Goal: Task Accomplishment & Management: Manage account settings

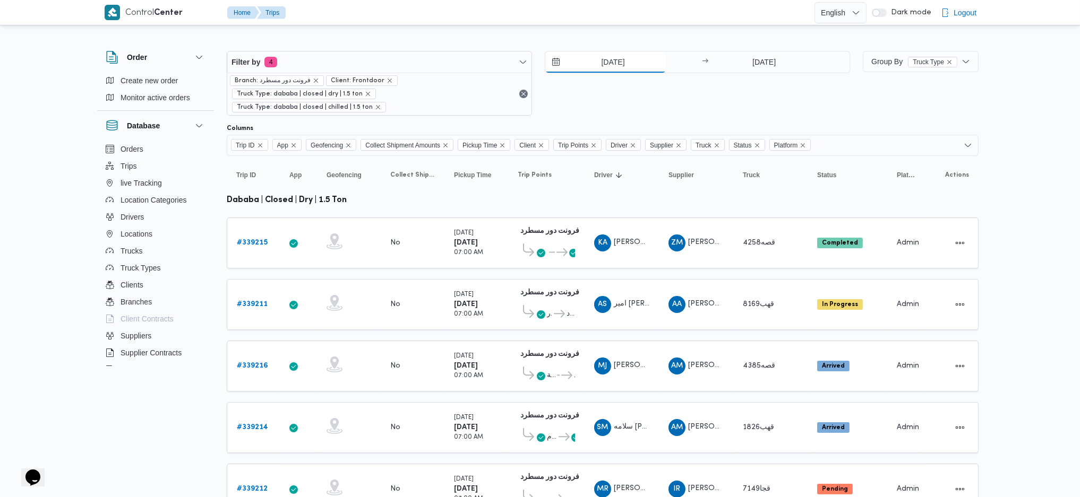
click at [598, 57] on input "[DATE]" at bounding box center [605, 61] width 120 height 21
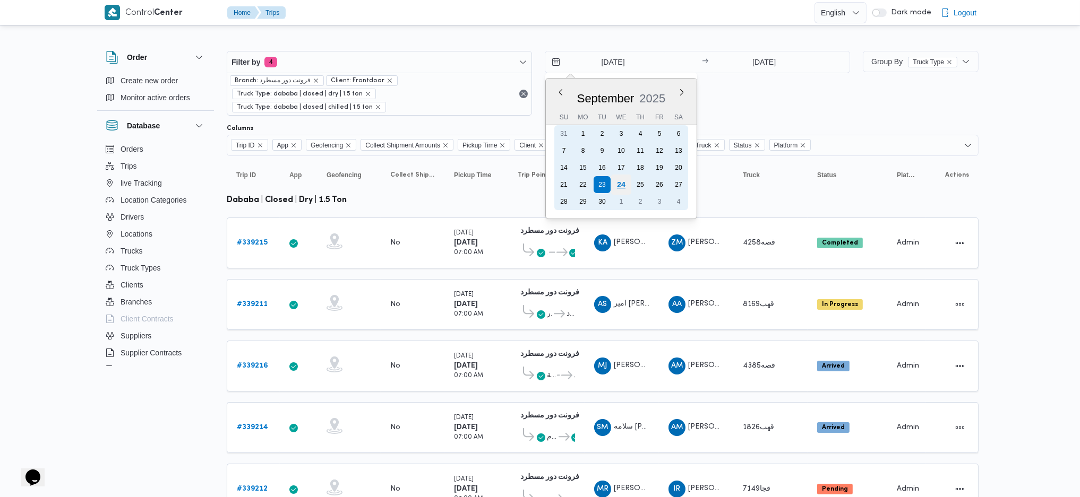
click at [613, 182] on div "24" at bounding box center [621, 185] width 20 height 20
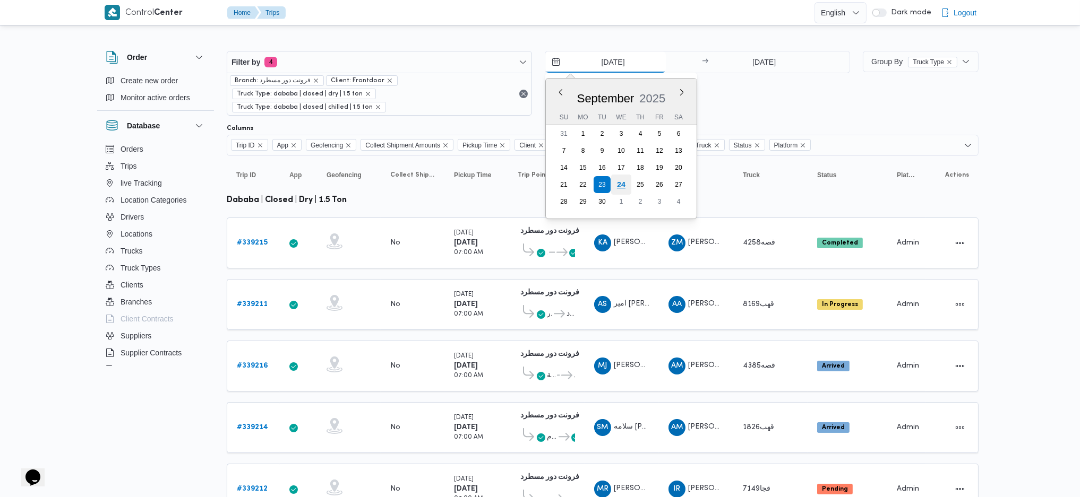
type input "[DATE]"
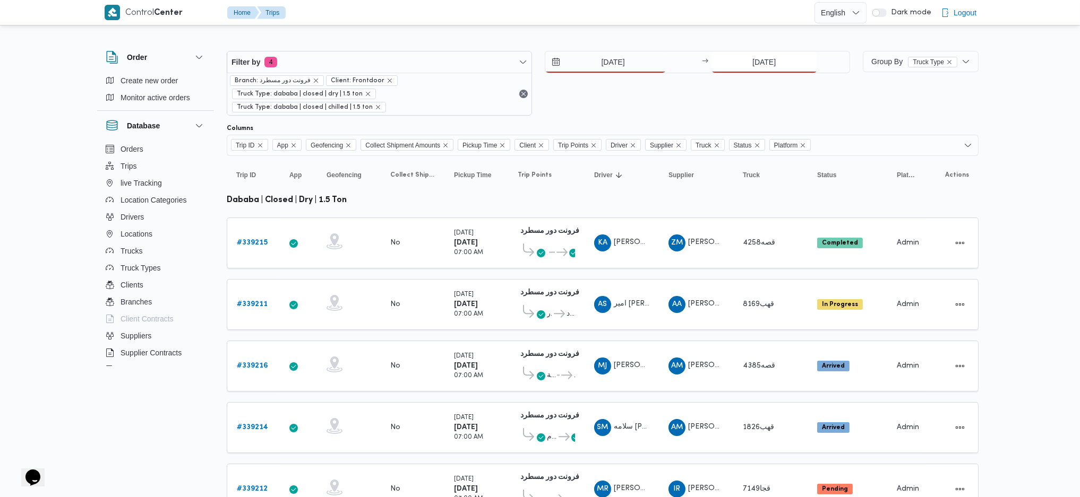
click at [742, 55] on input "[DATE]" at bounding box center [764, 61] width 106 height 21
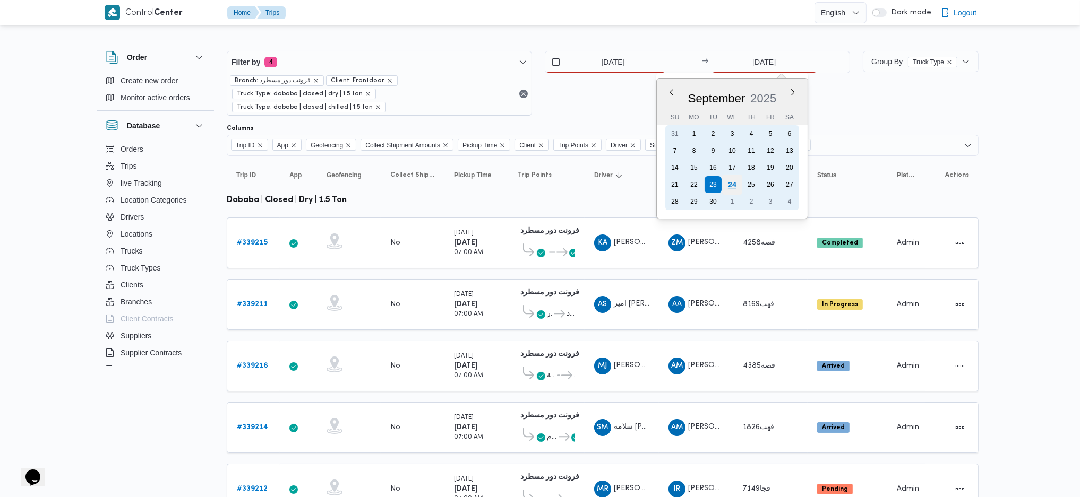
click at [732, 183] on div "24" at bounding box center [731, 185] width 20 height 20
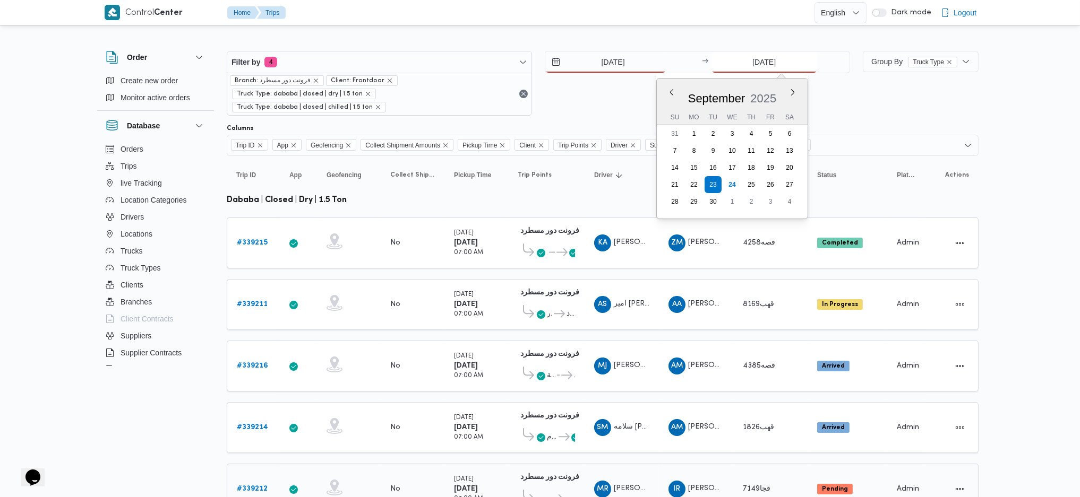
type input "[DATE]"
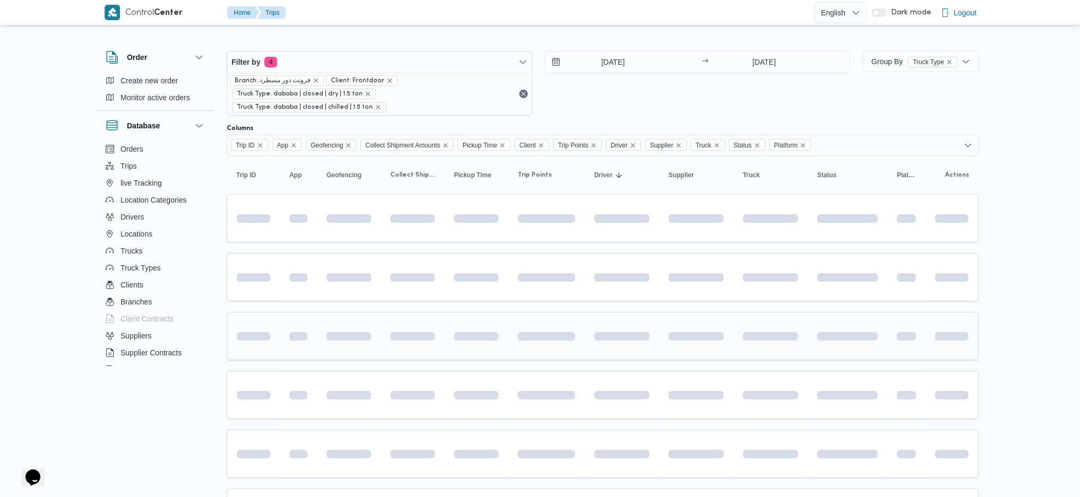
click at [374, 334] on td at bounding box center [349, 336] width 64 height 48
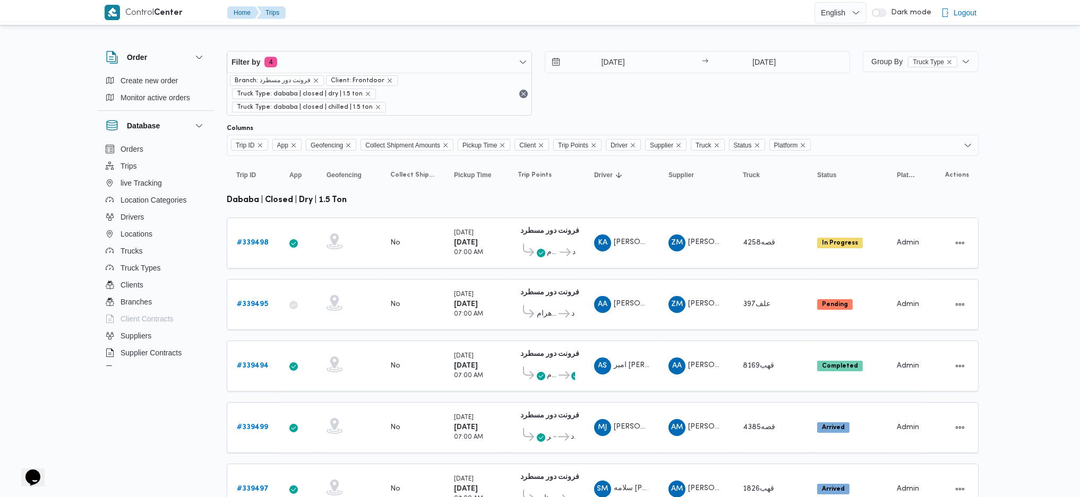
click at [374, 341] on td "Geofencing" at bounding box center [349, 366] width 64 height 51
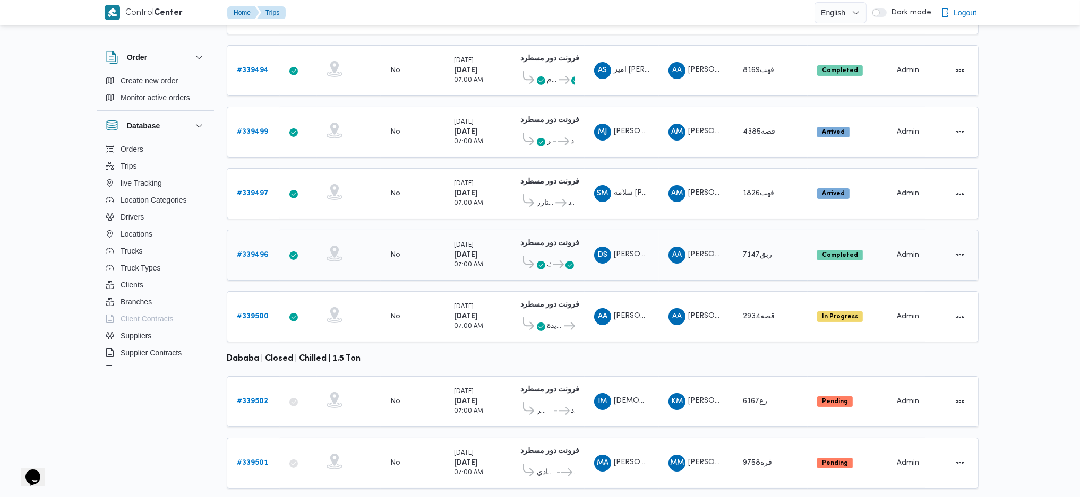
click at [249, 252] on b "# 339496" at bounding box center [253, 255] width 32 height 7
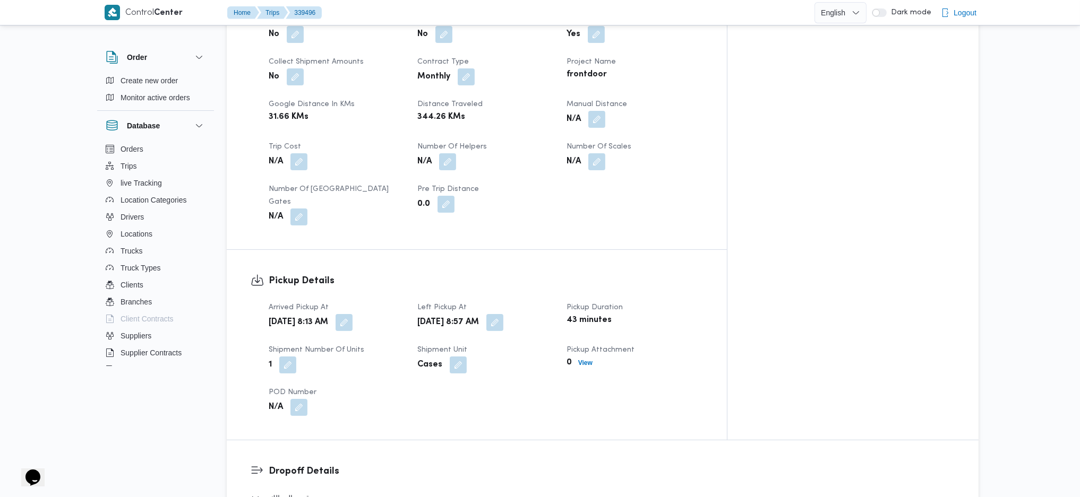
scroll to position [778, 0]
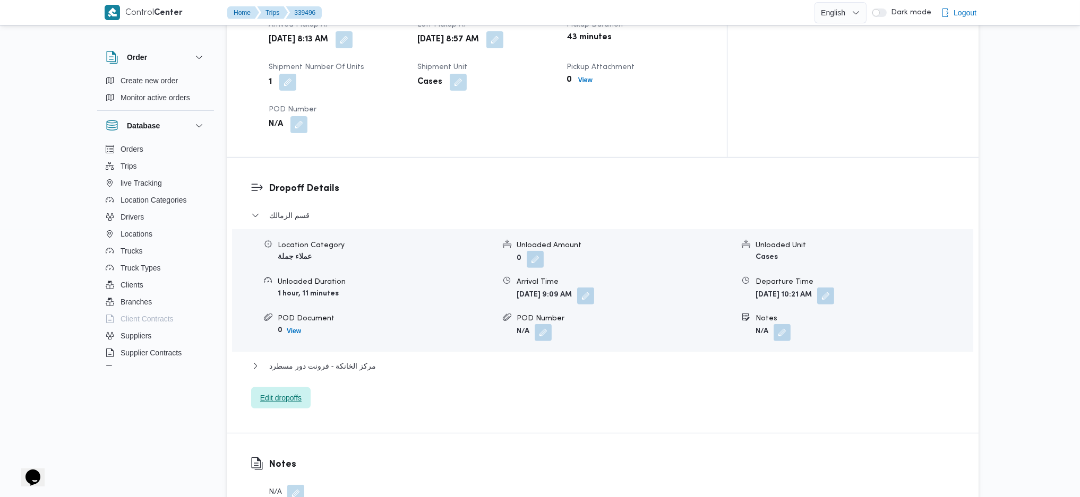
click at [279, 392] on span "Edit dropoffs" at bounding box center [280, 398] width 41 height 13
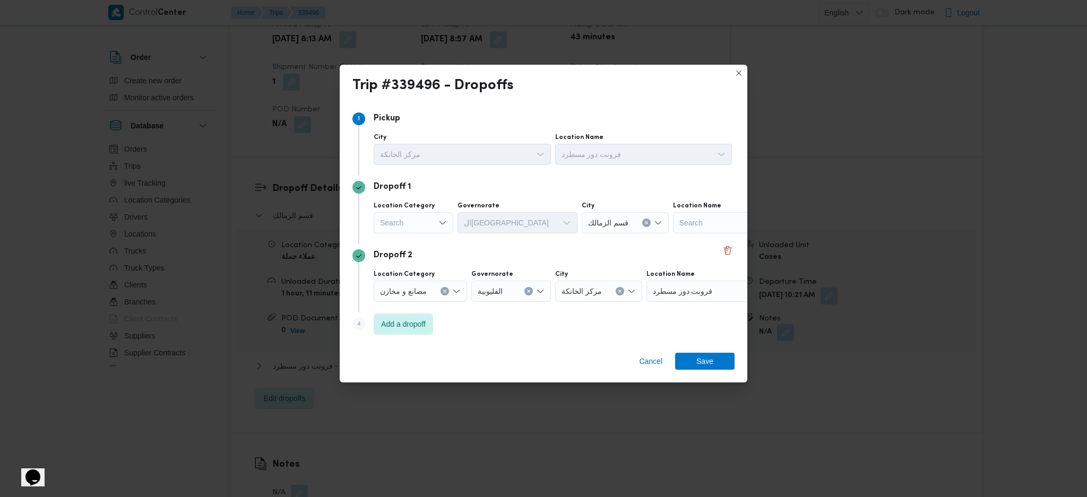
drag, startPoint x: 353, startPoint y: 228, endPoint x: 370, endPoint y: 232, distance: 17.5
click at [355, 230] on div "Location Category Search Governorate [GEOGRAPHIC_DATA] City قسم الزمالك Locatio…" at bounding box center [543, 217] width 382 height 37
click at [412, 230] on div "Search" at bounding box center [414, 222] width 80 height 21
click at [403, 261] on span "أسواق خاصة" at bounding box center [420, 258] width 54 height 13
drag, startPoint x: 434, startPoint y: 221, endPoint x: 478, endPoint y: 229, distance: 44.8
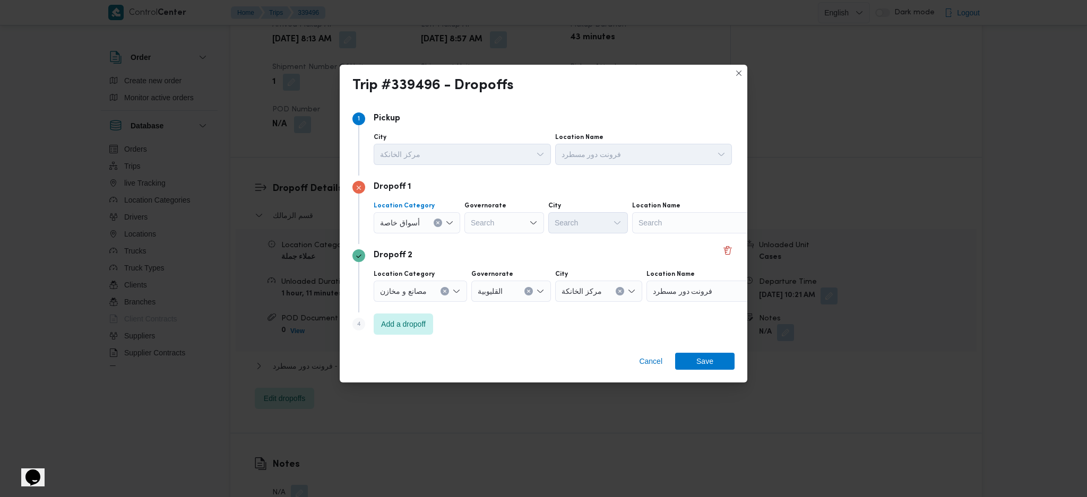
click at [436, 222] on icon "Clear input" at bounding box center [438, 223] width 4 height 4
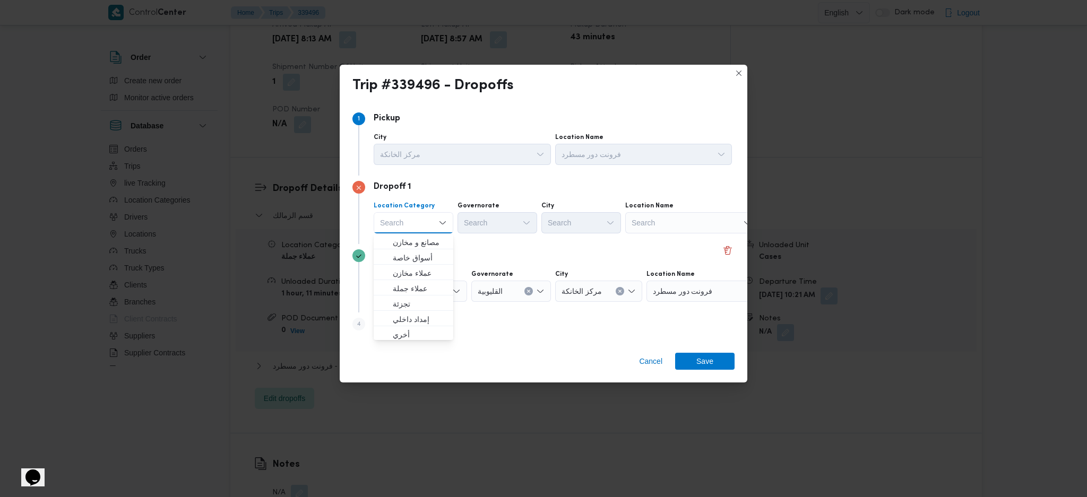
click at [679, 224] on div "Search" at bounding box center [691, 222] width 133 height 21
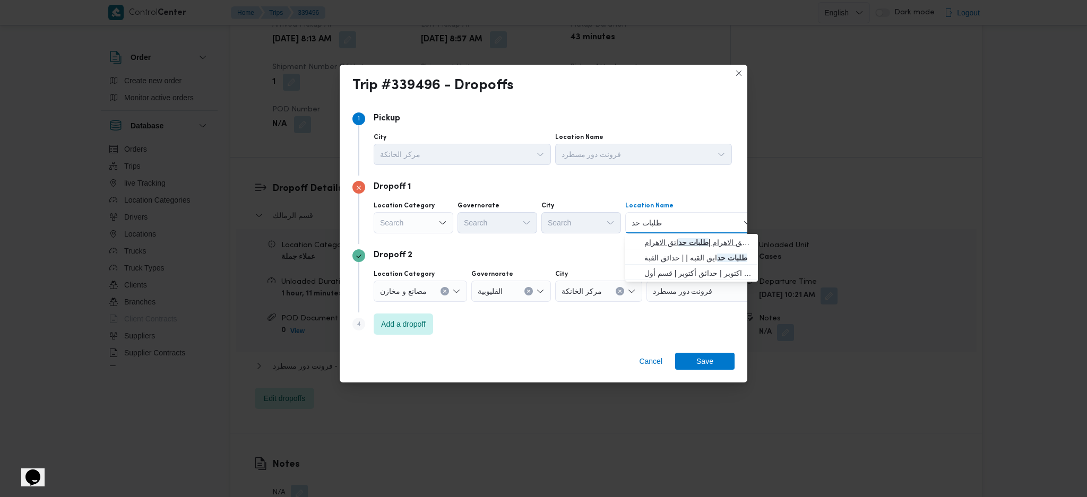
type input "طلبات حد"
click at [656, 241] on span "طلبات مارت حدائق الاهرام | طلبات حد ائق الاهرام | null" at bounding box center [697, 242] width 107 height 13
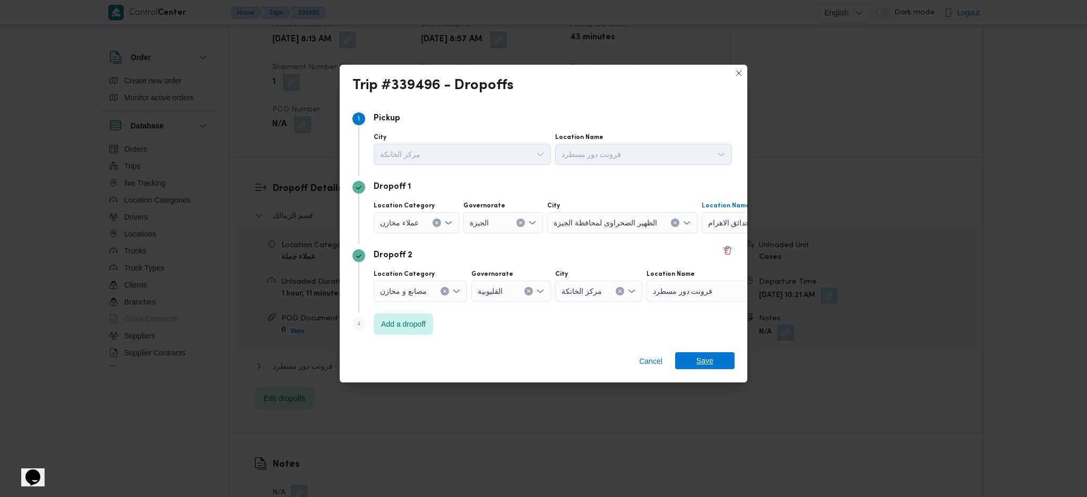
click at [706, 366] on span "Save" at bounding box center [704, 360] width 17 height 17
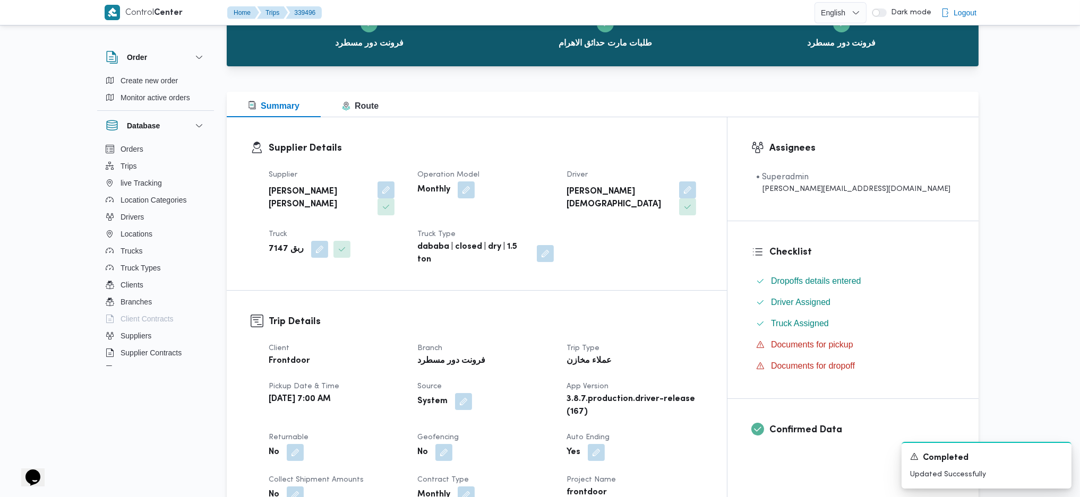
scroll to position [71, 0]
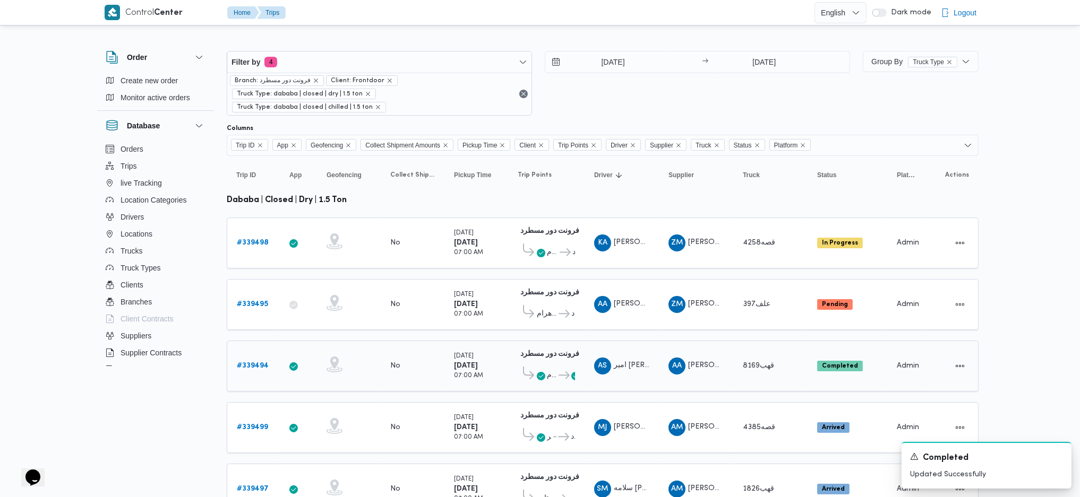
click at [243, 359] on td "Trip ID # 339494" at bounding box center [253, 366] width 53 height 51
click at [244, 363] on b "# 339494" at bounding box center [253, 366] width 32 height 7
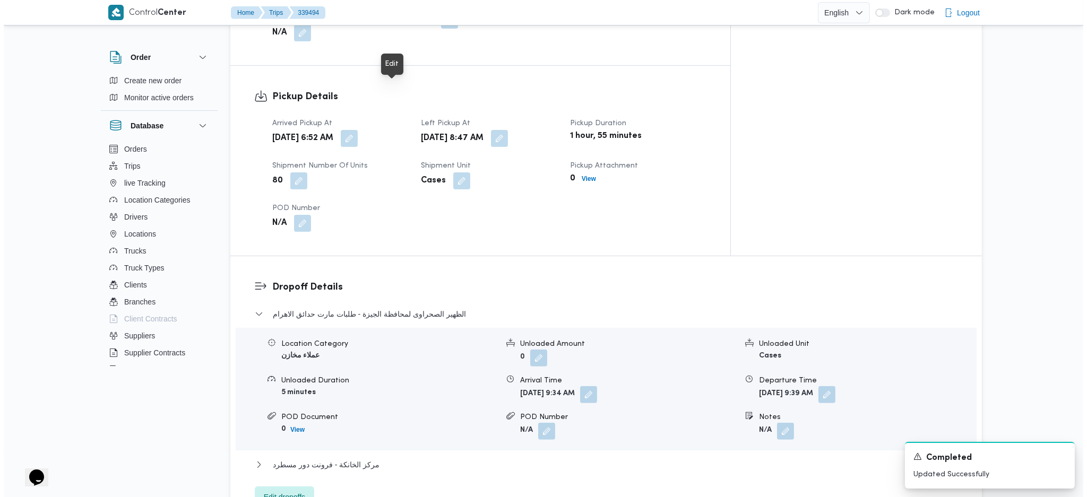
scroll to position [708, 0]
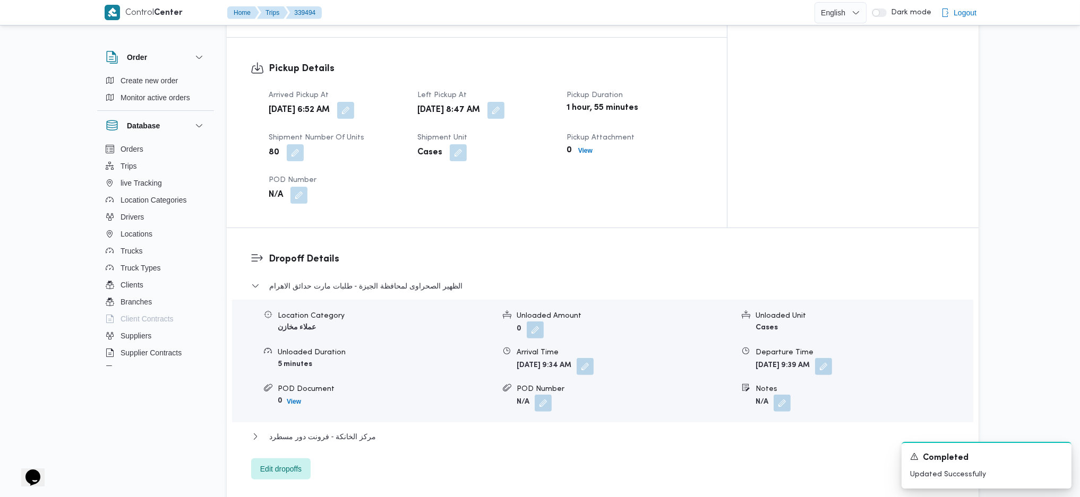
click at [277, 430] on div "مركز الخانكة - فرونت دور مسطرد" at bounding box center [602, 440] width 703 height 20
click at [294, 462] on span "Edit dropoffs" at bounding box center [280, 468] width 41 height 13
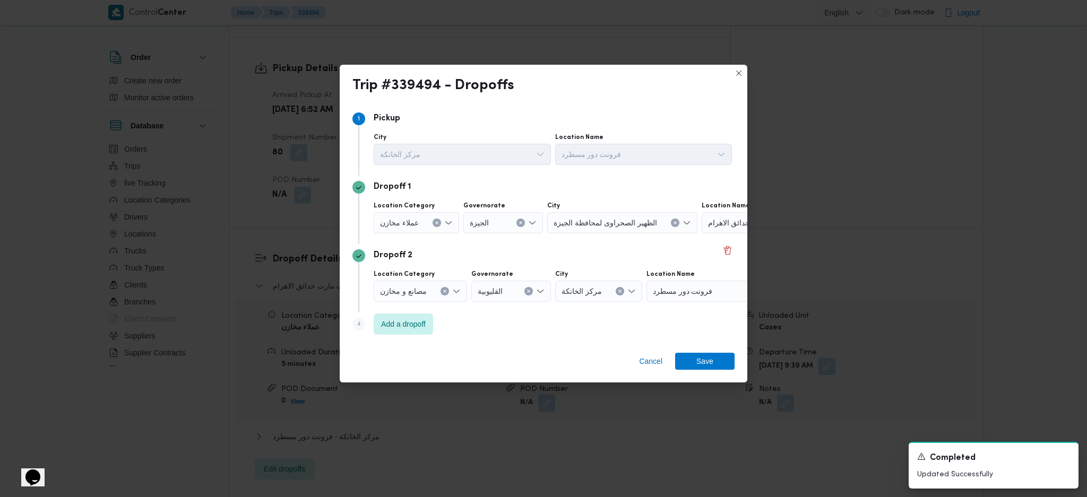
click at [734, 225] on span "طلبات مارت حدائق الاهرام" at bounding box center [749, 223] width 83 height 12
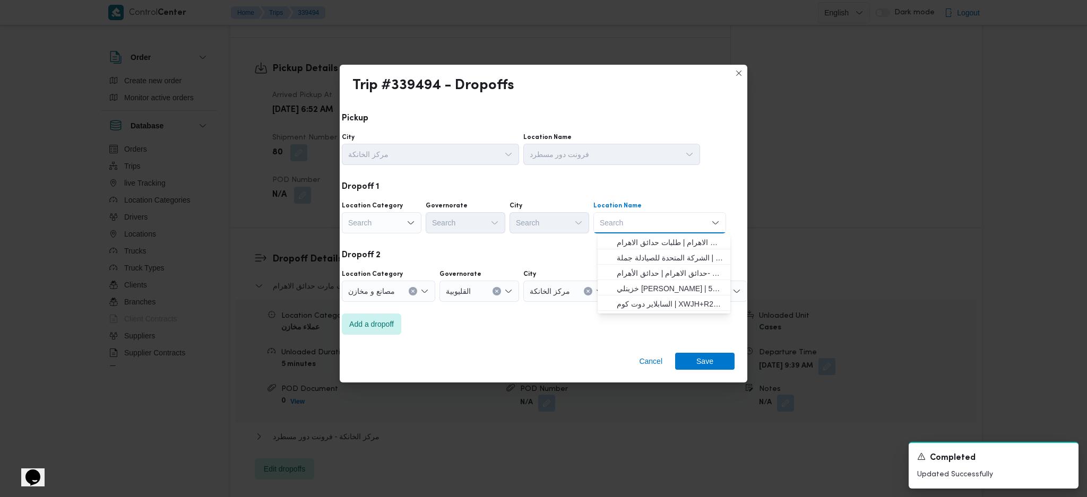
scroll to position [0, 28]
type input "[DEMOGRAPHIC_DATA] مك"
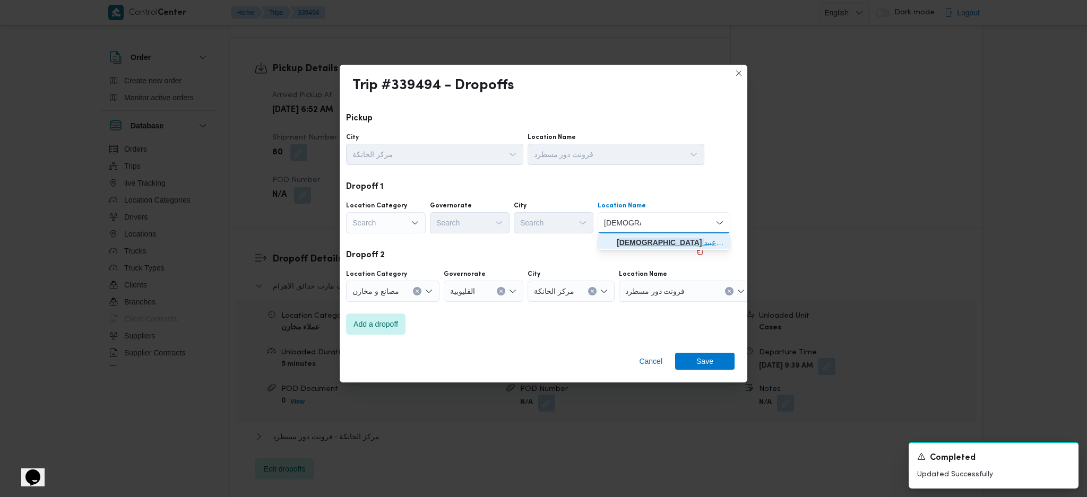
click at [668, 238] on span "[DEMOGRAPHIC_DATA] مك رم عبيد | [PERSON_NAME] | المنطقة السادسة" at bounding box center [670, 242] width 107 height 13
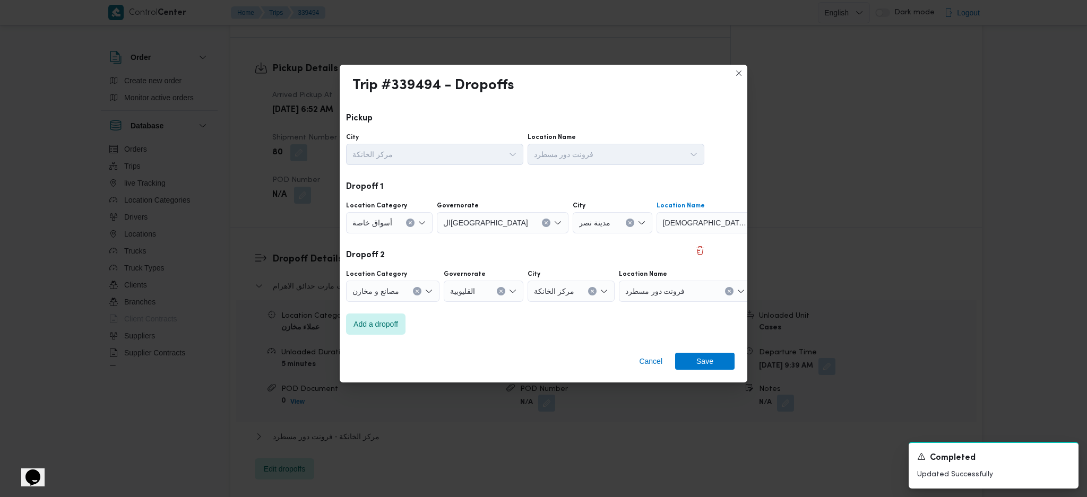
click at [415, 295] on button "Clear input" at bounding box center [417, 291] width 8 height 8
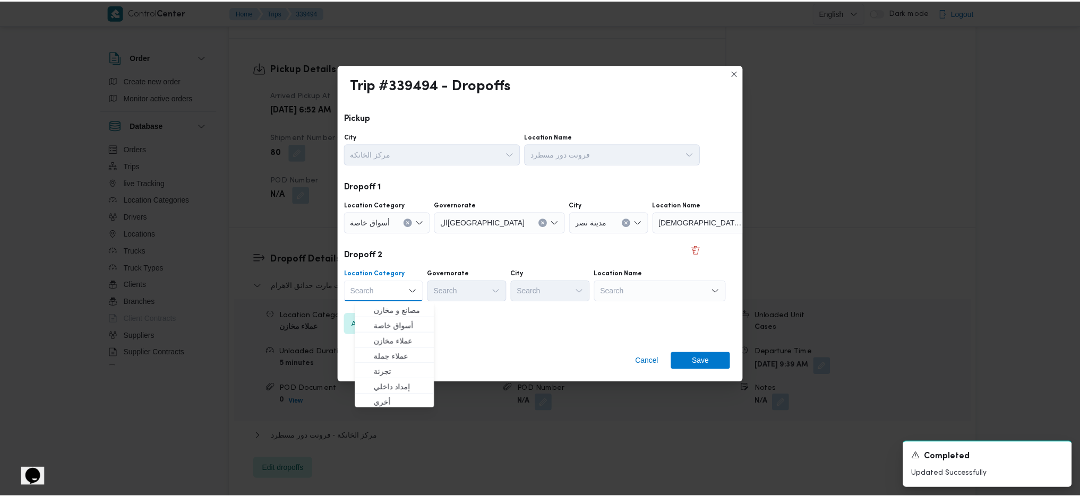
scroll to position [0, 16]
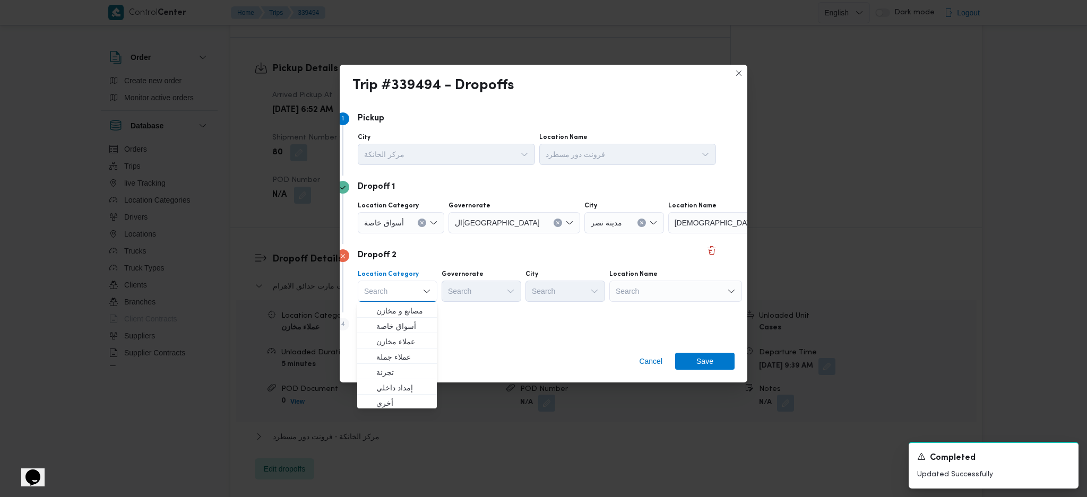
click at [693, 291] on div "Search" at bounding box center [675, 291] width 133 height 21
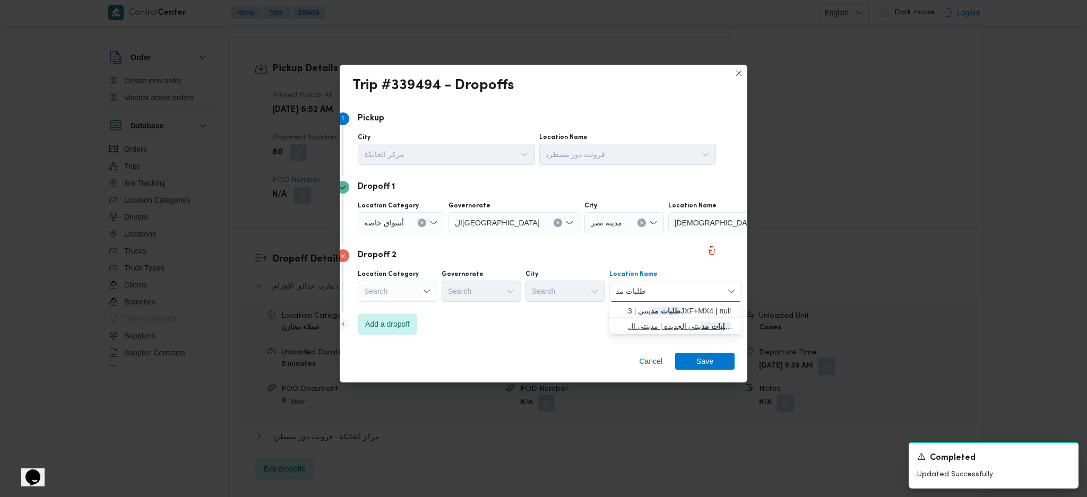
type input "طلبات مد"
click at [642, 329] on span "طلبات مد ينتي الجديده | مدينتى ال[GEOGRAPHIC_DATA] الجديدة | العاشرة" at bounding box center [681, 326] width 107 height 13
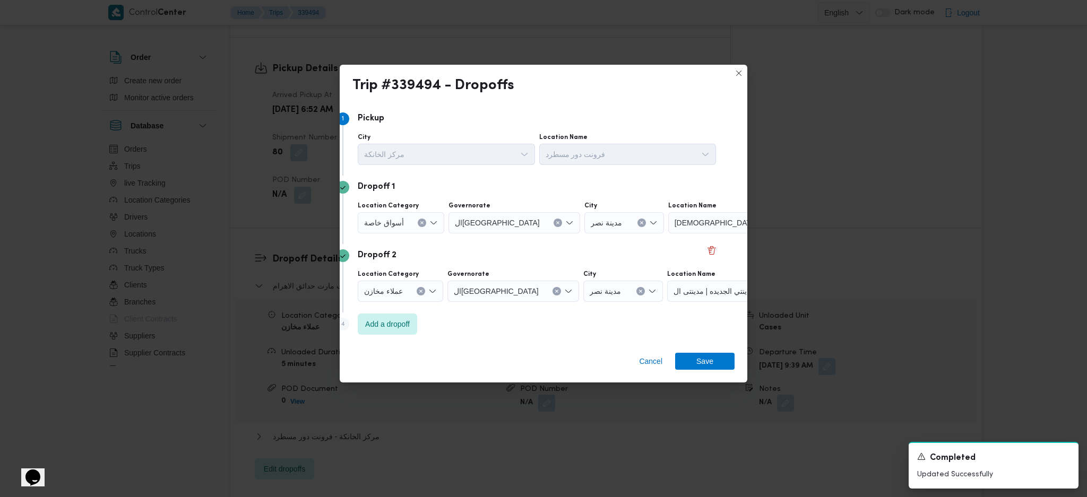
click at [420, 329] on div "Step 4 is disabled 4 Add a dropoff" at bounding box center [528, 327] width 382 height 28
click at [387, 324] on span "Add a dropoff" at bounding box center [387, 323] width 45 height 13
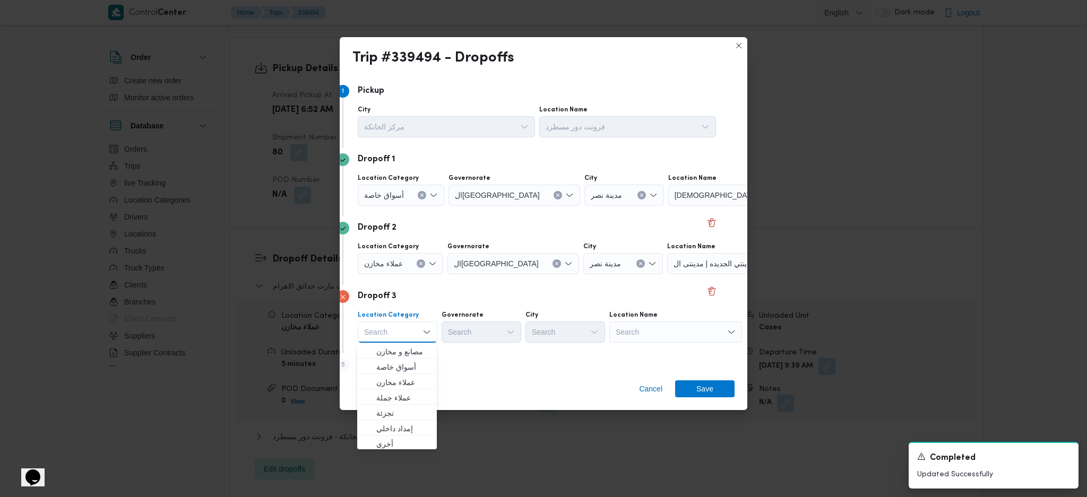
click at [640, 332] on div "Search" at bounding box center [675, 332] width 133 height 21
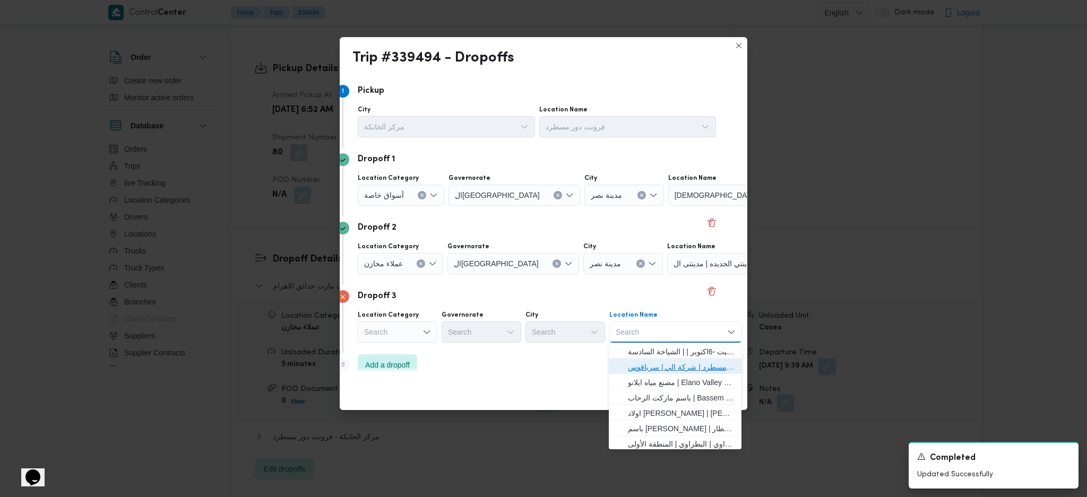
click at [662, 365] on span "فرونت دور مسطرد | شركة الي | سرياقوس" at bounding box center [681, 367] width 107 height 13
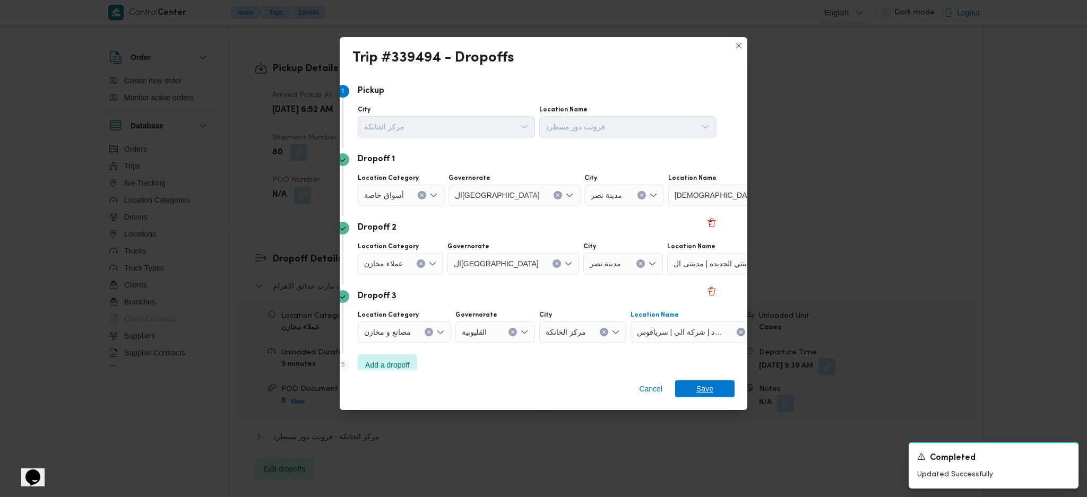
click at [709, 393] on span "Save" at bounding box center [704, 389] width 17 height 17
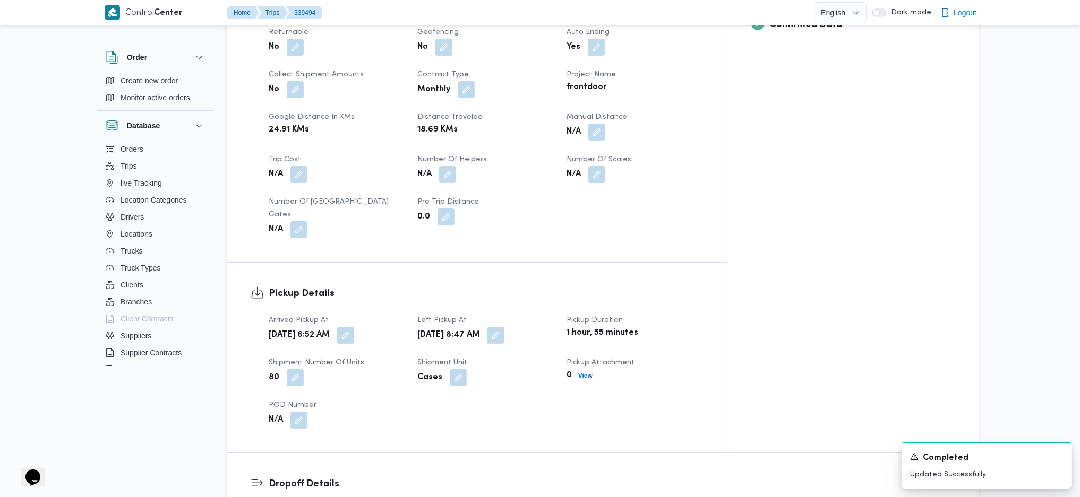
scroll to position [0, 0]
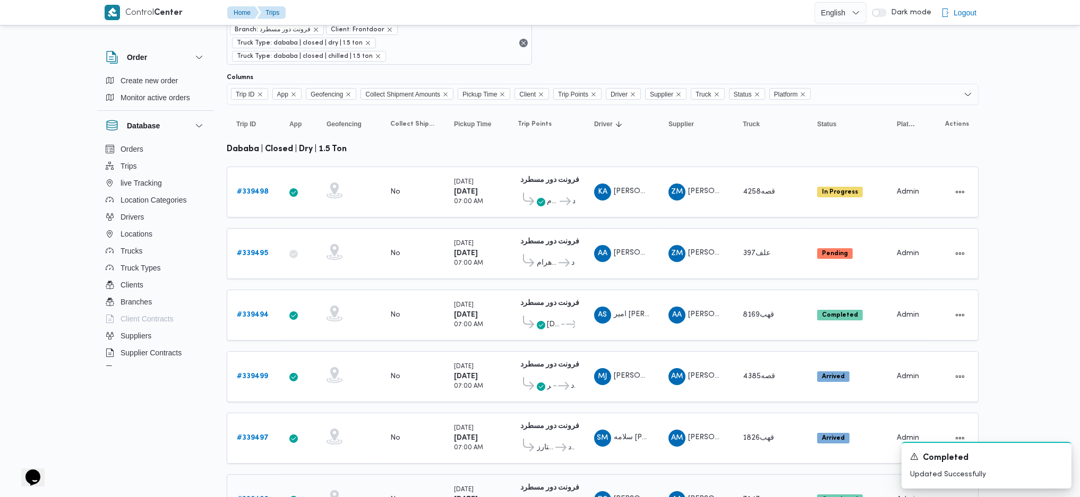
scroll to position [141, 0]
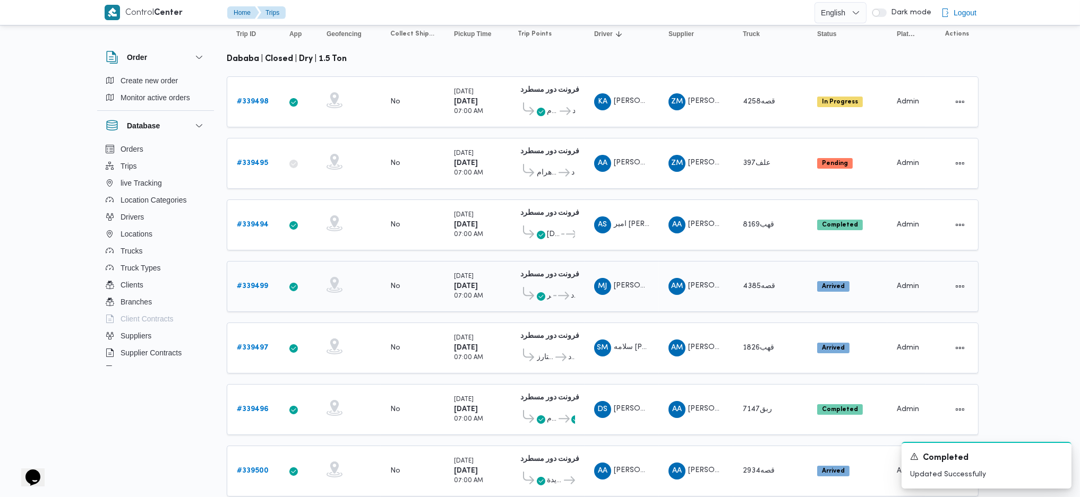
click at [246, 283] on b "# 339499" at bounding box center [252, 286] width 31 height 7
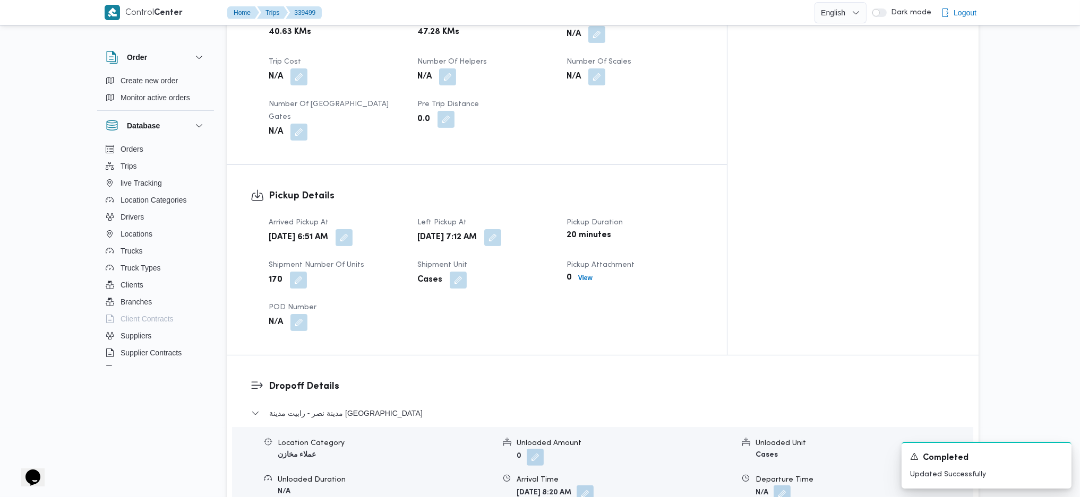
scroll to position [708, 0]
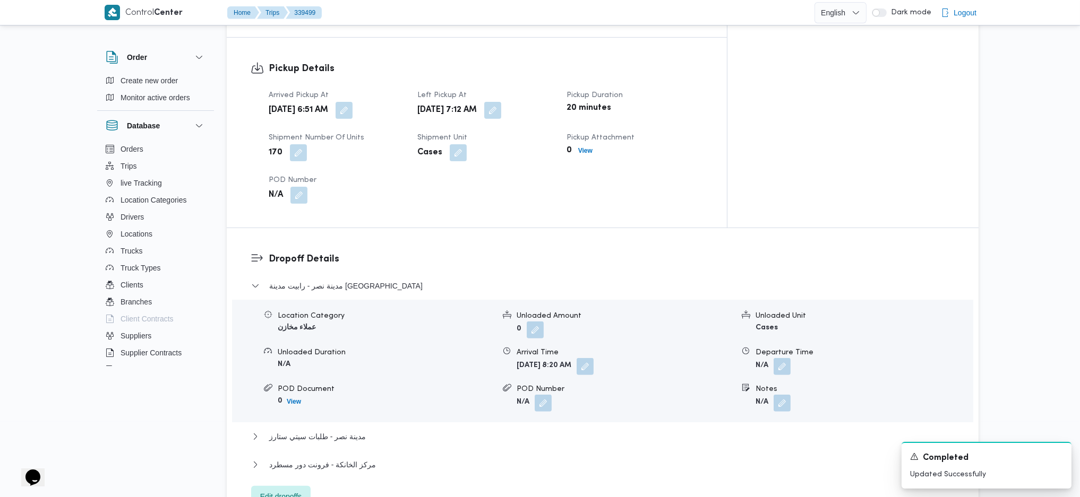
click at [280, 490] on span "Edit dropoffs" at bounding box center [280, 496] width 41 height 13
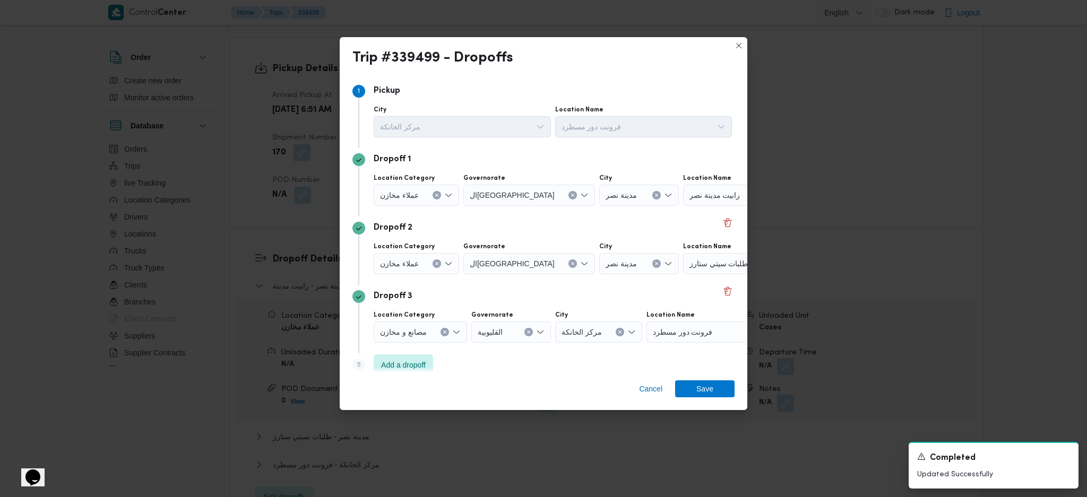
click at [718, 213] on div "Dropoff 1 Location Category عملاء [GEOGRAPHIC_DATA] ال[GEOGRAPHIC_DATA] City مد…" at bounding box center [543, 182] width 382 height 68
click at [724, 227] on button "Delete" at bounding box center [727, 222] width 13 height 13
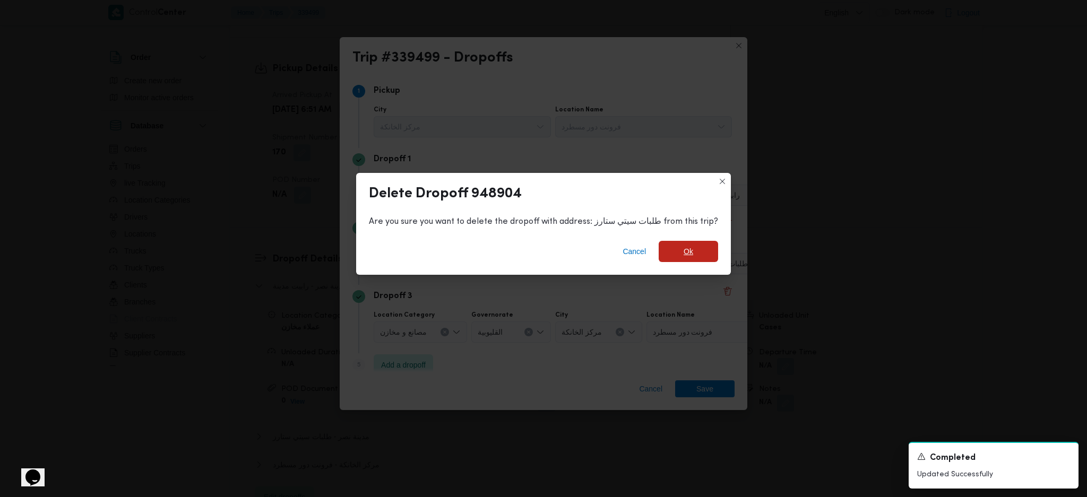
drag, startPoint x: 687, startPoint y: 253, endPoint x: 687, endPoint y: 259, distance: 6.4
click at [686, 254] on span "Ok" at bounding box center [689, 251] width 10 height 13
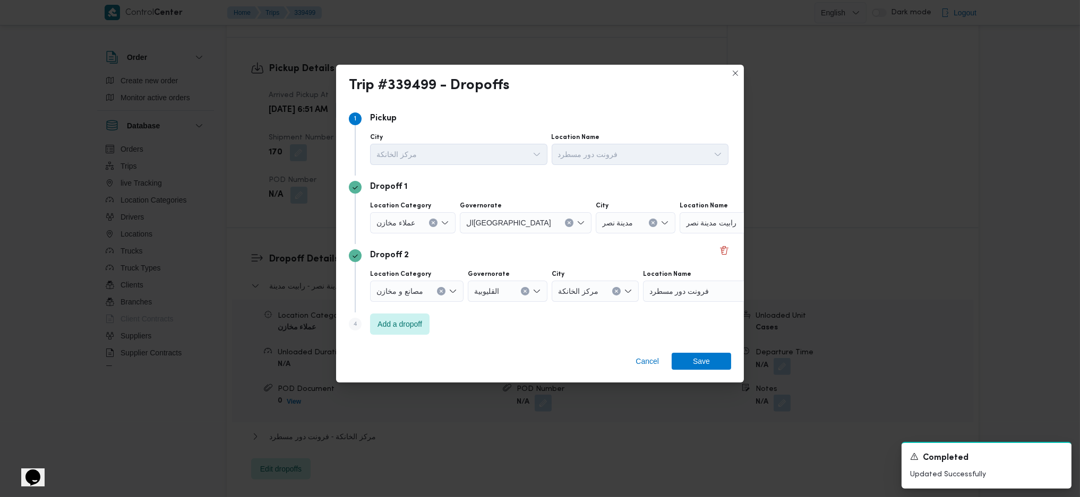
click at [711, 212] on div "رابيت مدينة نصر" at bounding box center [745, 222] width 133 height 21
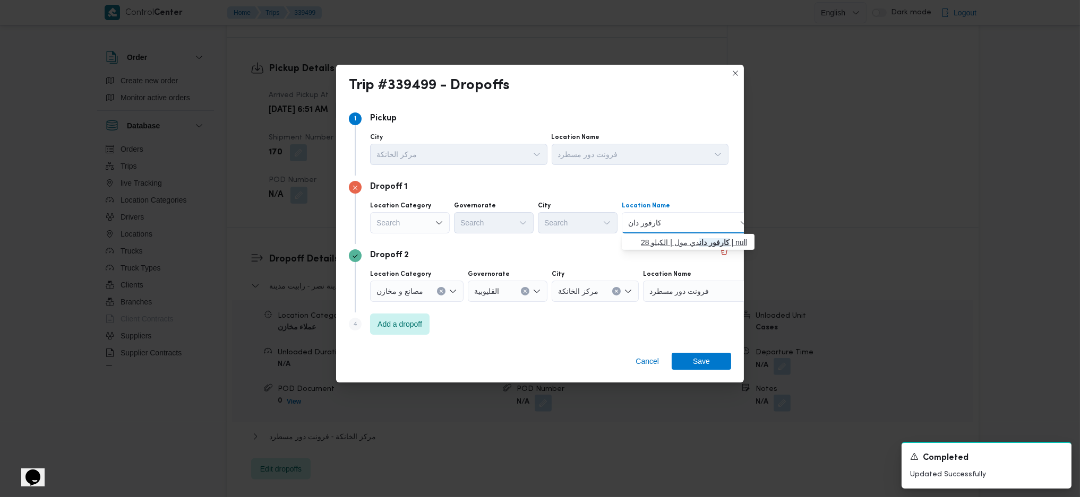
type input "كارفور دان"
click at [671, 239] on span "كارفور دان دي مول | الكيلو 28 | null" at bounding box center [694, 242] width 107 height 13
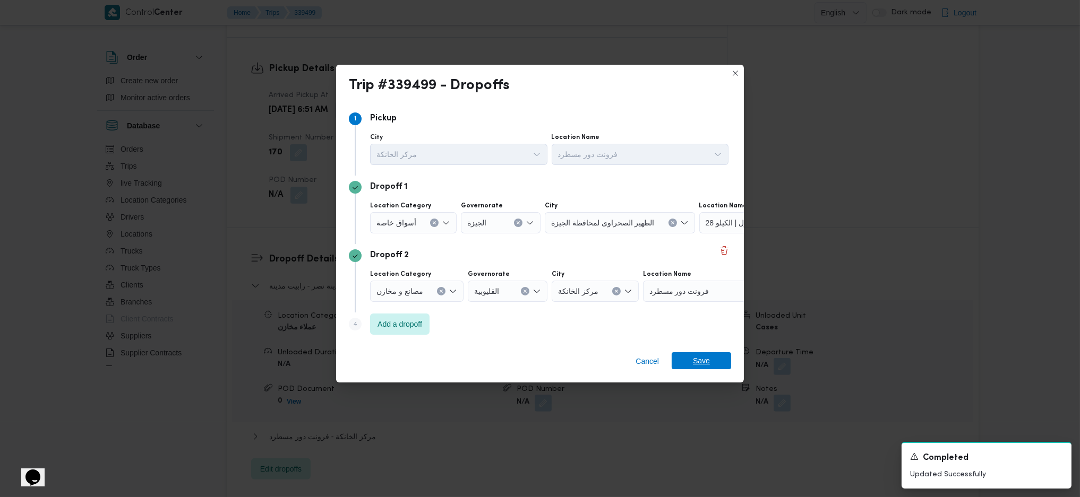
click at [688, 357] on span "Save" at bounding box center [700, 360] width 59 height 17
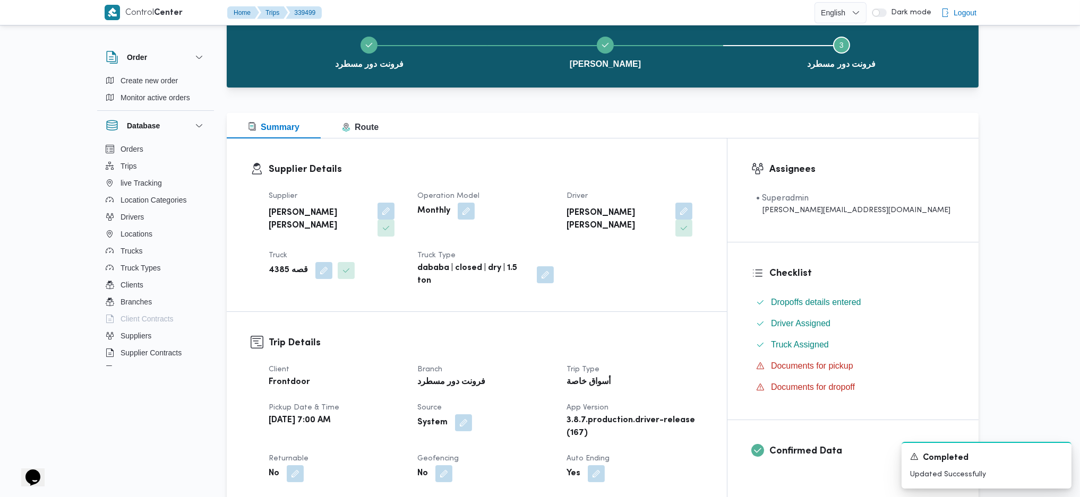
scroll to position [71, 0]
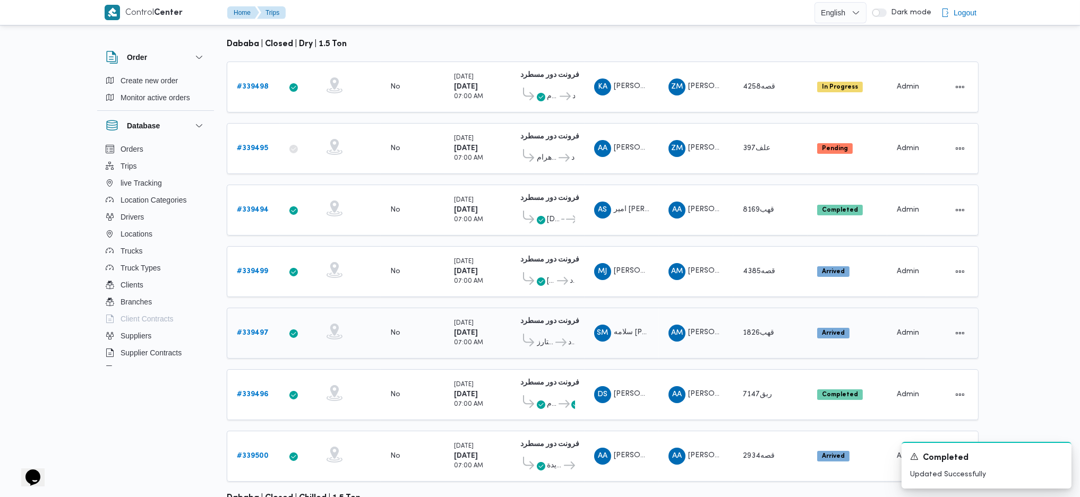
scroll to position [154, 0]
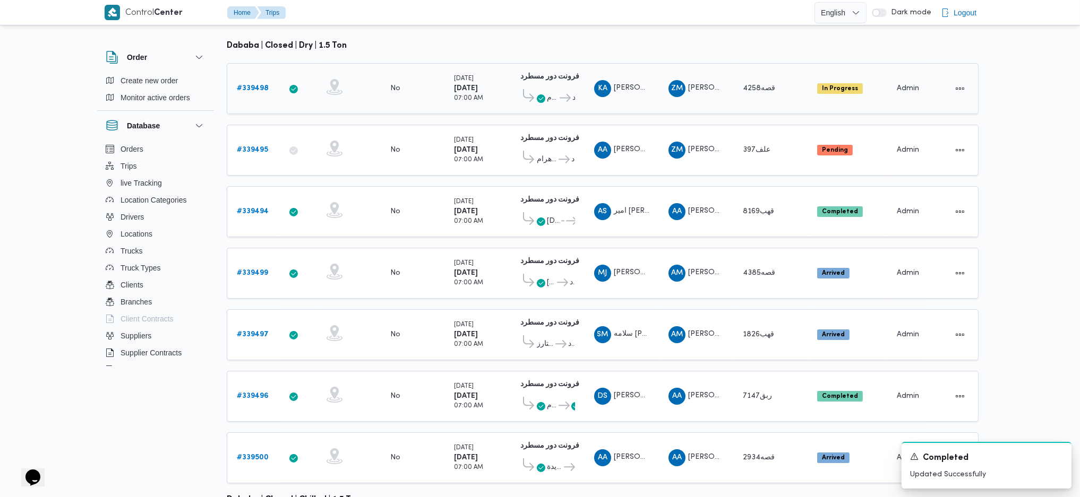
click at [256, 85] on b "# 339498" at bounding box center [253, 88] width 32 height 7
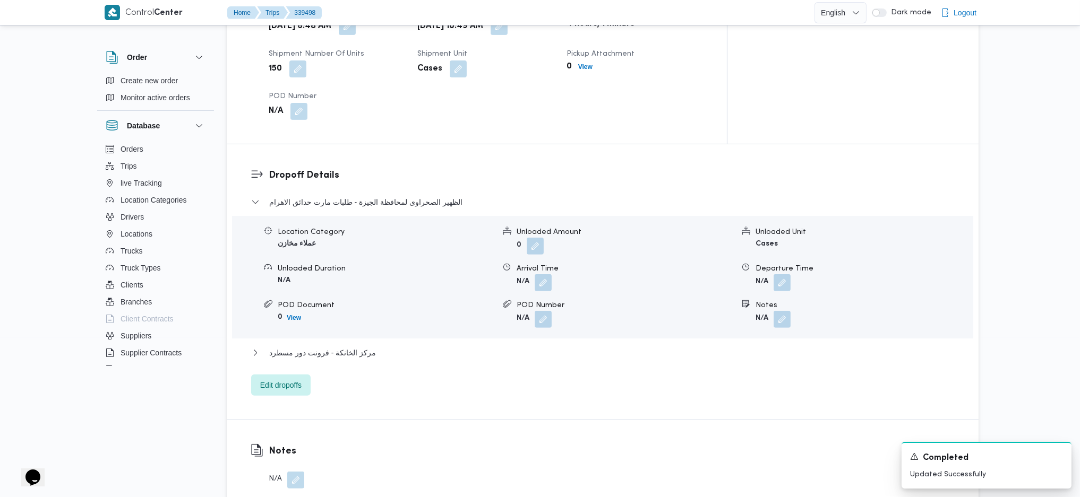
scroll to position [579, 0]
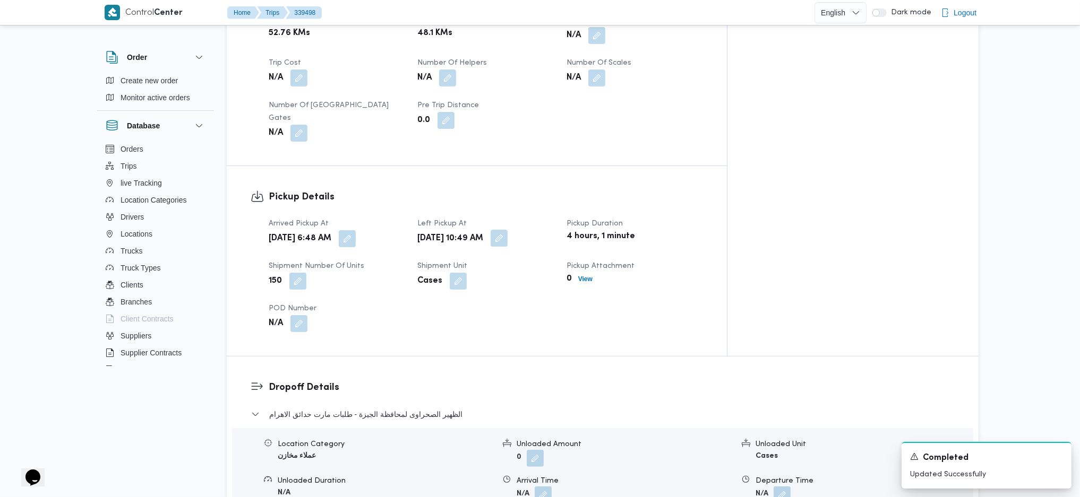
click at [507, 230] on span at bounding box center [496, 238] width 22 height 17
click at [558, 211] on div "Arrived Pickup At [DATE] 6:48 AM Left Pickup At [DATE] 10:49 AM Pickup Duration…" at bounding box center [485, 274] width 447 height 127
click at [507, 230] on button "button" at bounding box center [498, 238] width 17 height 17
click at [537, 243] on input "[DATE] 10:49" at bounding box center [535, 234] width 120 height 21
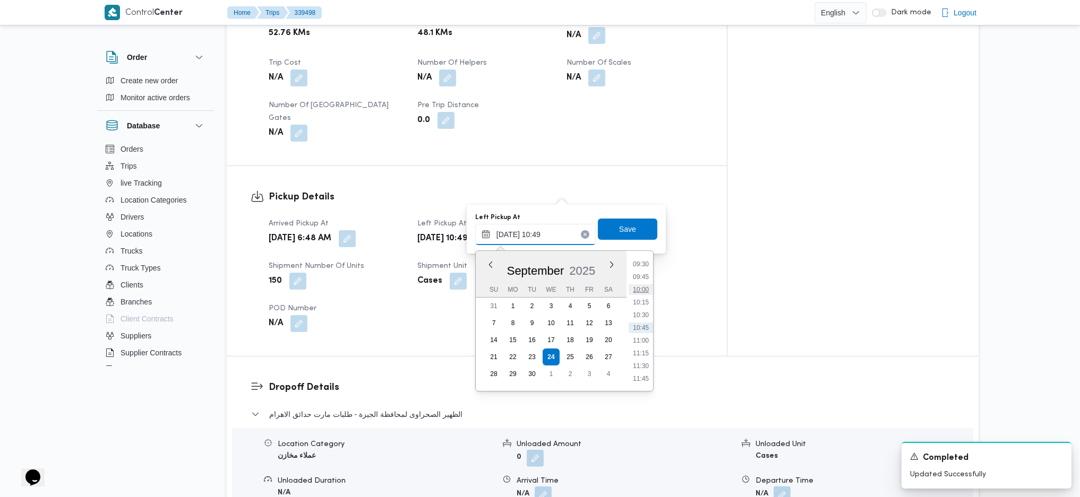
scroll to position [413, 0]
click at [641, 294] on li "08:45" at bounding box center [640, 297] width 24 height 11
type input "[DATE] 08:45"
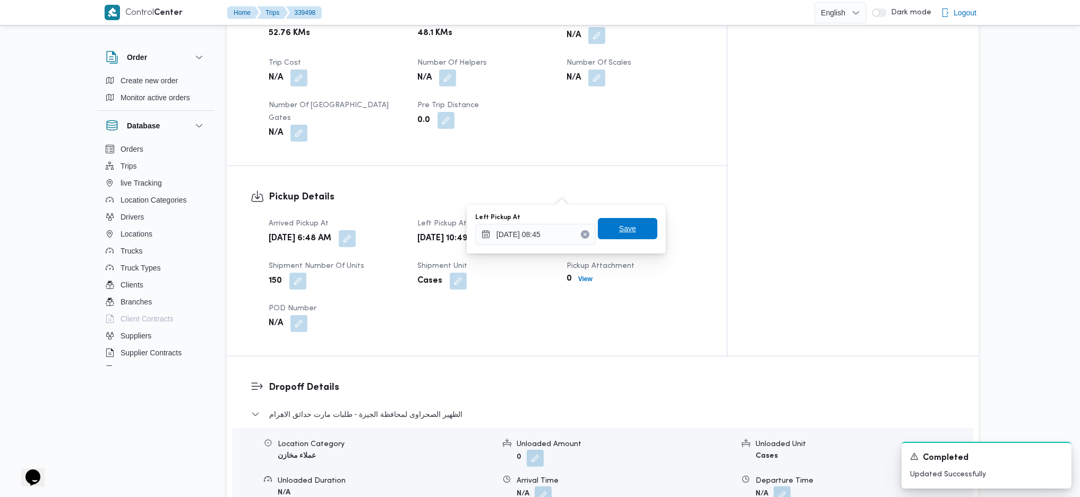
click at [625, 228] on span "Save" at bounding box center [627, 228] width 17 height 13
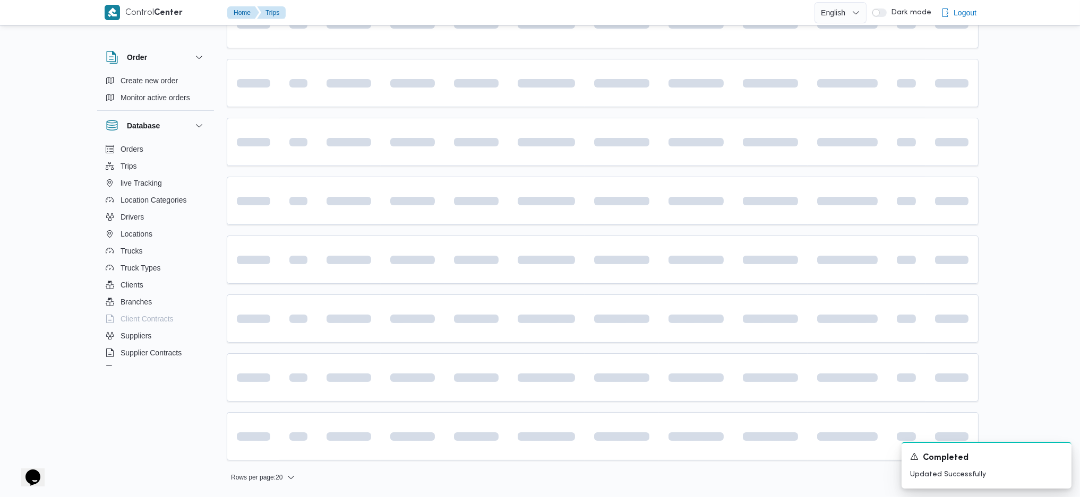
scroll to position [168, 0]
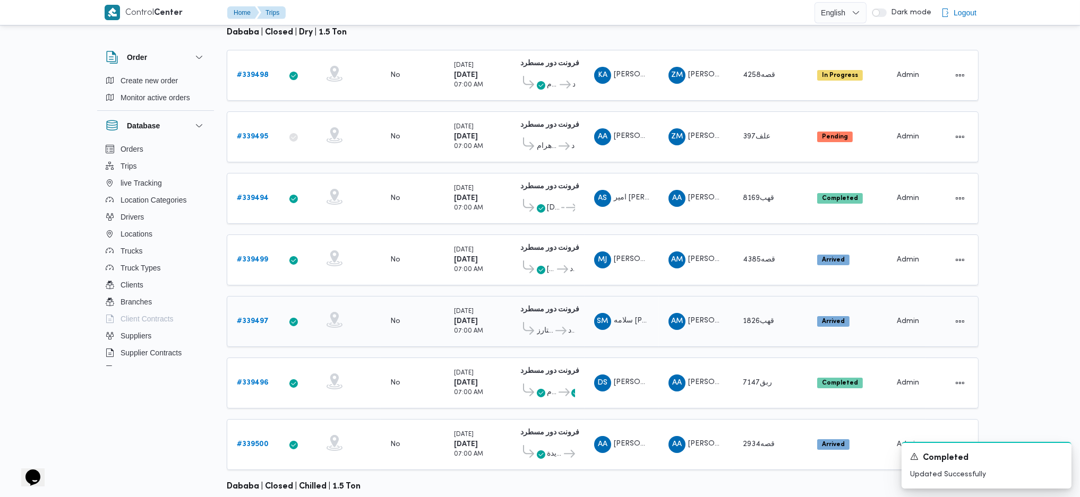
click at [247, 318] on b "# 339497" at bounding box center [253, 321] width 32 height 7
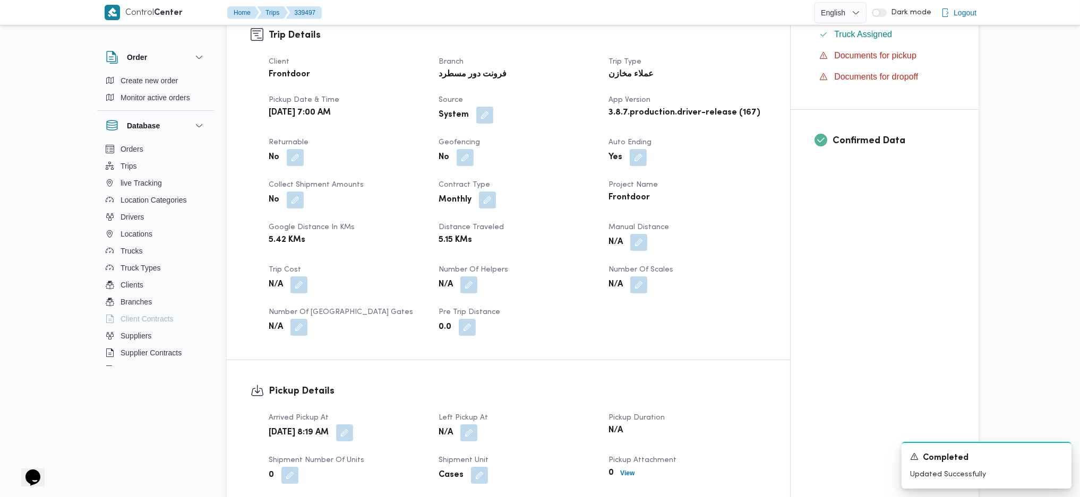
scroll to position [663, 0]
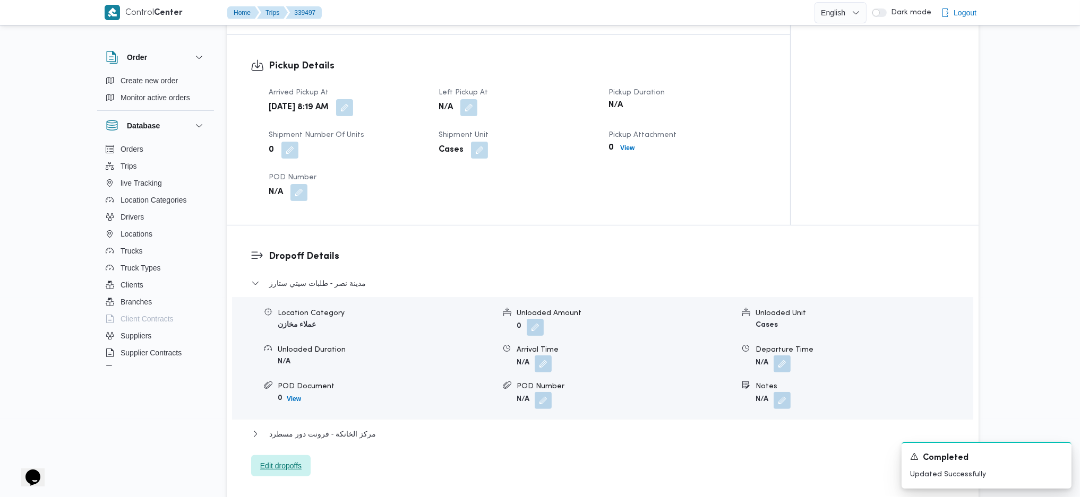
click at [296, 461] on span "Edit dropoffs" at bounding box center [280, 466] width 41 height 13
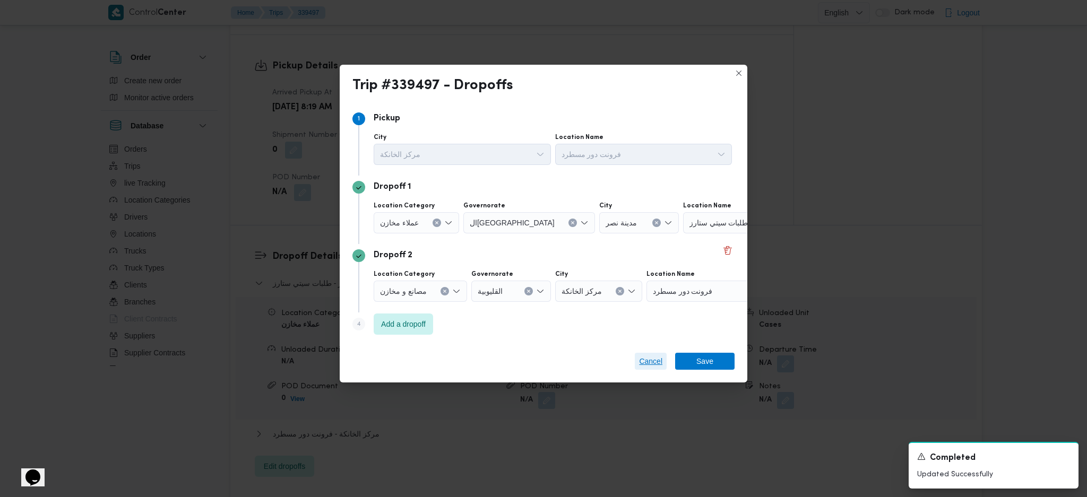
click at [655, 361] on span "Cancel" at bounding box center [650, 361] width 23 height 13
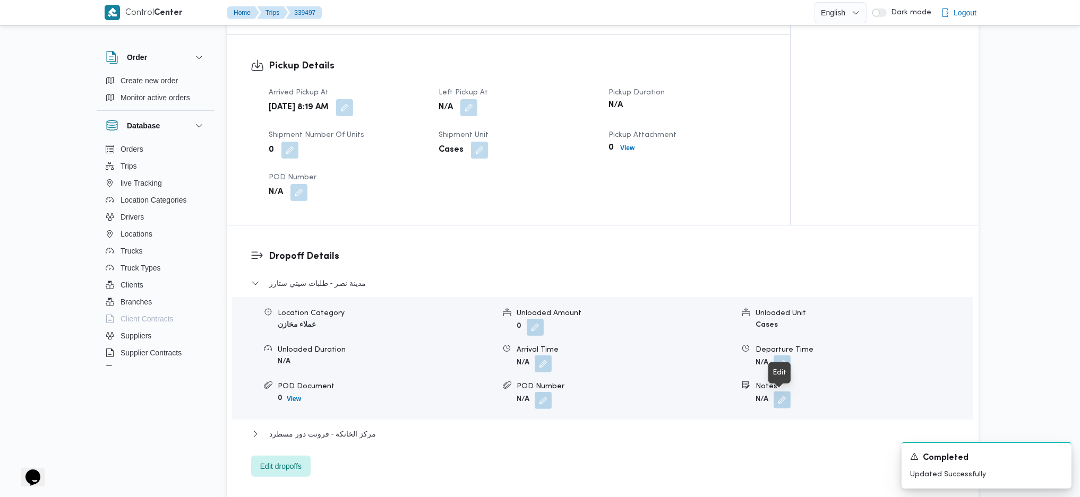
click at [787, 403] on button "button" at bounding box center [781, 400] width 17 height 17
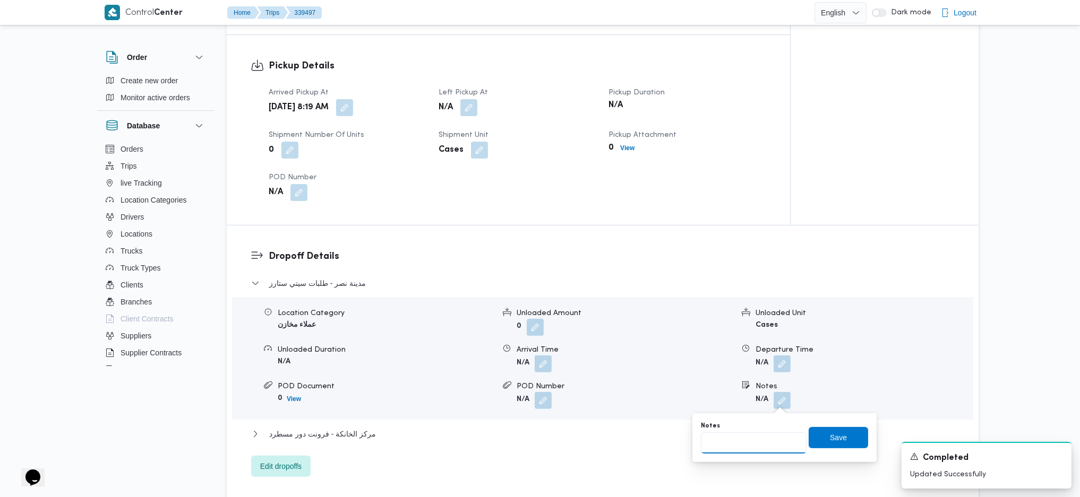
drag, startPoint x: 765, startPoint y: 444, endPoint x: 763, endPoint y: 430, distance: 13.9
click at [764, 431] on div "Notes" at bounding box center [754, 438] width 106 height 32
type input "طلبات والمحلوى والعثيم"
click button "Save" at bounding box center [837, 437] width 59 height 21
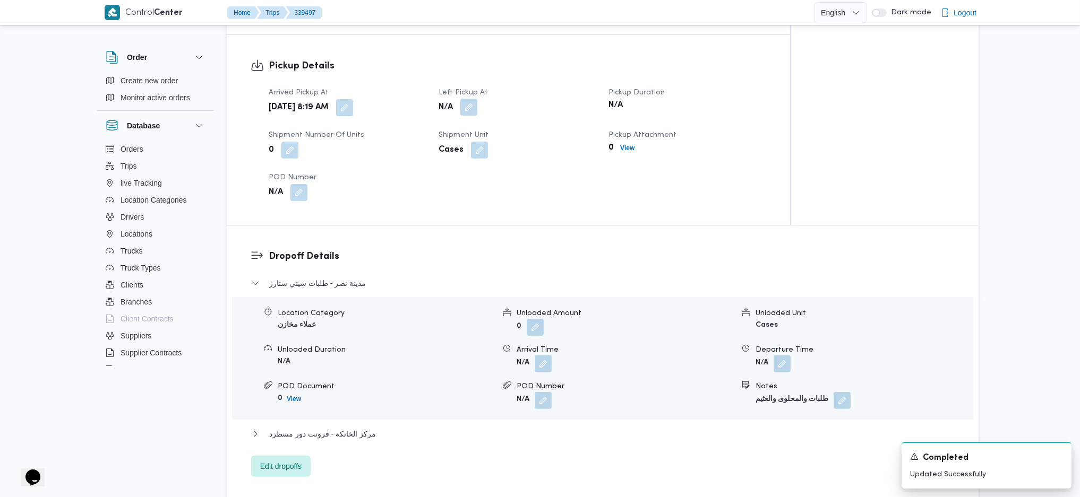
click at [467, 105] on button "button" at bounding box center [468, 107] width 17 height 17
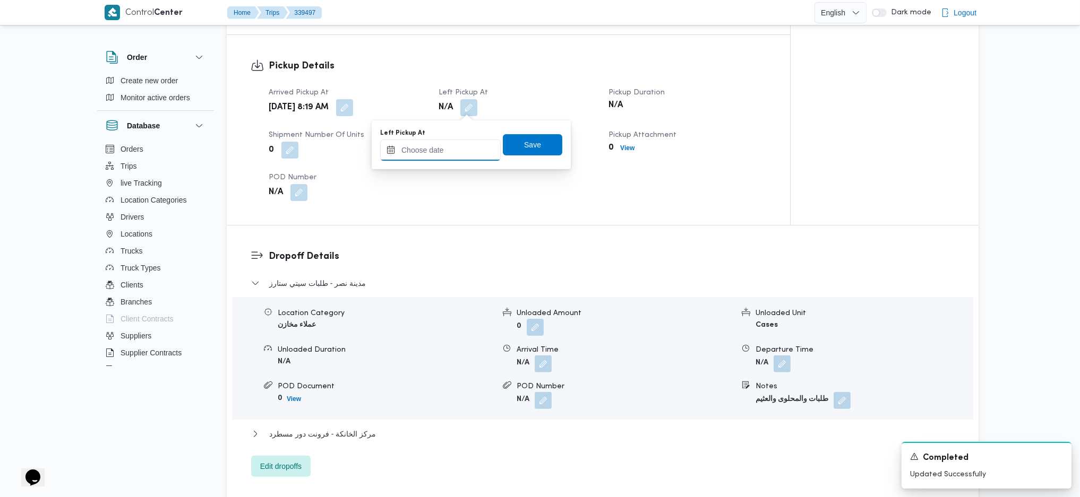
click at [439, 152] on input "Left Pickup At" at bounding box center [440, 150] width 120 height 21
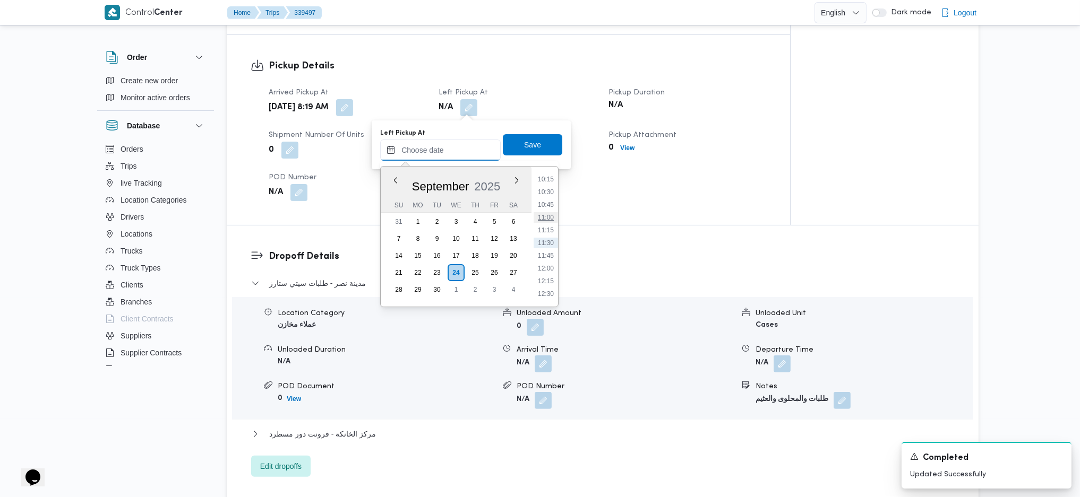
scroll to position [453, 0]
drag, startPoint x: 550, startPoint y: 188, endPoint x: 546, endPoint y: 178, distance: 10.3
click at [550, 188] on li "09:00" at bounding box center [545, 186] width 24 height 11
type input "[DATE] 09:00"
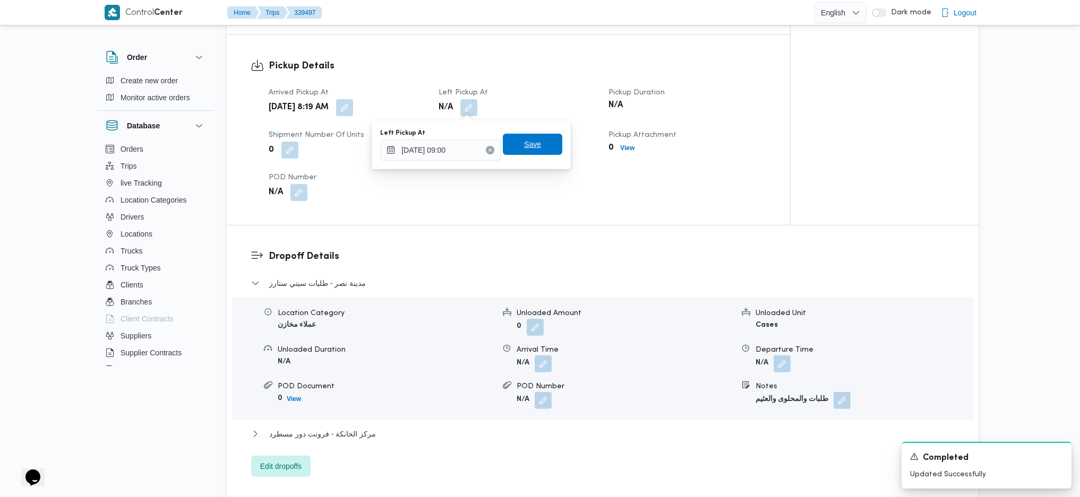
click at [533, 155] on span "Save" at bounding box center [532, 144] width 59 height 21
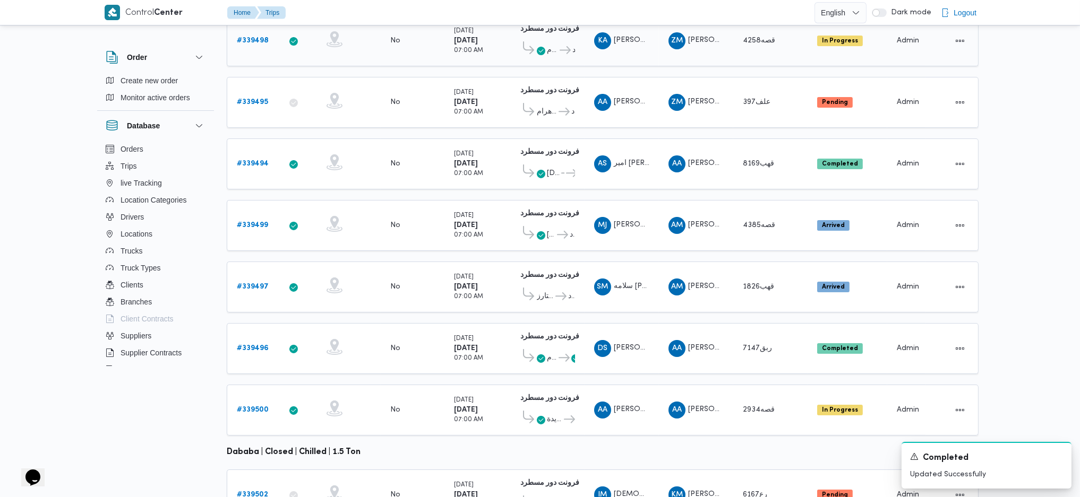
scroll to position [61, 0]
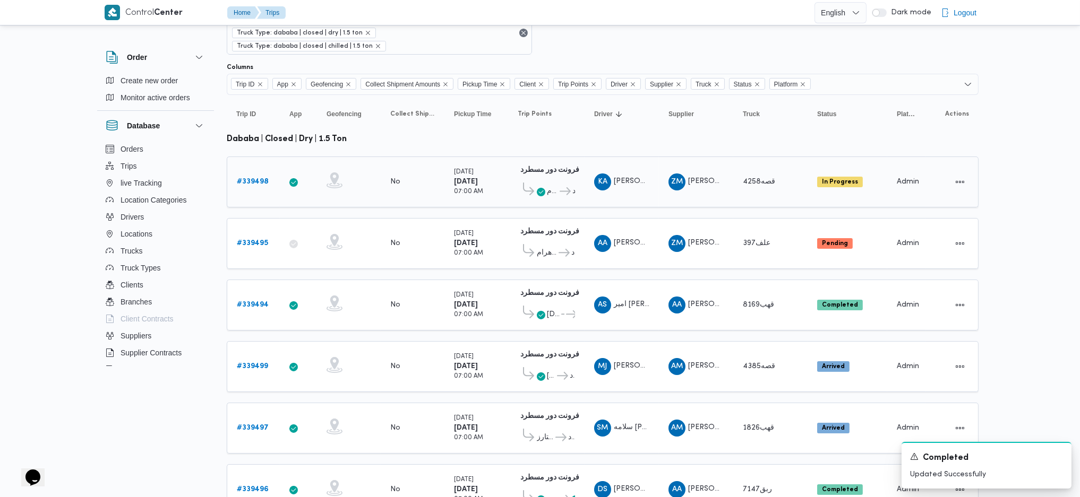
click at [249, 178] on b "# 339498" at bounding box center [253, 181] width 32 height 7
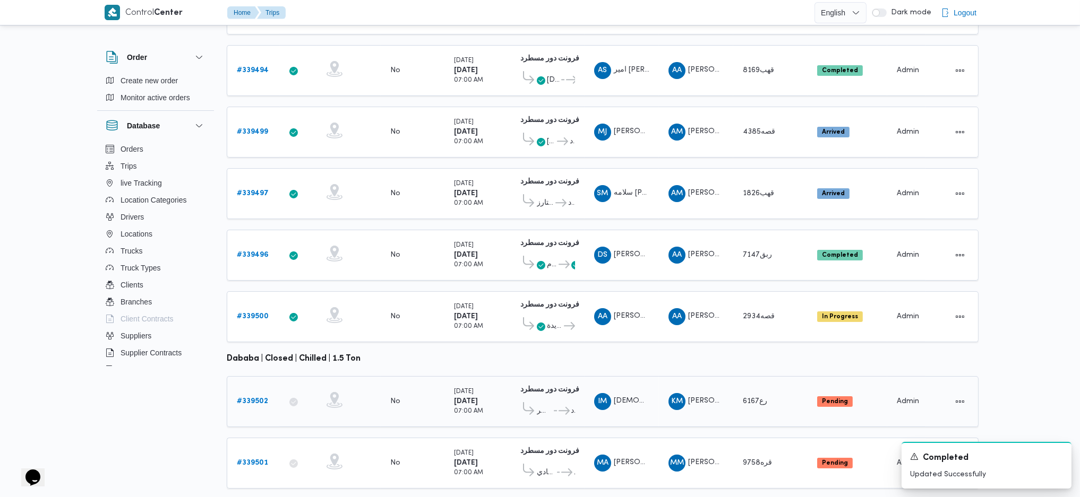
click at [240, 398] on b "# 339502" at bounding box center [252, 401] width 31 height 7
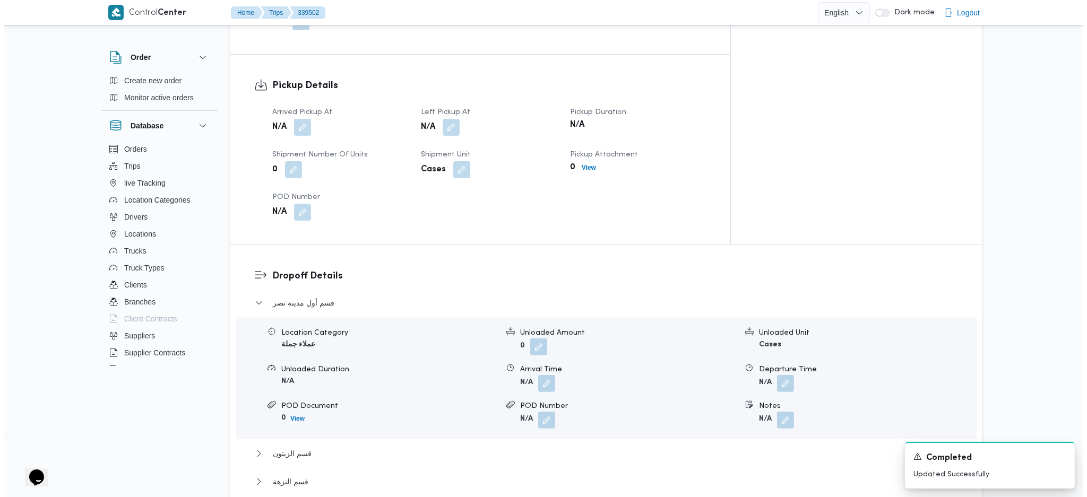
scroll to position [778, 0]
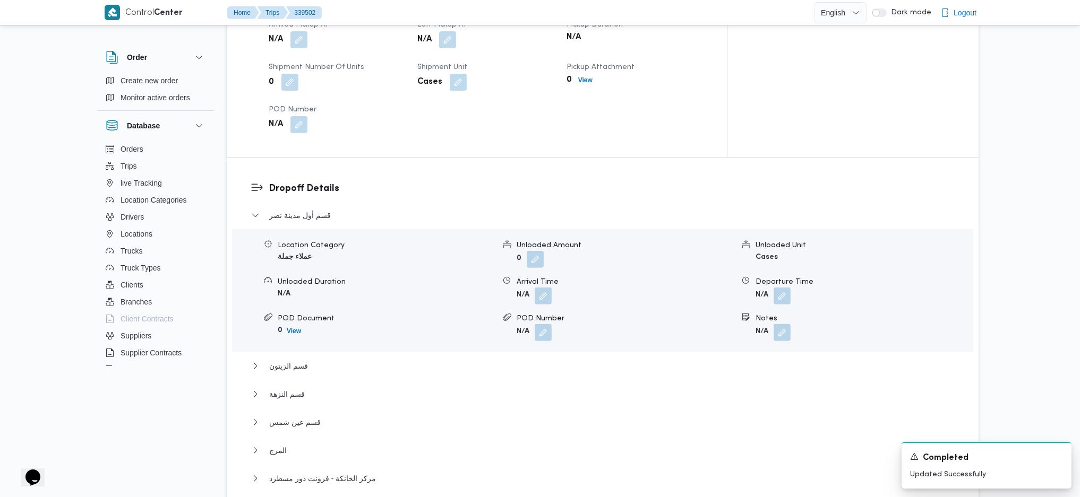
click at [280, 455] on div "قسم أول مدينة نصر Location Category عملاء جملة Unloaded Amount 0 Unloaded Unit …" at bounding box center [602, 365] width 703 height 313
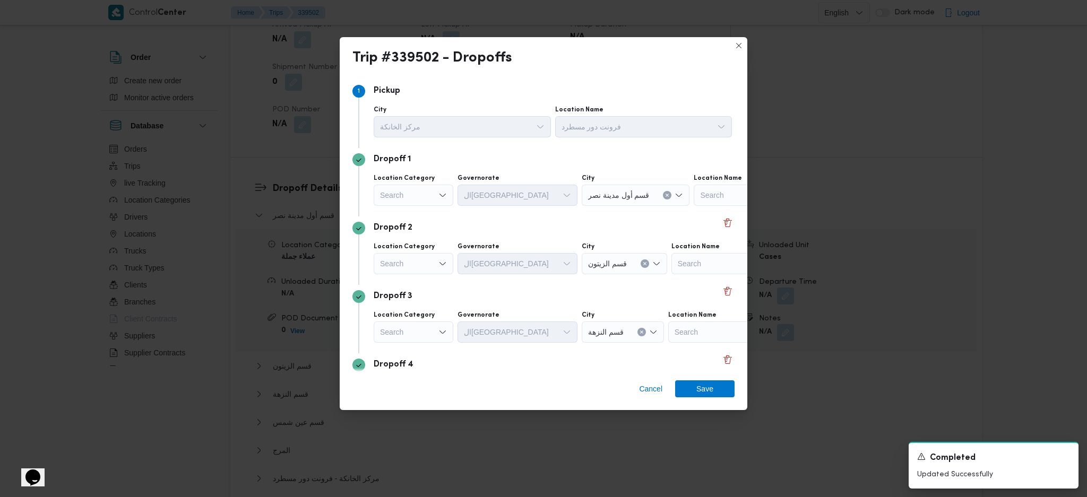
click at [412, 204] on div "Search" at bounding box center [414, 195] width 80 height 21
click at [404, 209] on span "مصانع و مخازن" at bounding box center [420, 215] width 54 height 13
click at [446, 195] on icon "Clear input" at bounding box center [445, 195] width 4 height 4
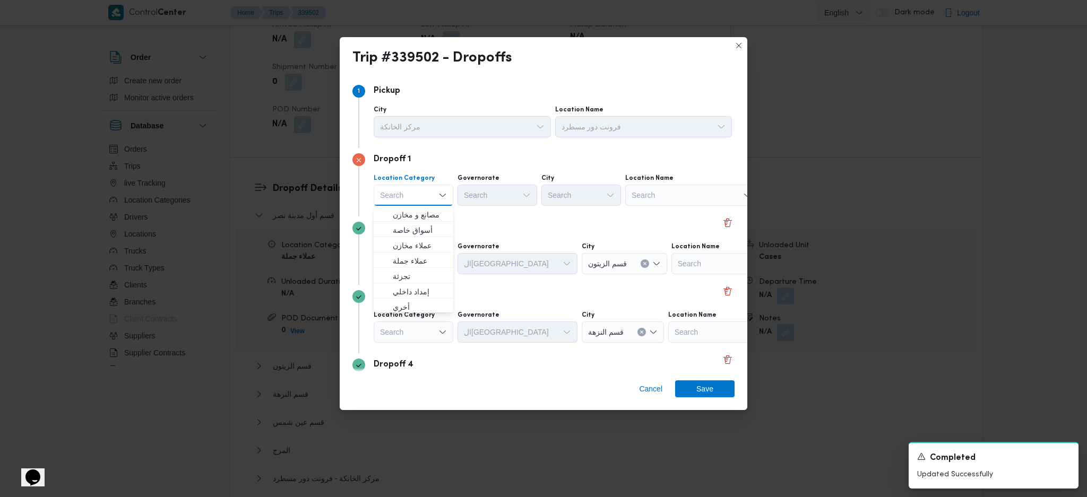
click at [673, 199] on div "Search" at bounding box center [691, 195] width 133 height 21
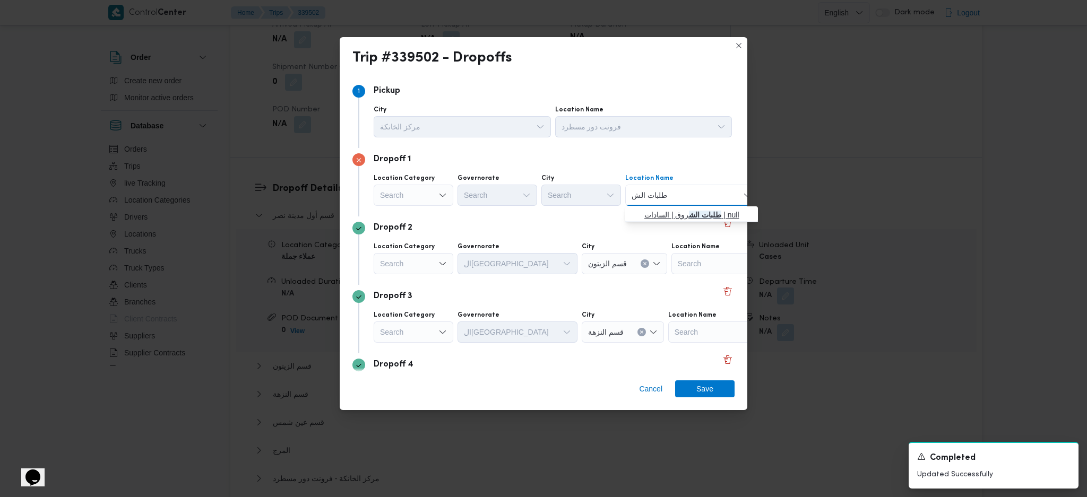
type input "طلبات الش"
click at [663, 212] on span "طلبات الش روق | السادات | null" at bounding box center [697, 215] width 107 height 13
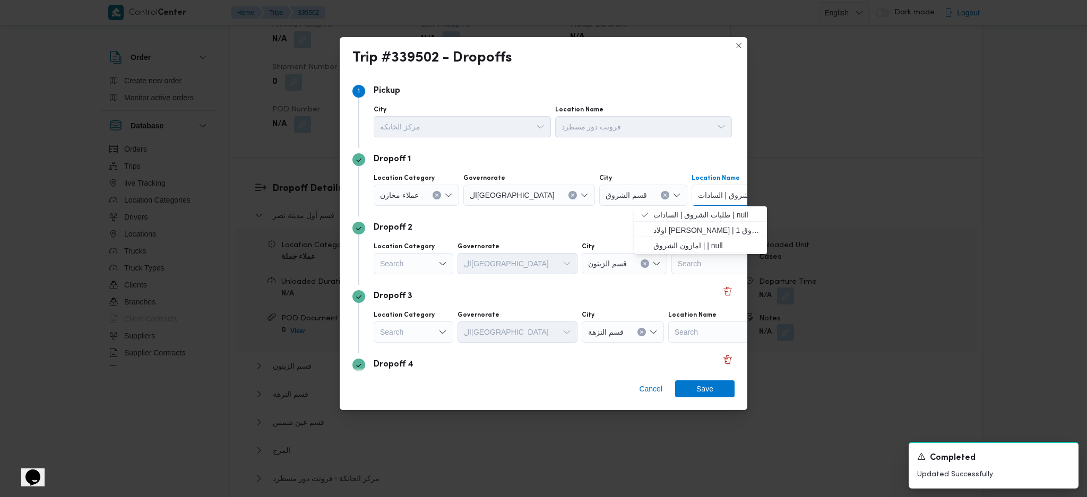
click at [426, 268] on div "Search" at bounding box center [414, 263] width 80 height 21
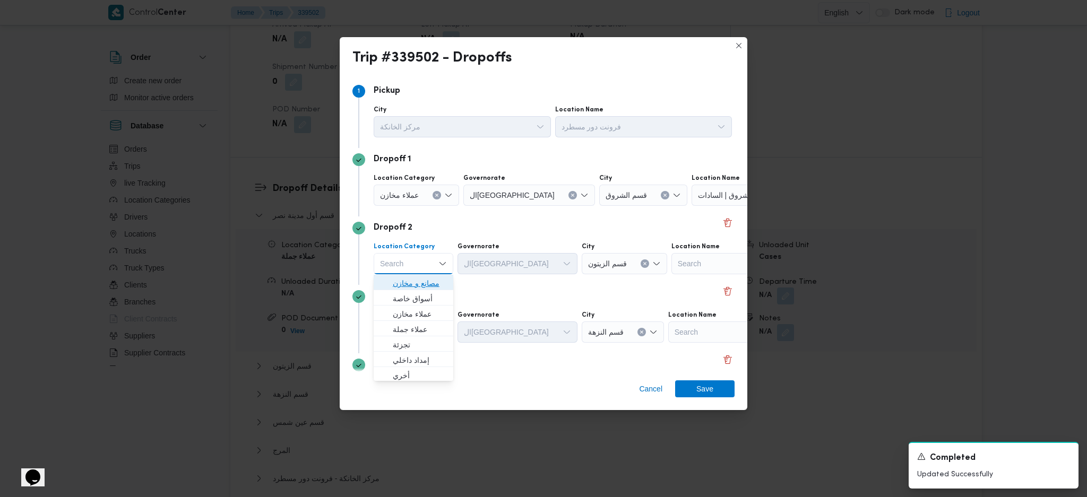
click at [412, 285] on span "مصانع و مخازن" at bounding box center [420, 283] width 54 height 13
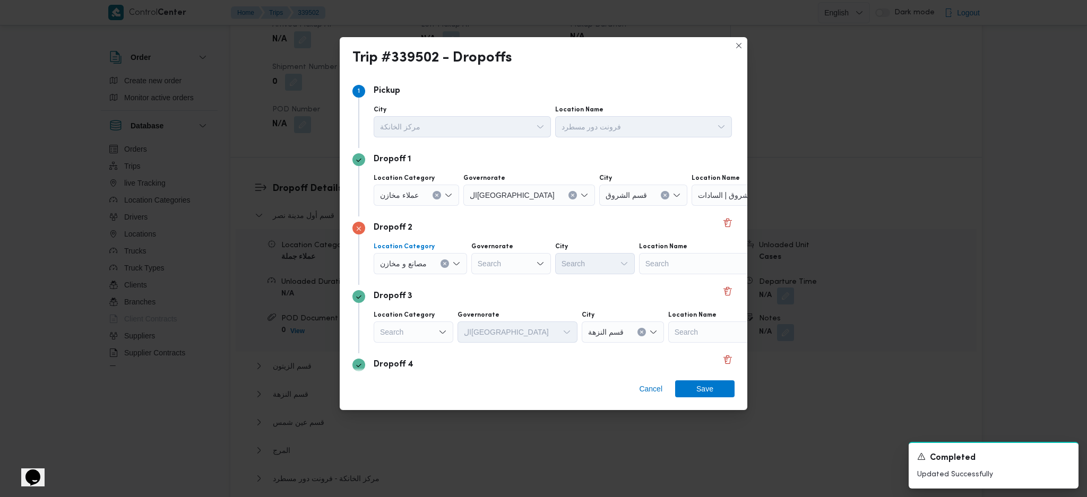
click at [442, 267] on button "Clear input" at bounding box center [445, 264] width 8 height 8
click at [420, 300] on span "أسواق خاصة" at bounding box center [420, 298] width 54 height 13
click at [520, 263] on div "Search" at bounding box center [504, 263] width 80 height 21
click at [667, 269] on div "Search" at bounding box center [698, 263] width 133 height 21
type input "سعودي الش"
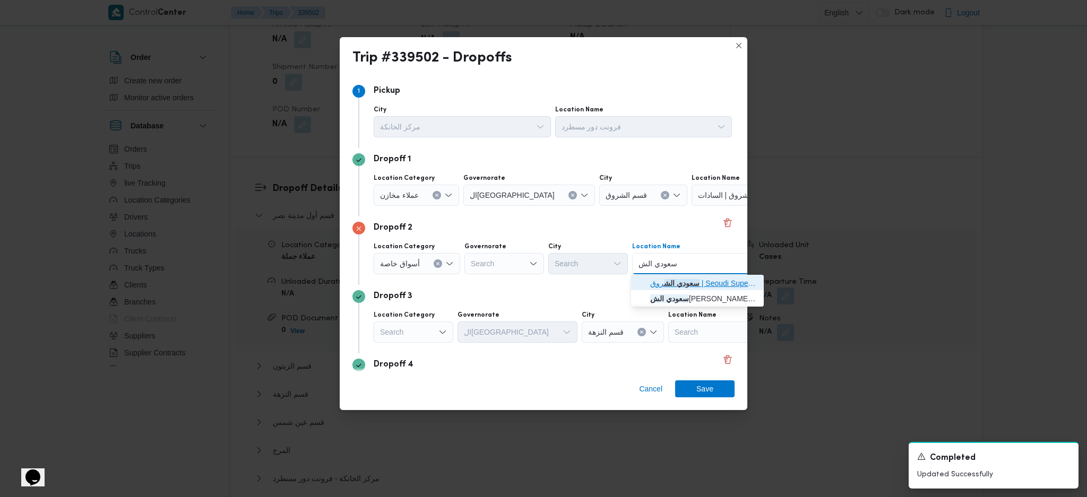
click at [673, 280] on mark "سعودي الش" at bounding box center [682, 283] width 36 height 8
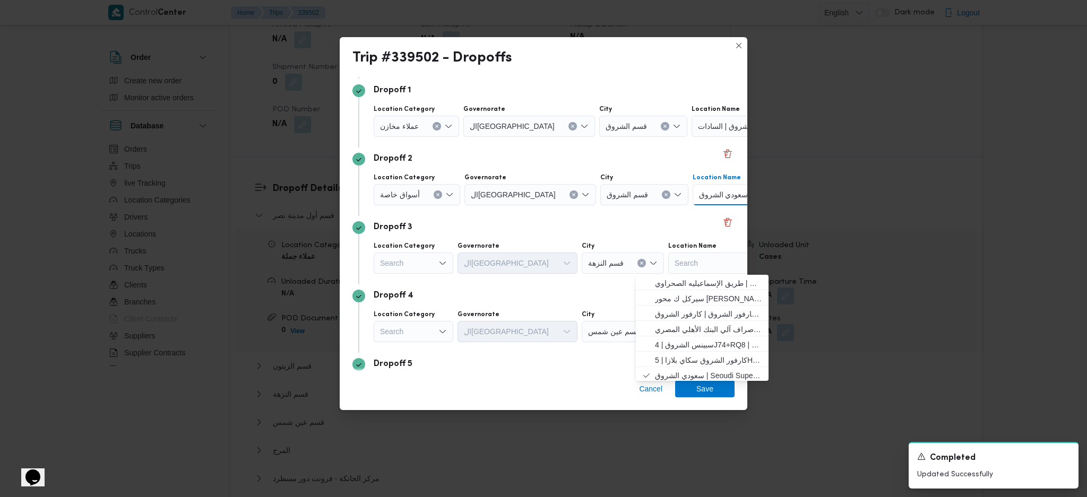
scroll to position [141, 0]
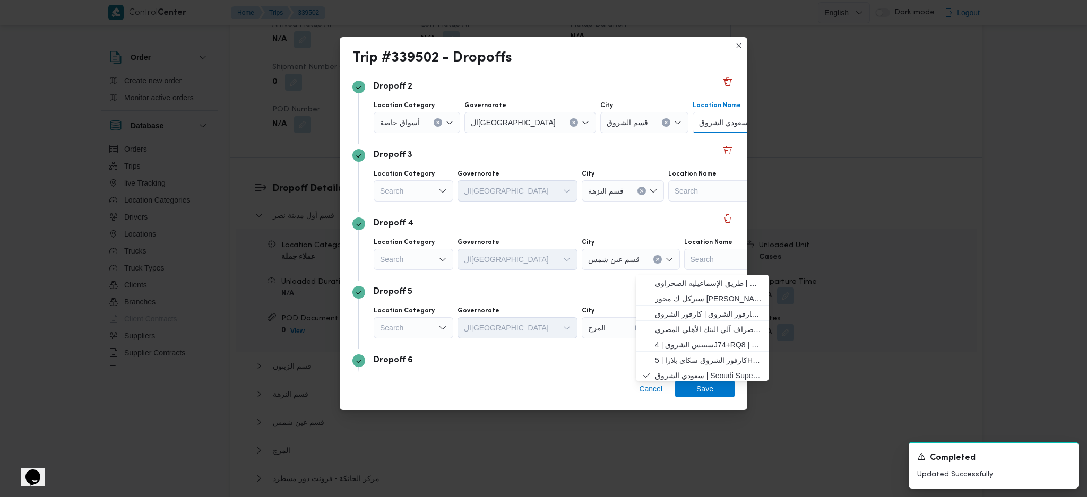
click at [437, 186] on div "Search" at bounding box center [414, 190] width 80 height 21
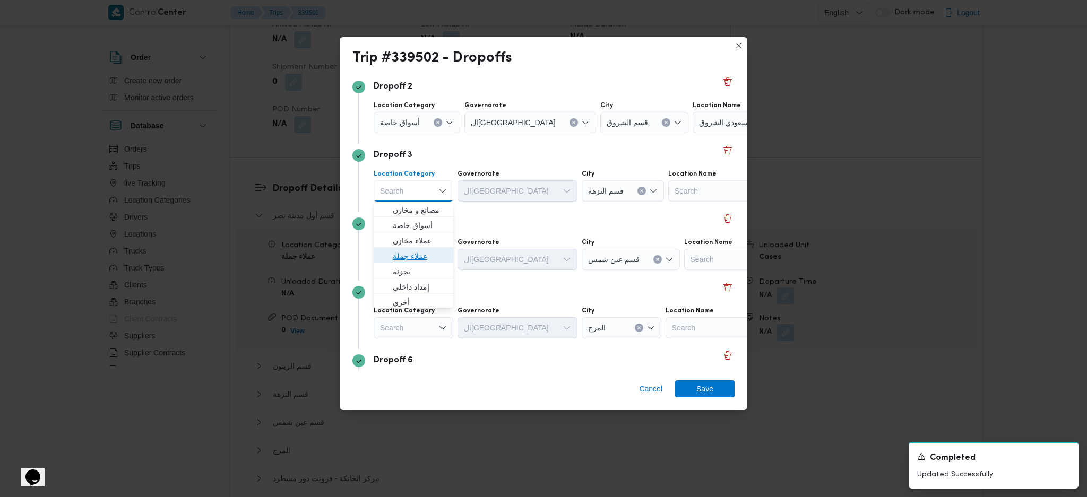
click at [418, 250] on span "عملاء جملة" at bounding box center [420, 256] width 54 height 13
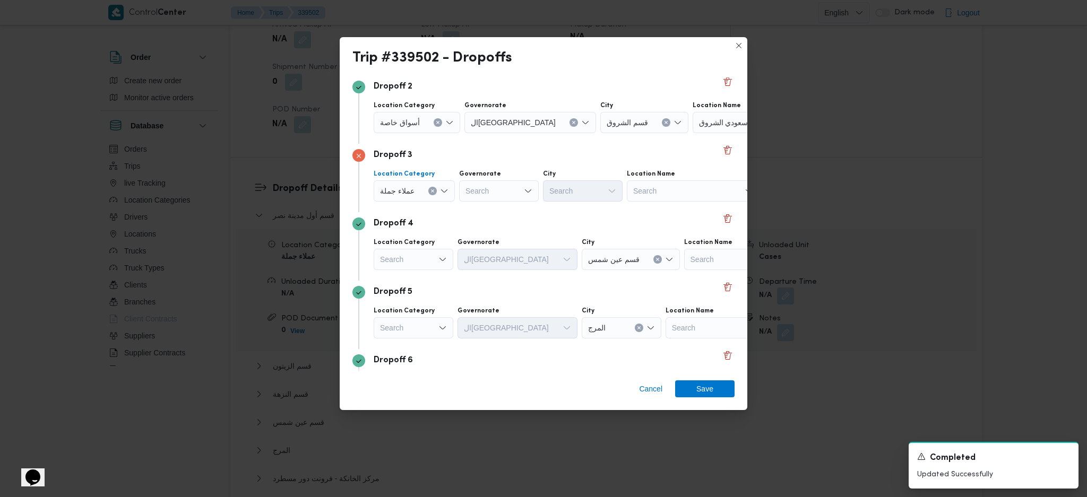
click at [413, 266] on div "Search" at bounding box center [414, 259] width 80 height 21
click at [413, 325] on span "عملاء جملة" at bounding box center [420, 324] width 54 height 13
click at [425, 326] on div "Search" at bounding box center [414, 327] width 80 height 21
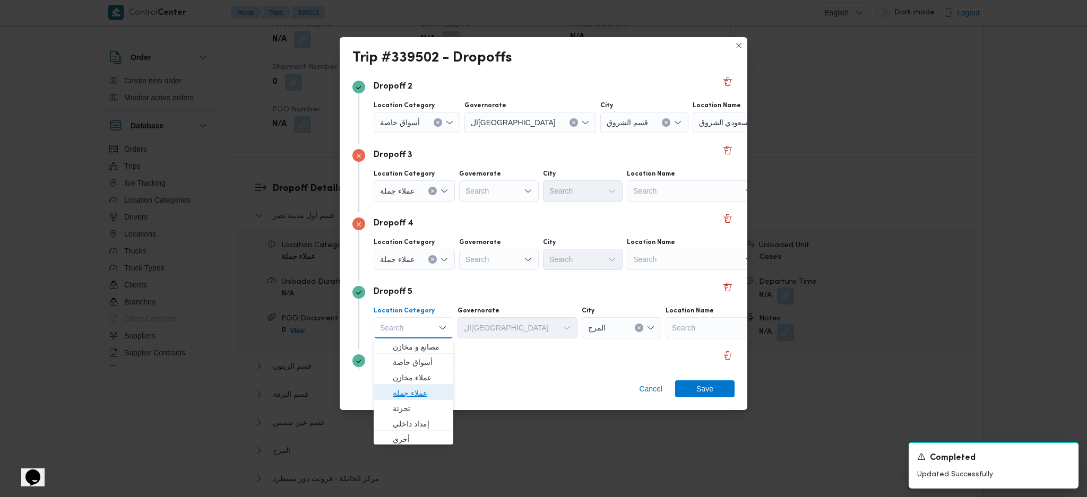
click at [426, 387] on span "عملاء جملة" at bounding box center [420, 393] width 54 height 13
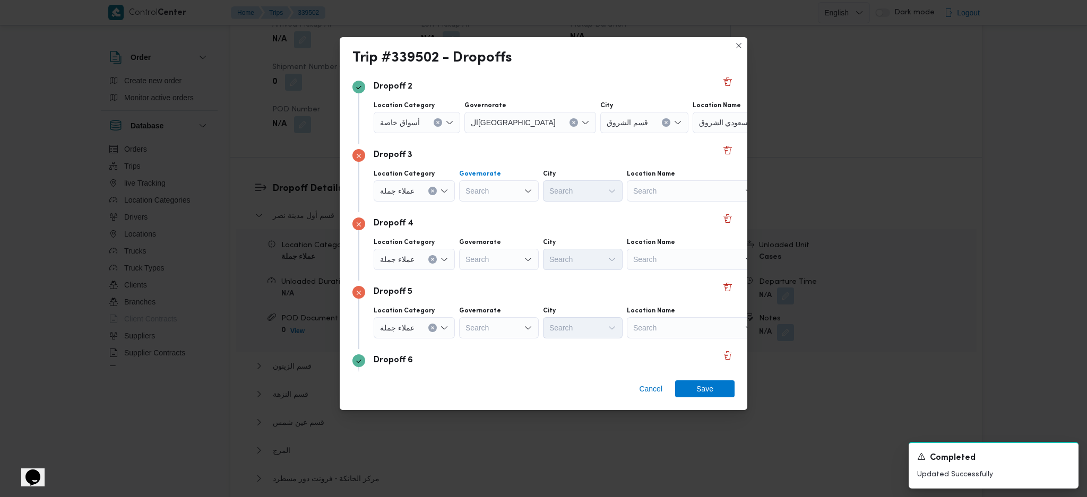
click at [489, 191] on div "Search" at bounding box center [499, 190] width 80 height 21
click at [497, 225] on span "ال[GEOGRAPHIC_DATA]" at bounding box center [504, 223] width 54 height 13
click at [595, 193] on div "Search" at bounding box center [635, 190] width 80 height 21
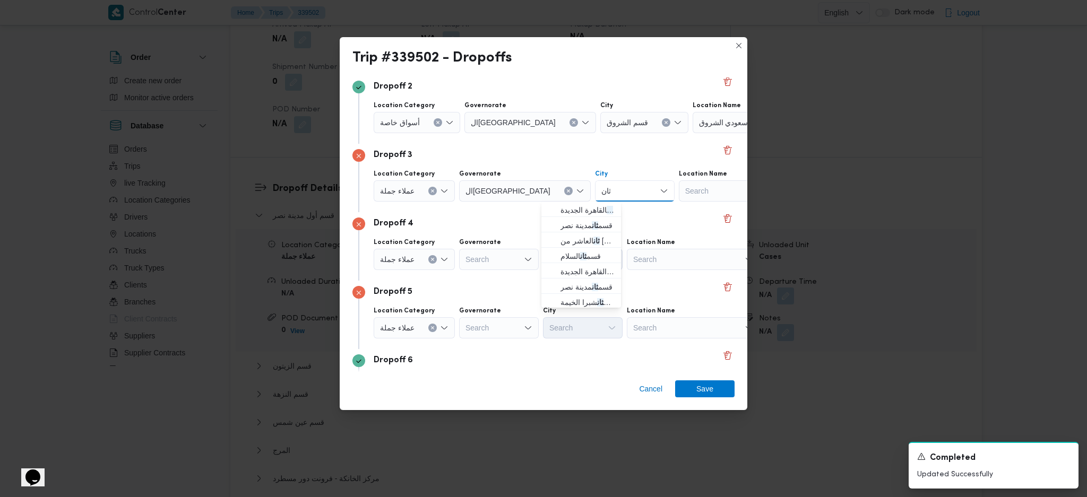
type input "ثان"
drag, startPoint x: 573, startPoint y: 208, endPoint x: 519, endPoint y: 228, distance: 57.8
click at [573, 208] on span "قسم ثان القاهرة الجديدة" at bounding box center [588, 210] width 54 height 13
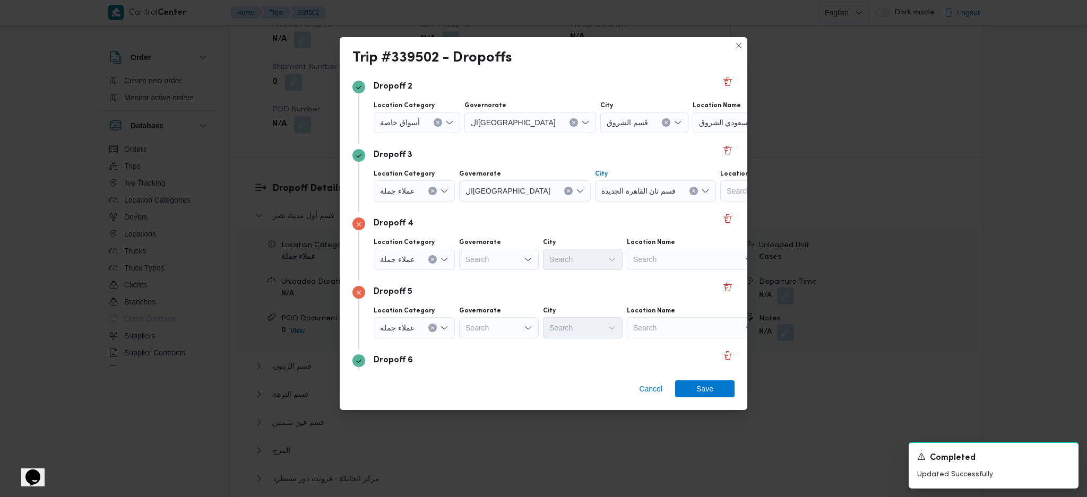
click at [478, 258] on div "Search" at bounding box center [499, 259] width 80 height 21
click at [486, 288] on span "ال[GEOGRAPHIC_DATA]" at bounding box center [504, 291] width 54 height 13
click at [595, 266] on div "Search" at bounding box center [635, 259] width 80 height 21
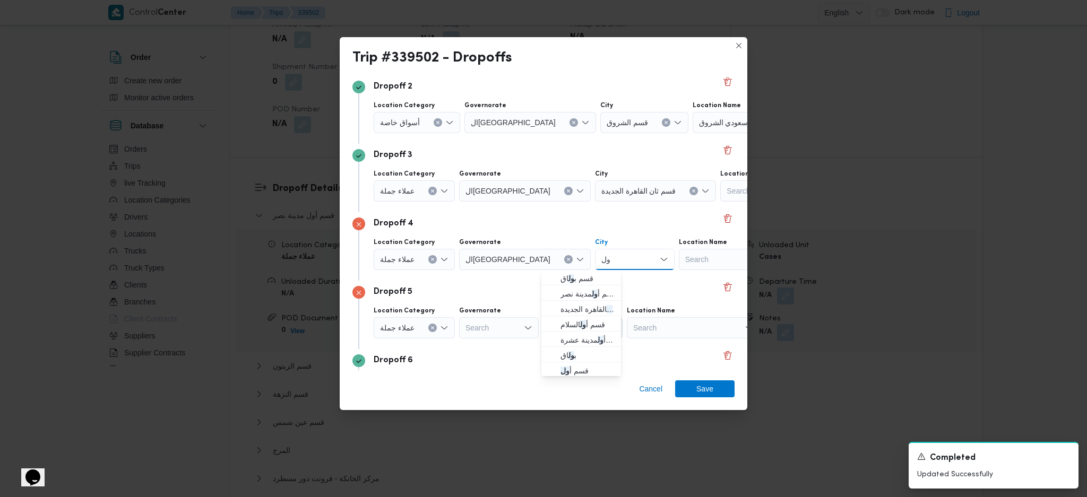
type input "ول"
drag, startPoint x: 585, startPoint y: 323, endPoint x: 548, endPoint y: 320, distance: 37.3
click at [590, 308] on span "قسم أ ول القاهرة الجديدة" at bounding box center [588, 309] width 54 height 13
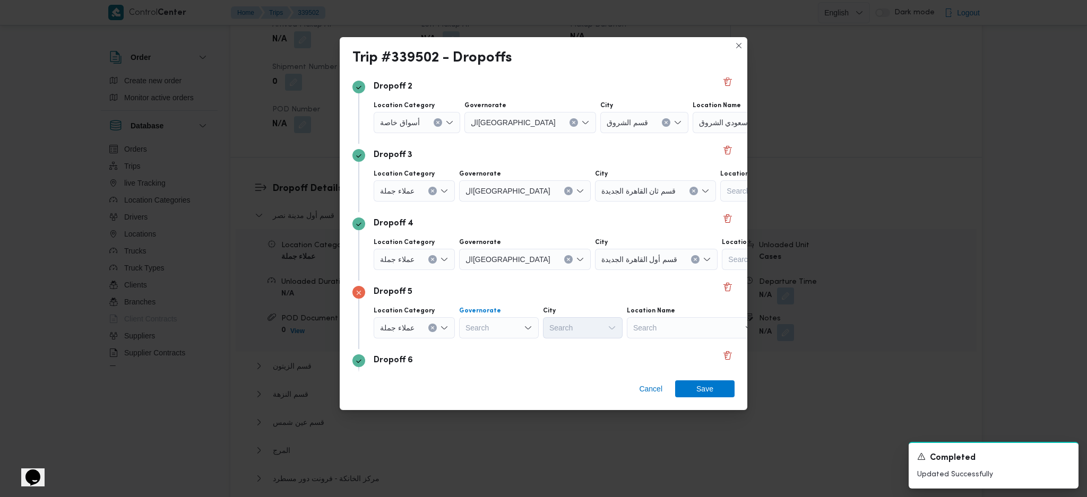
drag, startPoint x: 498, startPoint y: 327, endPoint x: 505, endPoint y: 330, distance: 7.1
click at [499, 327] on div "Search" at bounding box center [499, 327] width 80 height 21
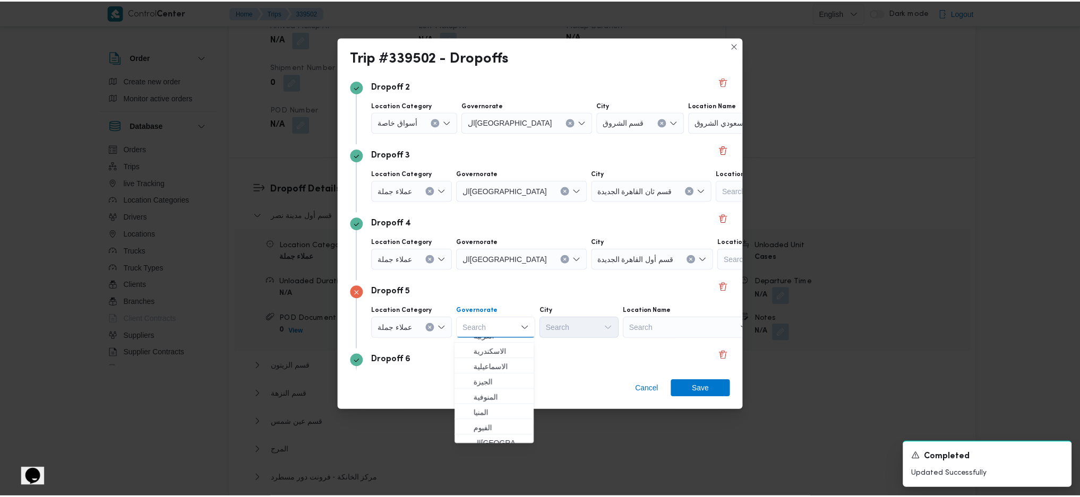
scroll to position [71, 0]
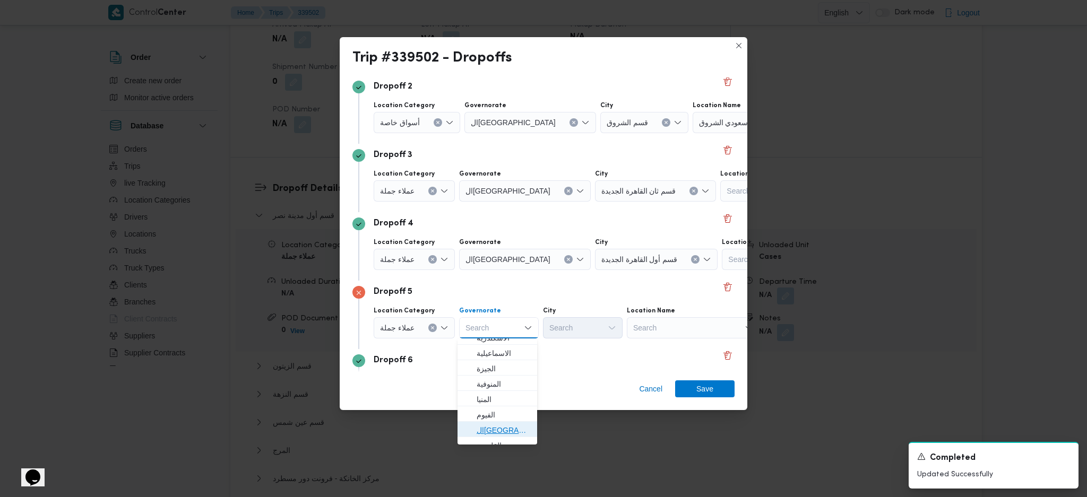
click at [489, 433] on span "ال[GEOGRAPHIC_DATA]" at bounding box center [504, 430] width 54 height 13
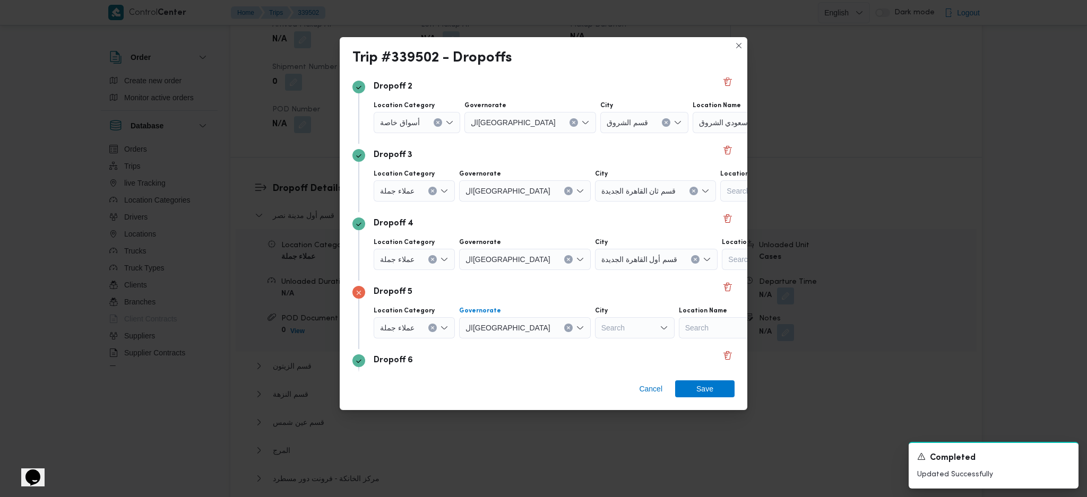
click at [597, 332] on div "Search" at bounding box center [635, 327] width 80 height 21
type input "عبو"
click at [550, 346] on icon "button" at bounding box center [552, 347] width 8 height 8
click at [706, 394] on span "Save" at bounding box center [704, 388] width 17 height 17
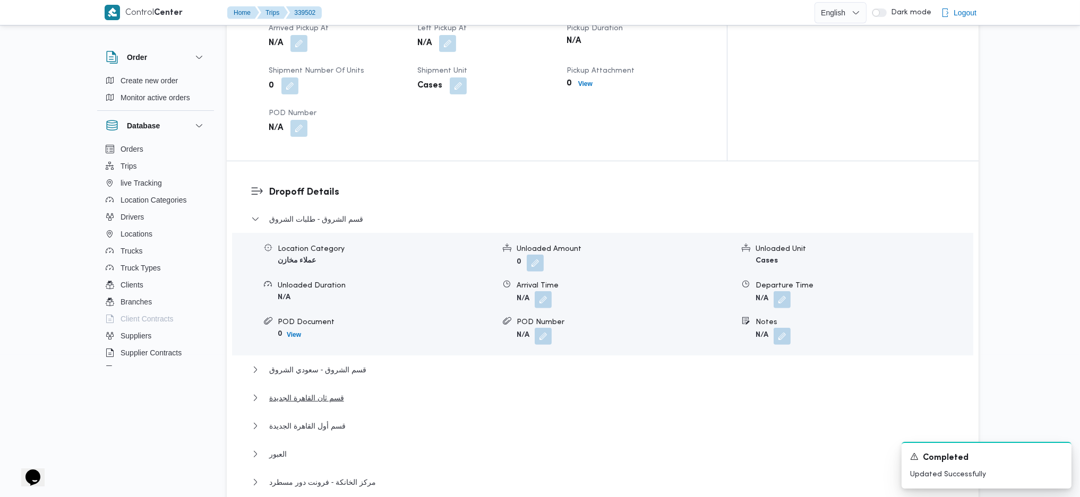
scroll to position [920, 0]
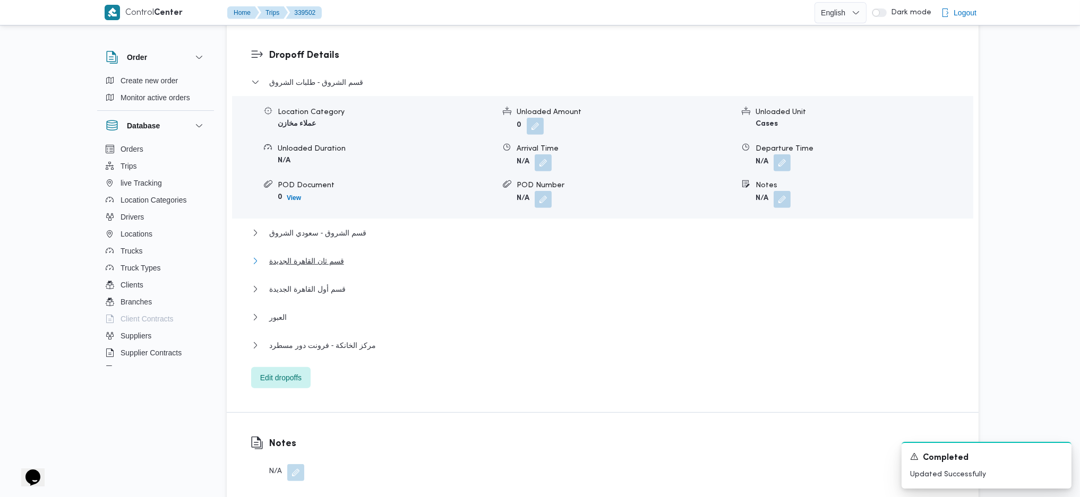
click at [333, 255] on span "قسم ثان القاهرة الجديدة" at bounding box center [306, 261] width 75 height 13
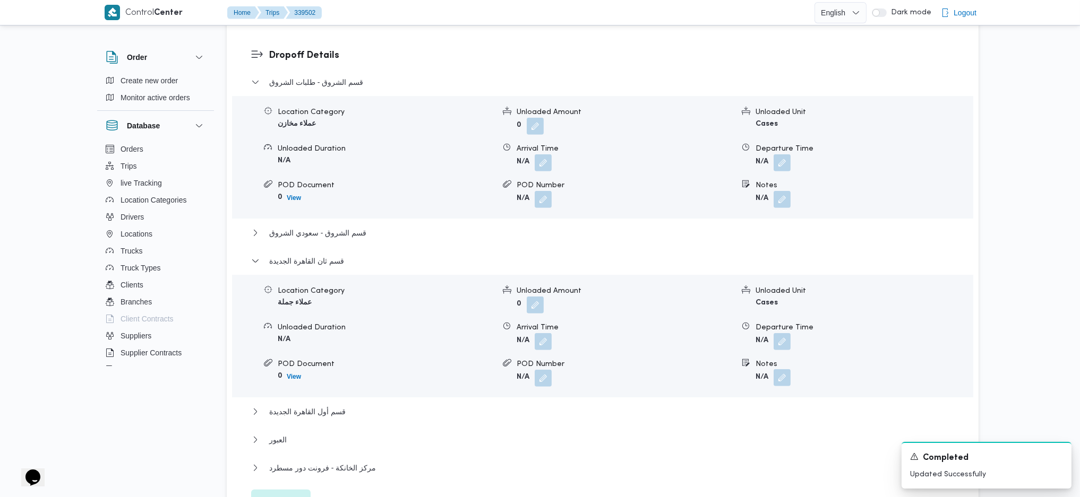
click at [787, 369] on button "button" at bounding box center [781, 377] width 17 height 17
click at [739, 375] on input "Notes" at bounding box center [754, 369] width 106 height 21
type input "طلبات مدينتى وطلبات الرحاب وشيل اوت"
click button "Save" at bounding box center [837, 364] width 59 height 21
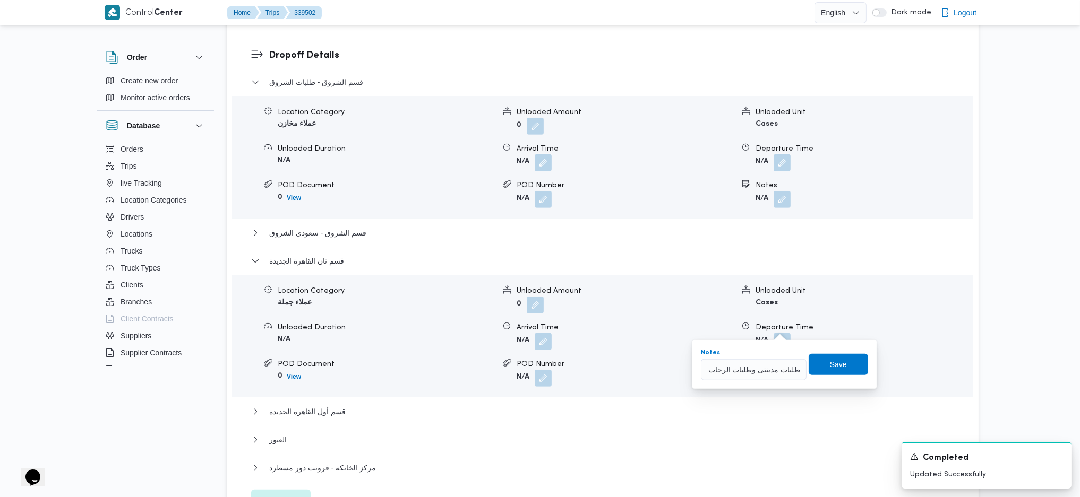
scroll to position [0, 0]
click at [301, 406] on div "قسم أول القاهرة الجديدة" at bounding box center [602, 416] width 703 height 20
click at [310, 406] on span "قسم أول القاهرة الجديدة" at bounding box center [307, 412] width 76 height 13
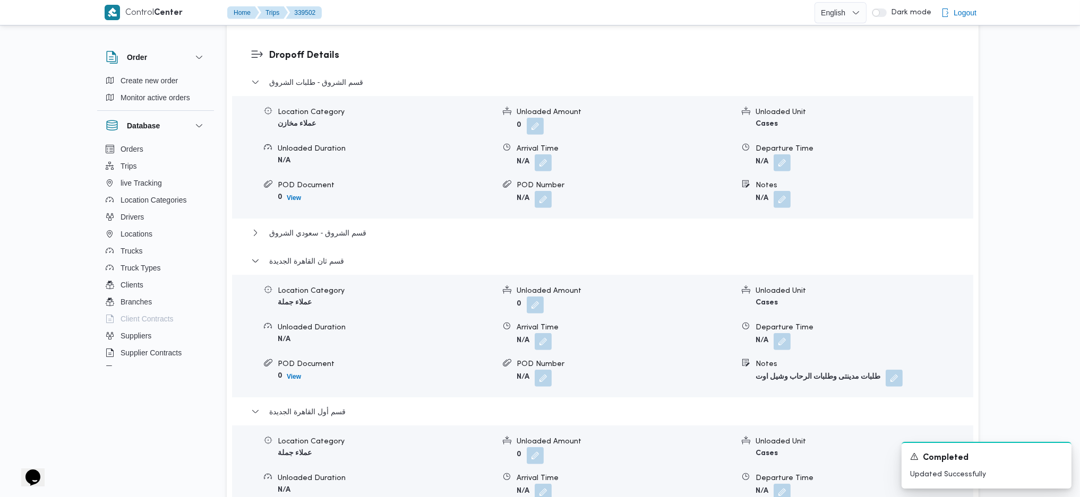
scroll to position [1203, 0]
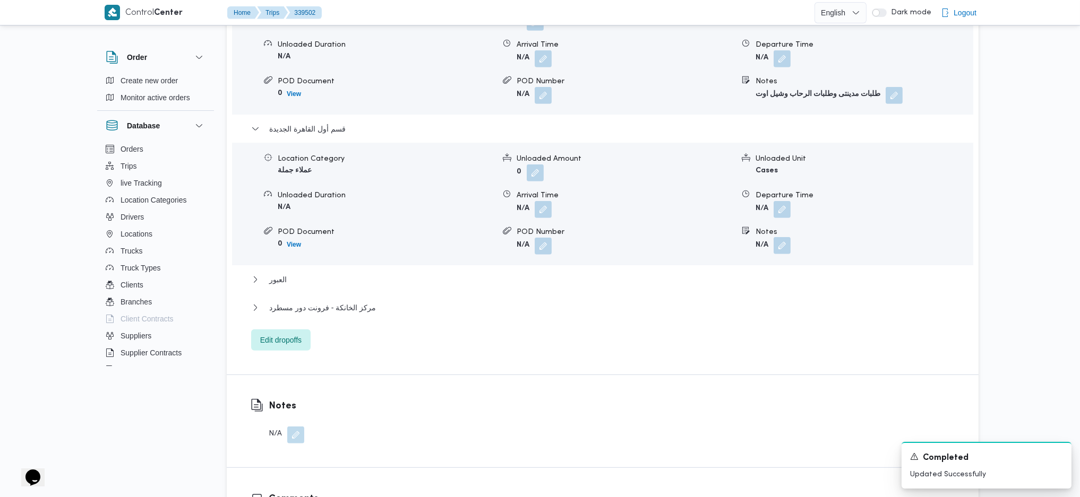
click at [784, 237] on button "button" at bounding box center [781, 245] width 17 height 17
click at [751, 251] on div "You are in a dialog. To close this dialog, hit escape. Notes Save" at bounding box center [784, 232] width 184 height 49
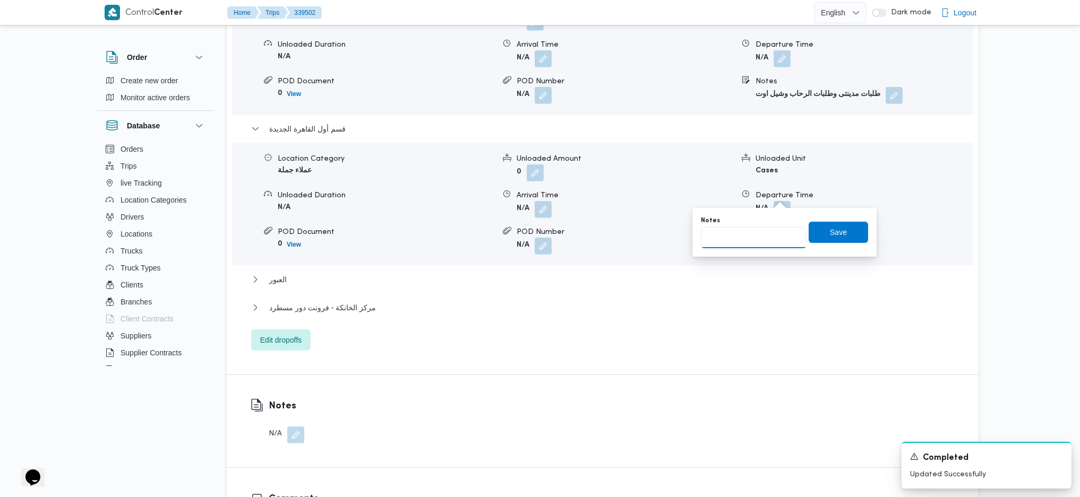
click at [751, 244] on input "Notes" at bounding box center [754, 237] width 106 height 21
type input "طلبات التجمع"
click button "Save" at bounding box center [837, 232] width 59 height 21
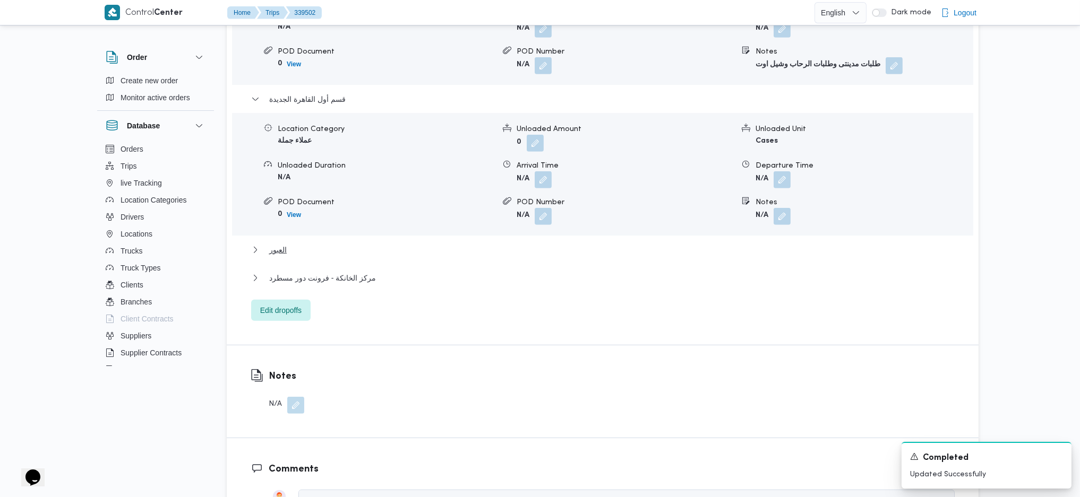
click at [292, 222] on div "قسم الشروق - طلبات الشروق Location Category عملاء مخازن Unloaded Amount 0 Unloa…" at bounding box center [602, 42] width 703 height 558
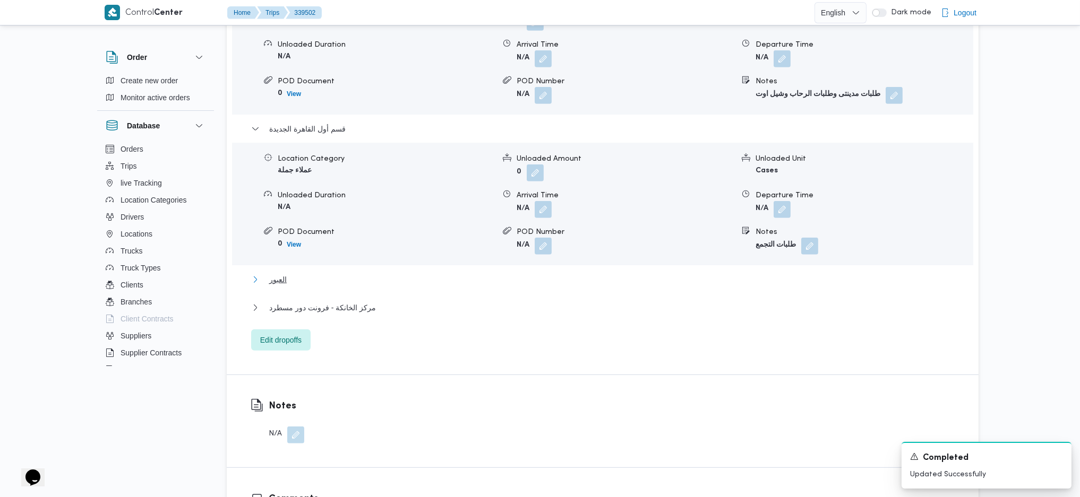
click at [285, 273] on span "العبور" at bounding box center [278, 279] width 18 height 13
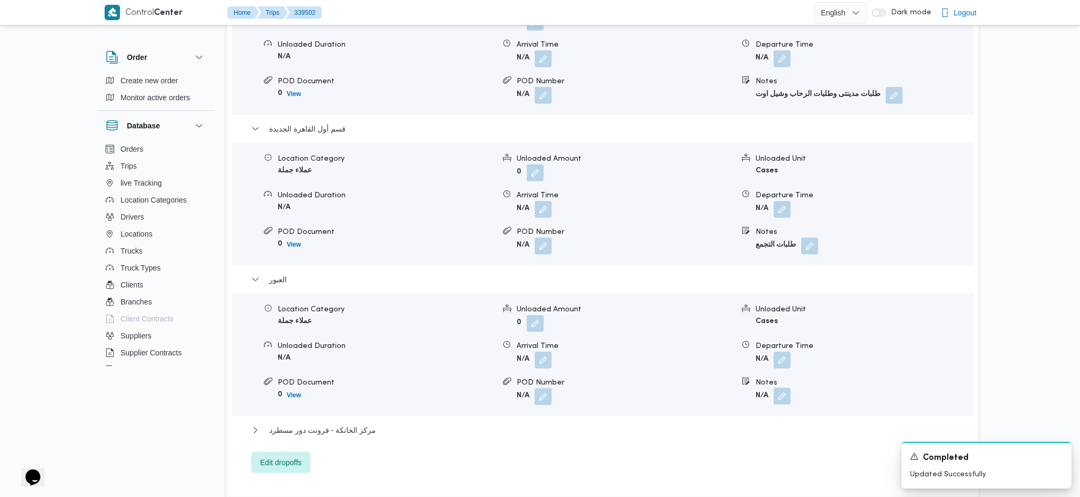
click at [777, 388] on button "button" at bounding box center [781, 396] width 17 height 17
click at [756, 382] on input "Notes" at bounding box center [754, 388] width 106 height 21
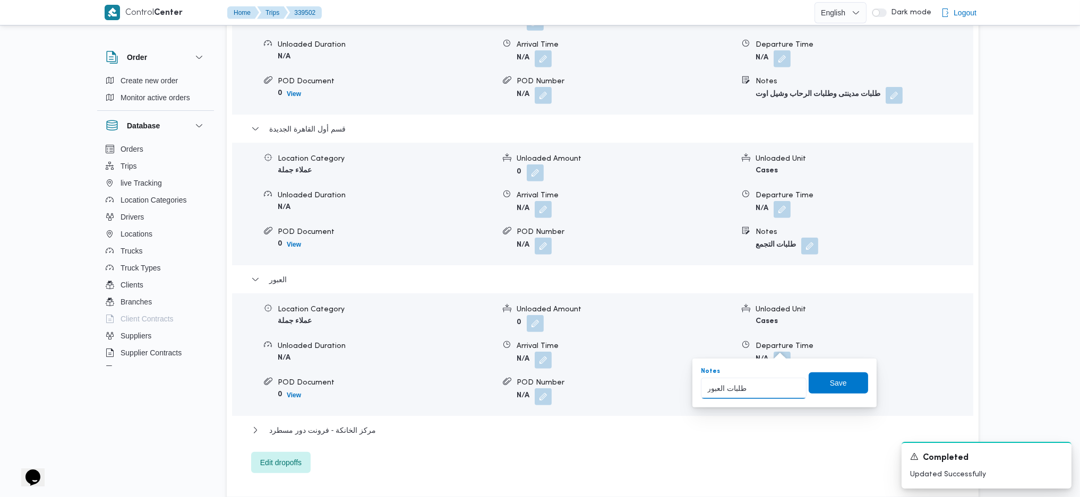
type input "طلبات العبور"
click button "Save" at bounding box center [837, 383] width 59 height 21
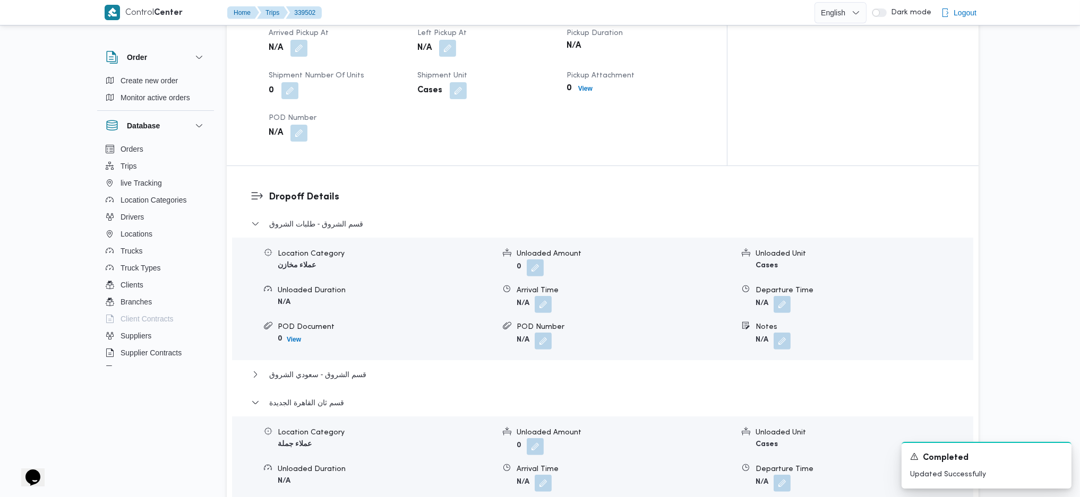
scroll to position [566, 0]
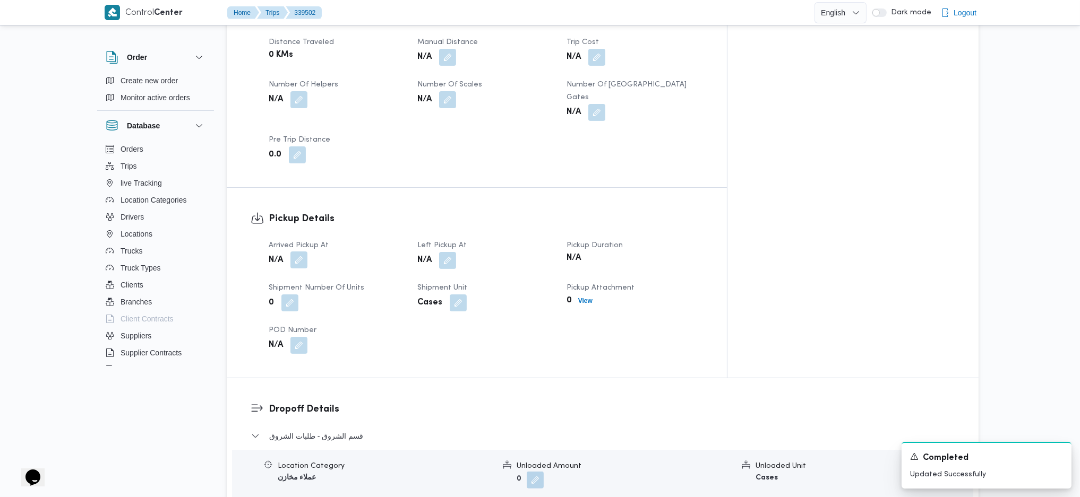
click at [300, 252] on button "button" at bounding box center [298, 260] width 17 height 17
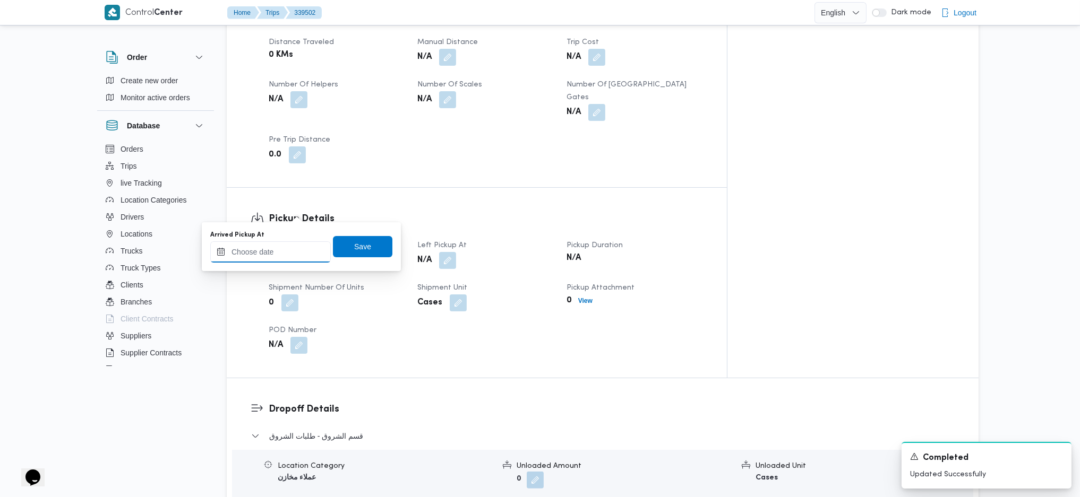
click at [278, 255] on input "Arrived Pickup At" at bounding box center [270, 252] width 120 height 21
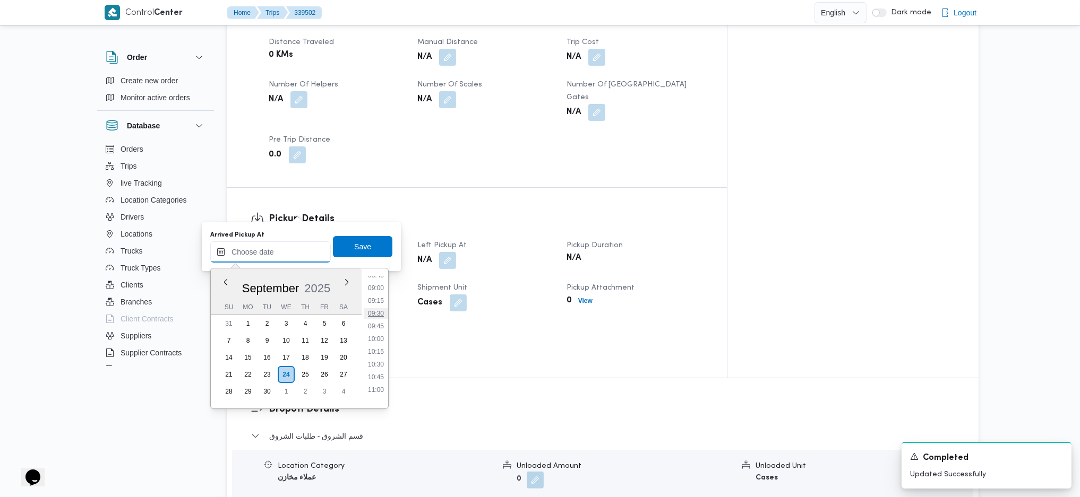
scroll to position [382, 0]
click at [378, 277] on li "07:30" at bounding box center [376, 282] width 24 height 11
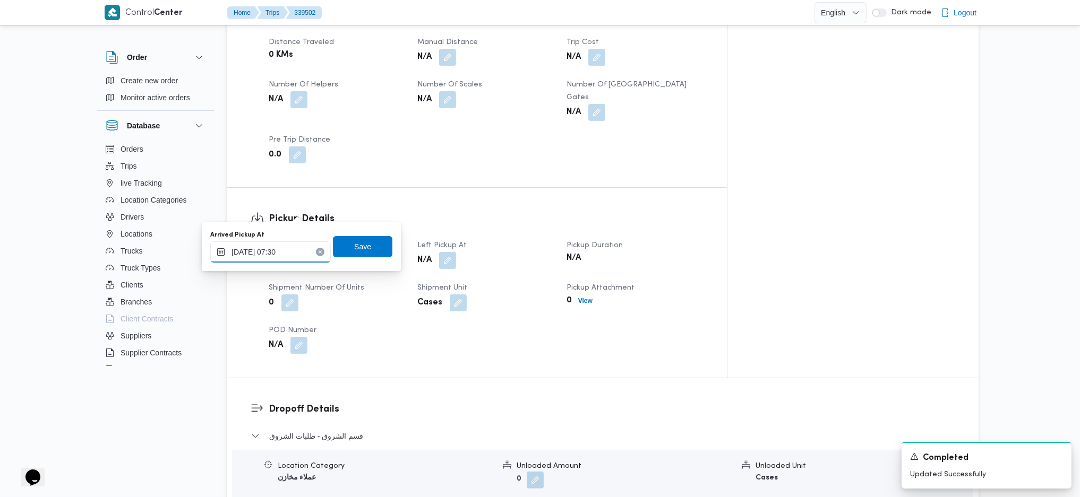
type input "[DATE] 07:30"
click at [341, 222] on div "You are in a dialog. To close this dialog, hit escape. Arrived Pickup At [DATE]…" at bounding box center [301, 246] width 199 height 49
click at [358, 255] on span "Save" at bounding box center [362, 246] width 59 height 21
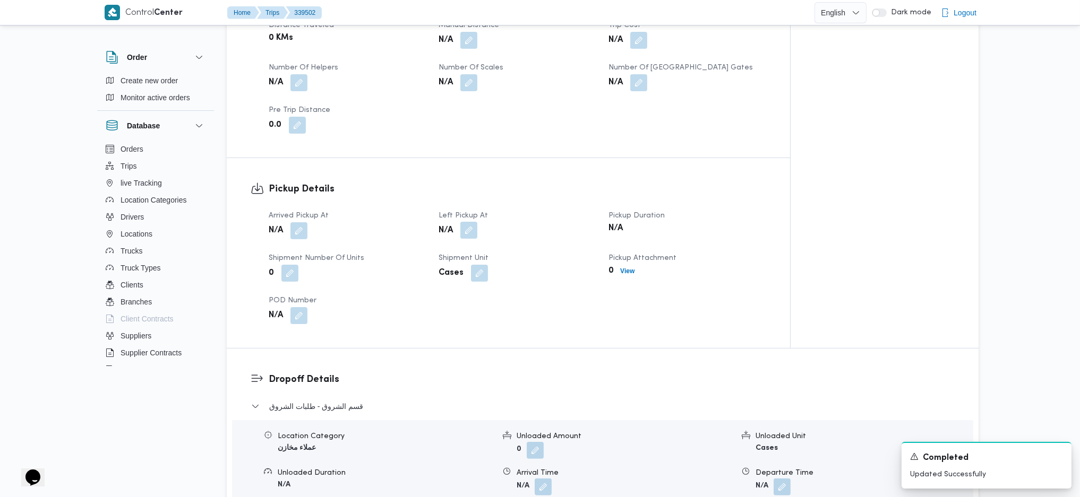
click at [469, 222] on button "button" at bounding box center [468, 230] width 17 height 17
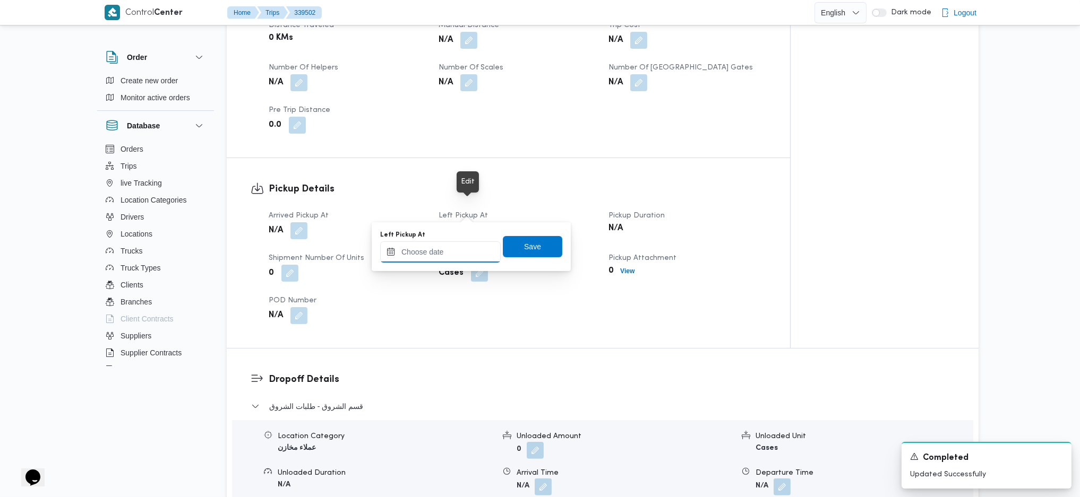
click at [444, 245] on input "Left Pickup At" at bounding box center [440, 252] width 120 height 21
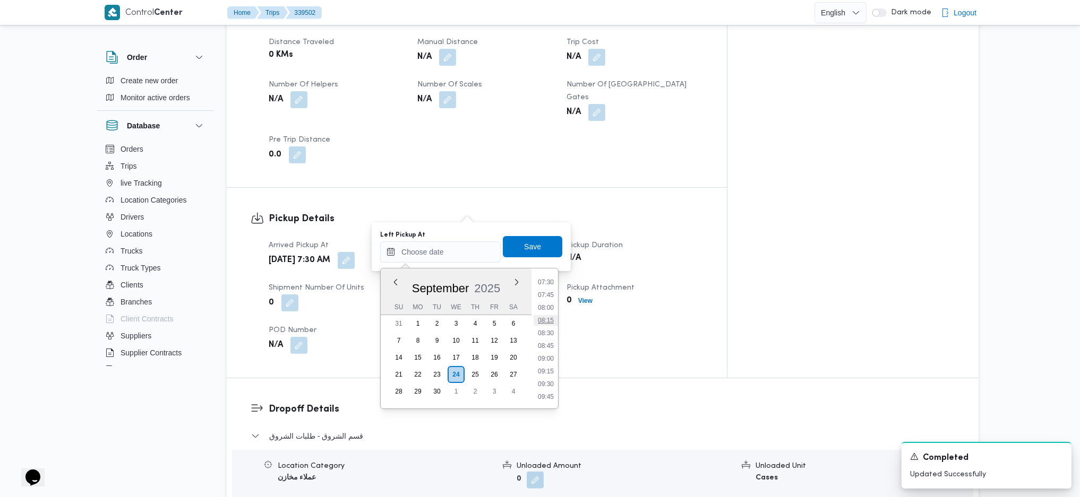
click at [548, 317] on li "08:15" at bounding box center [545, 320] width 24 height 11
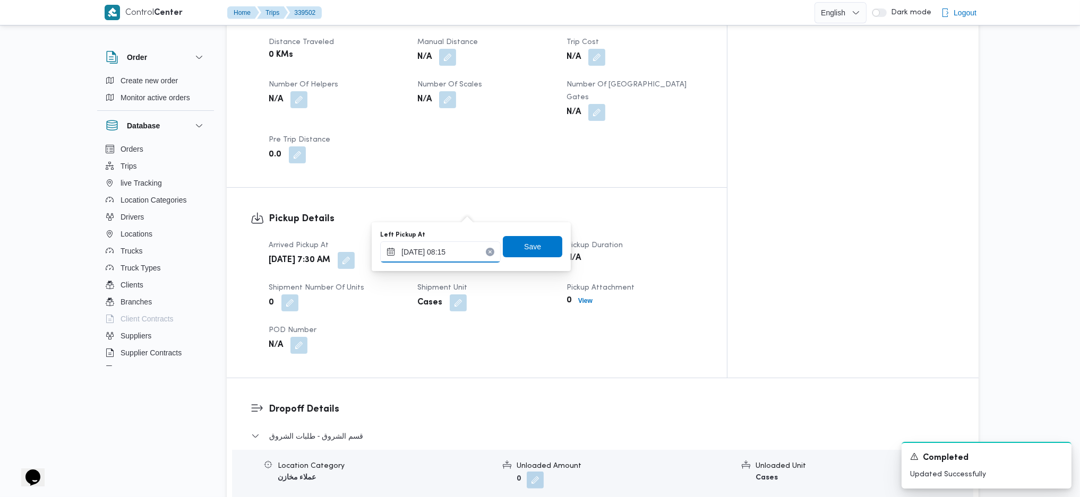
click at [459, 253] on input "[DATE] 08:15" at bounding box center [440, 252] width 120 height 21
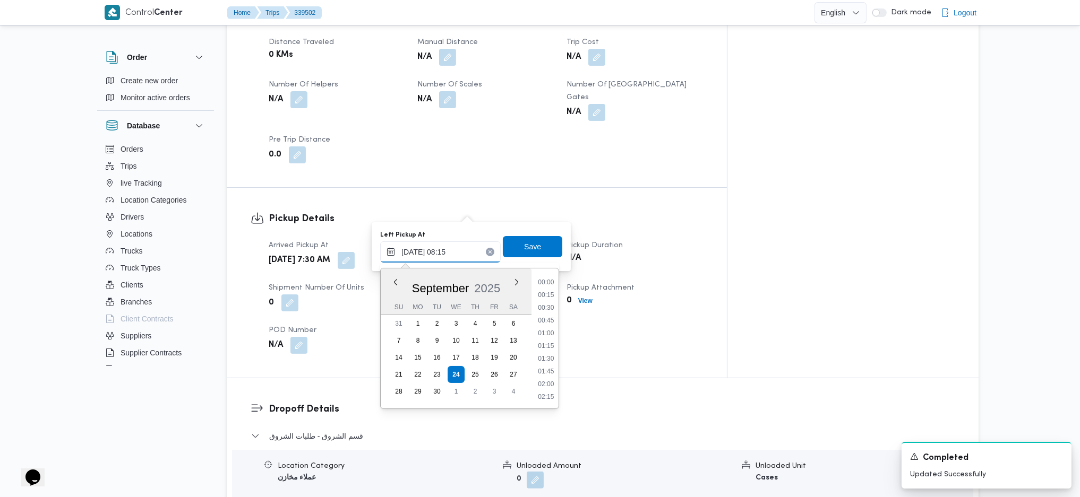
scroll to position [357, 0]
click at [547, 360] on li "08:30" at bounding box center [545, 358] width 24 height 11
type input "[DATE] 08:30"
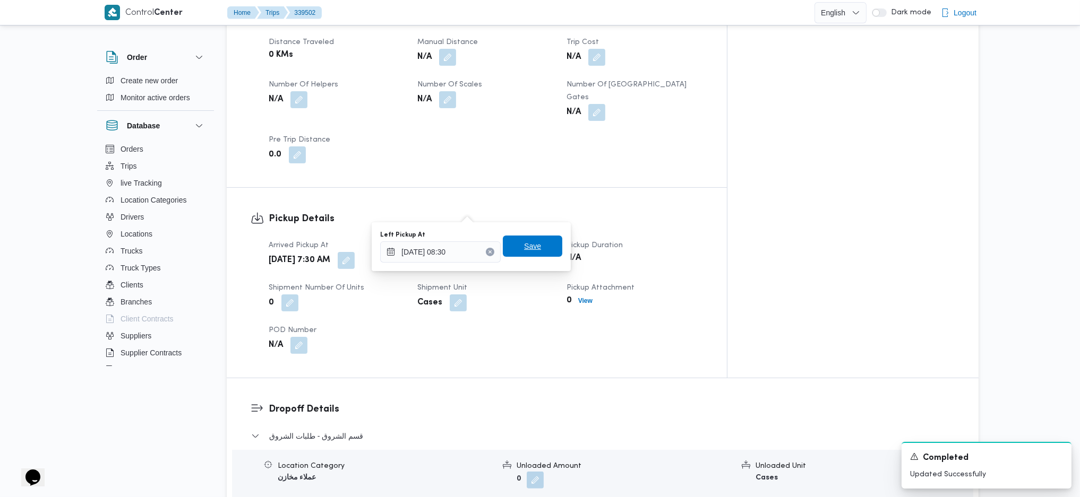
click at [524, 245] on span "Save" at bounding box center [532, 246] width 17 height 13
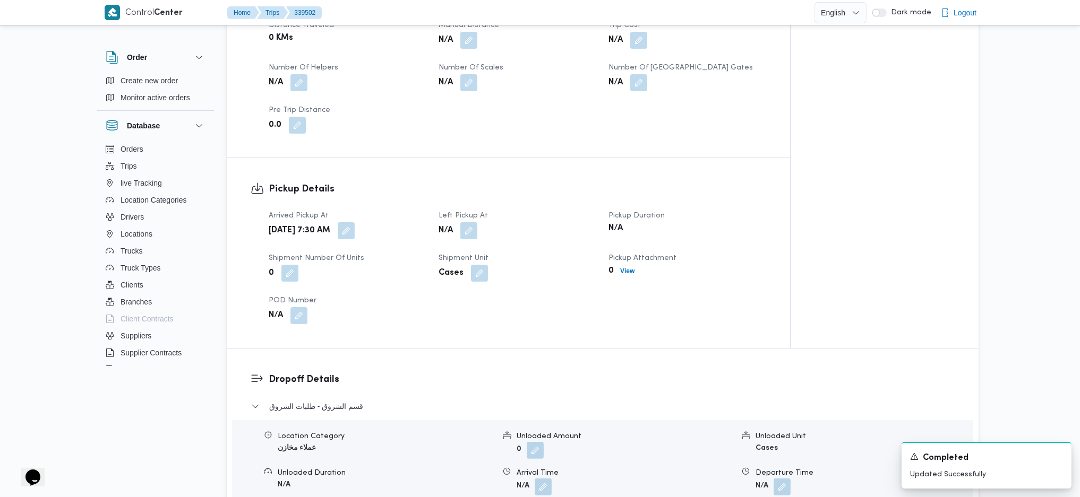
scroll to position [0, 0]
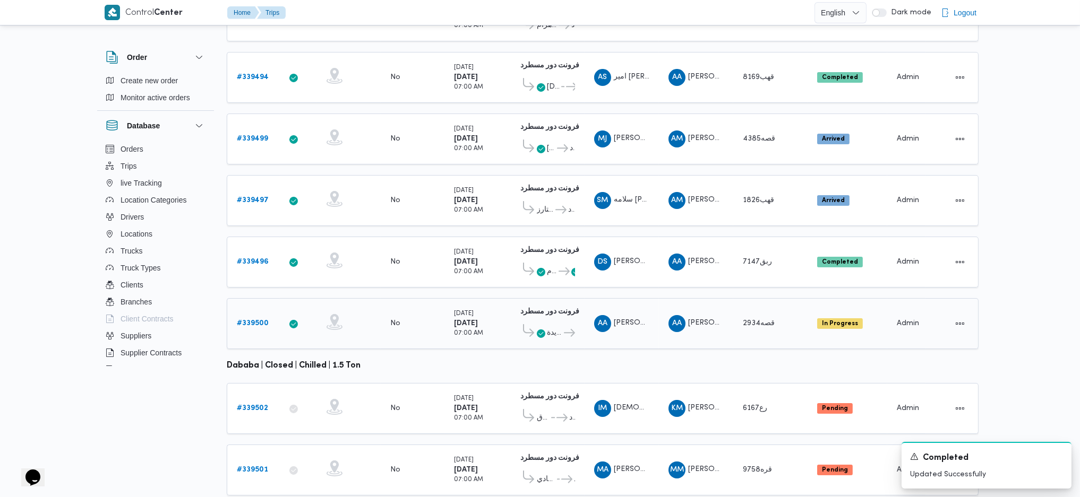
scroll to position [296, 0]
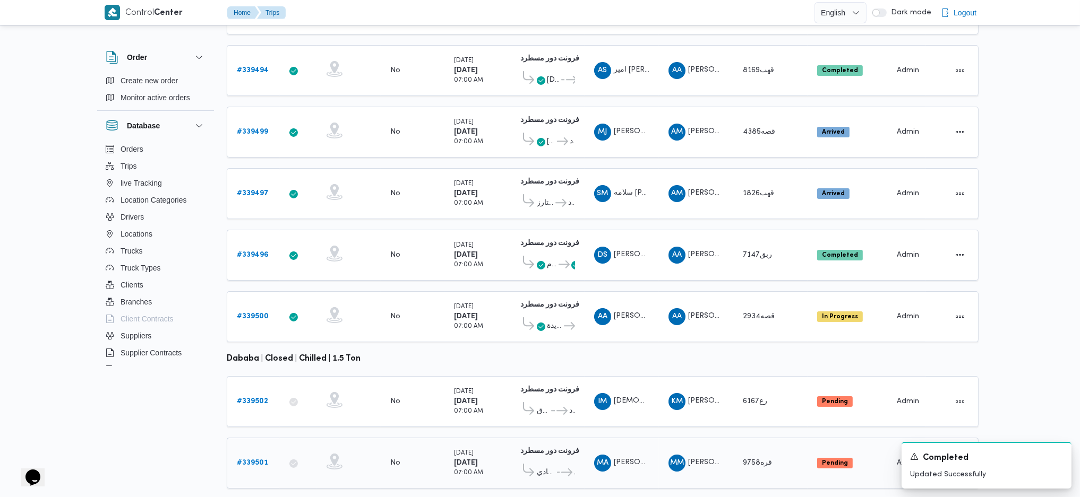
click at [238, 460] on b "# 339501" at bounding box center [252, 463] width 31 height 7
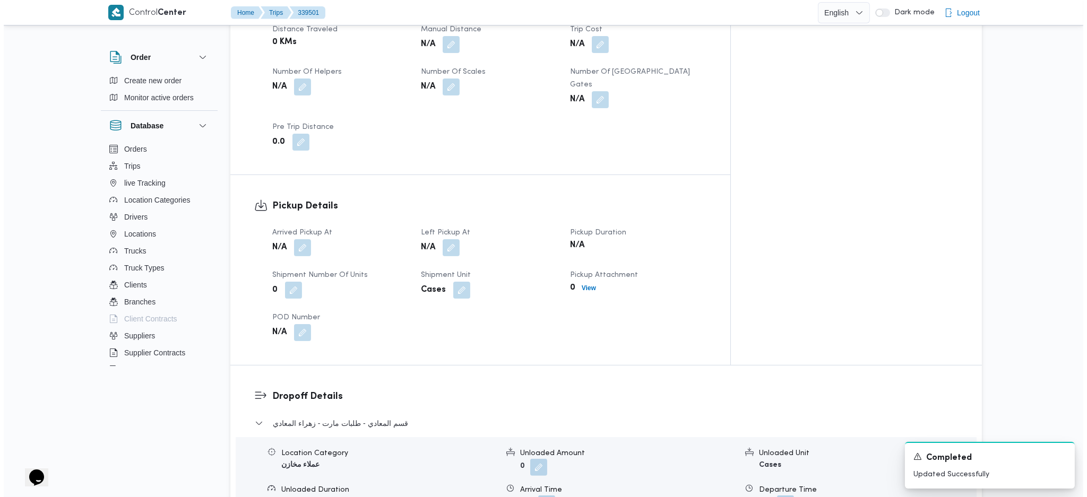
scroll to position [920, 0]
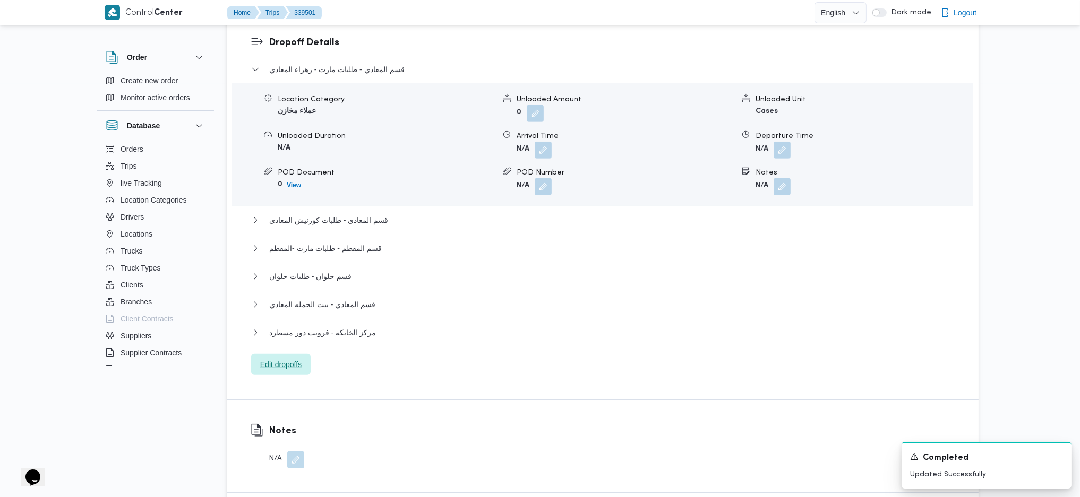
click at [294, 358] on span "Edit dropoffs" at bounding box center [280, 364] width 41 height 13
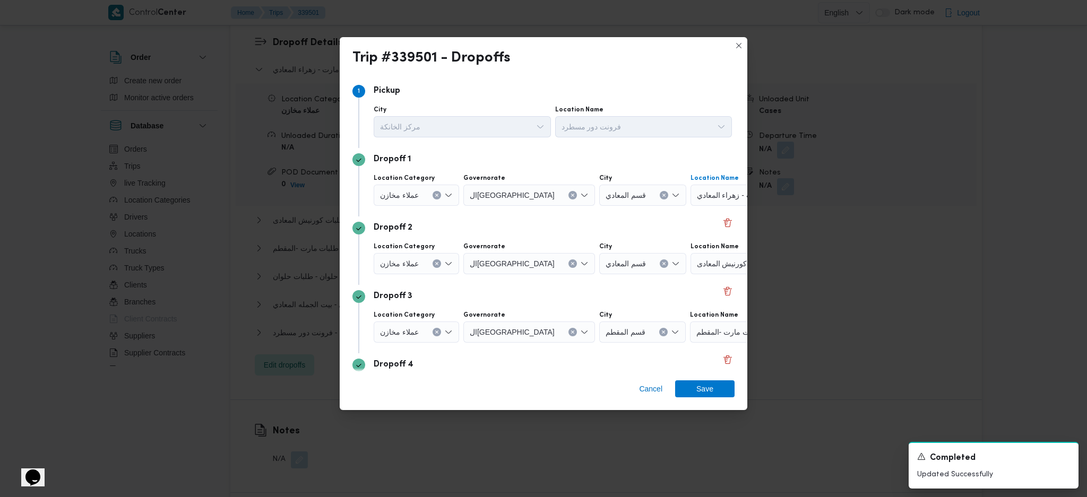
click at [691, 200] on div "طلبات مارت - زهراء المعادي" at bounding box center [757, 195] width 133 height 21
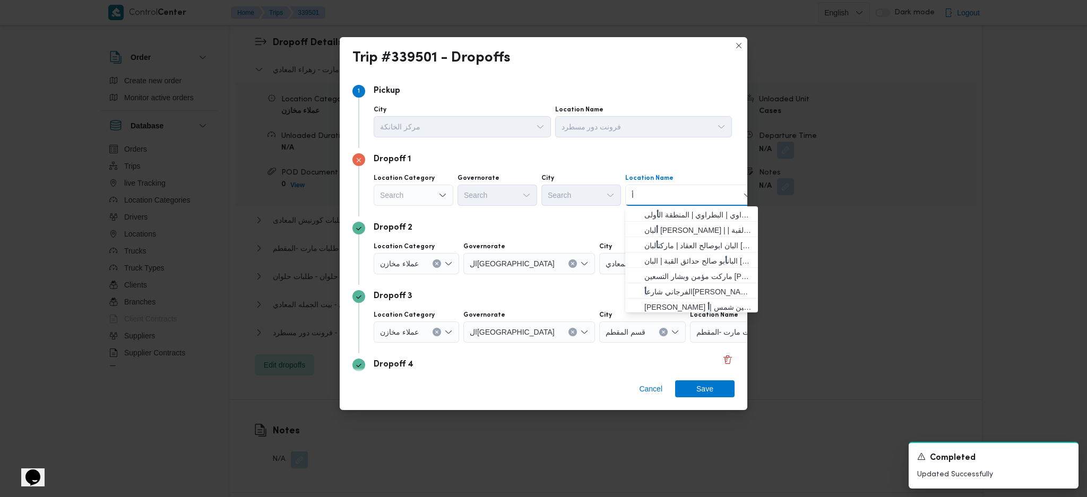
type input "أ"
drag, startPoint x: 410, startPoint y: 200, endPoint x: 417, endPoint y: 203, distance: 7.4
click at [413, 200] on div "Search" at bounding box center [414, 195] width 80 height 21
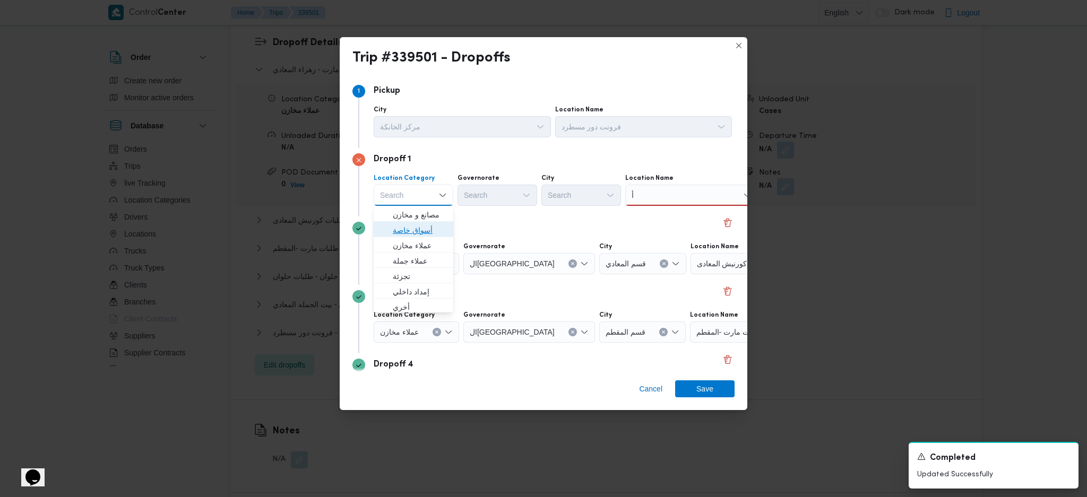
click at [419, 227] on span "أسواق خاصة" at bounding box center [420, 230] width 54 height 13
click at [694, 198] on div "أ أ" at bounding box center [698, 195] width 133 height 21
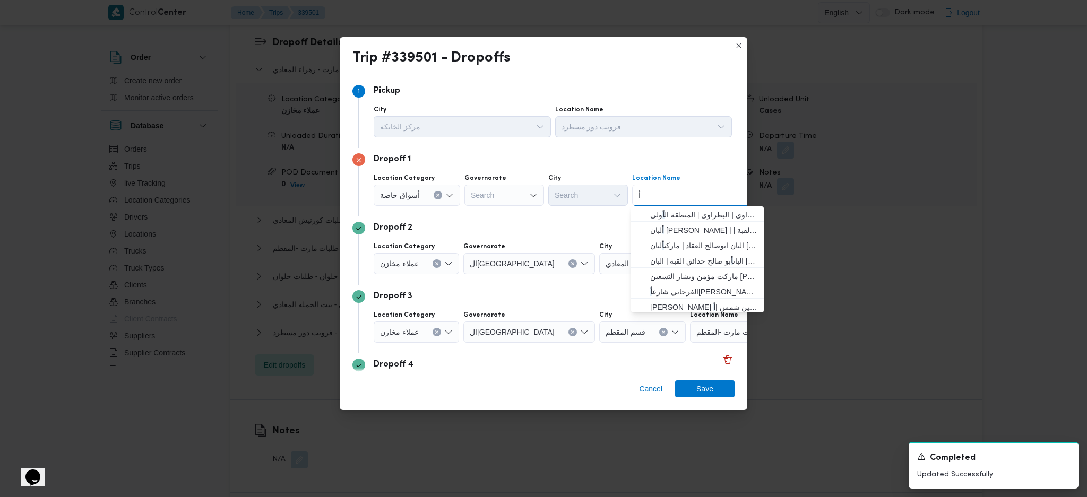
drag, startPoint x: 694, startPoint y: 201, endPoint x: 738, endPoint y: 194, distance: 44.6
click at [738, 194] on div "أ أ Combo box. Selected. أ. Selected. Combo box input. Search. Type some text o…" at bounding box center [698, 195] width 133 height 21
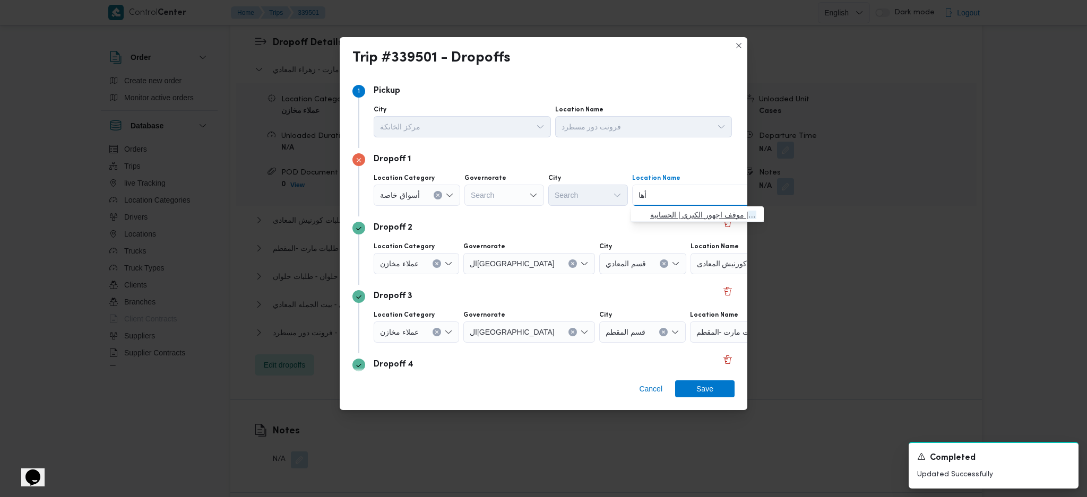
type input "أها"
click at [681, 219] on span "باندا أها | موقف اجهور الكبري | الحسانية" at bounding box center [703, 215] width 107 height 13
click at [436, 263] on icon "Clear input" at bounding box center [437, 264] width 4 height 4
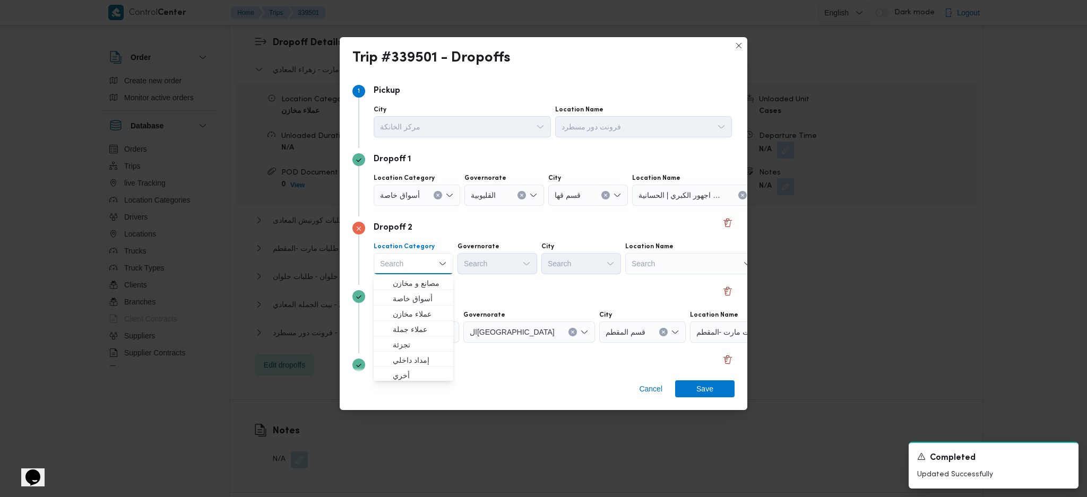
click at [691, 265] on div "Search" at bounding box center [691, 263] width 133 height 21
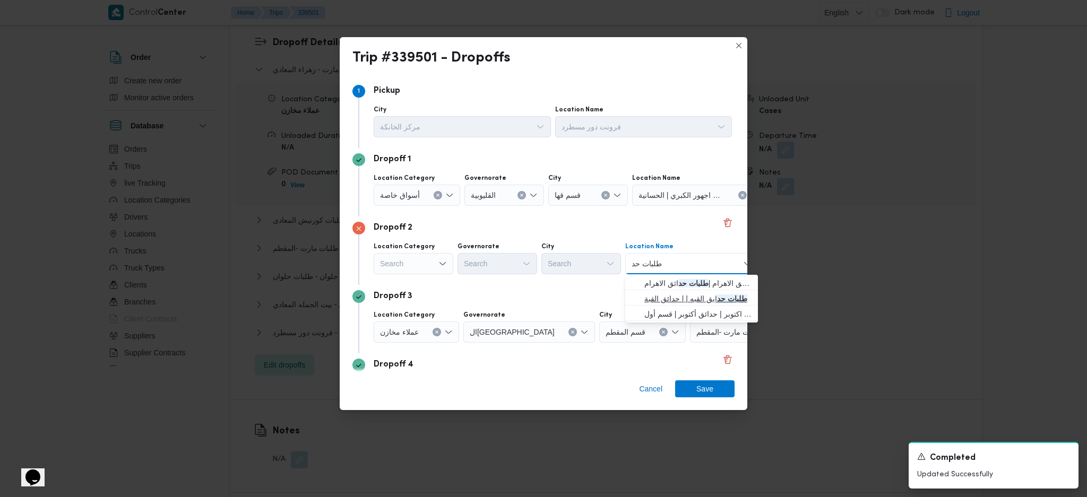
type input "طلبات حد"
click at [676, 295] on span "طلبات حد ايق القبه | | حدائق القبة" at bounding box center [697, 298] width 107 height 13
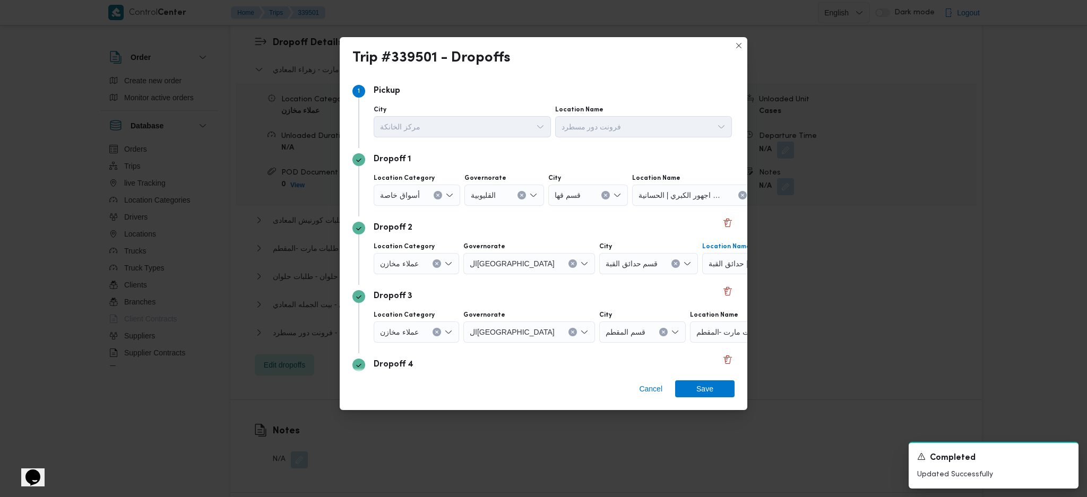
click at [436, 329] on button "Clear input" at bounding box center [437, 332] width 8 height 8
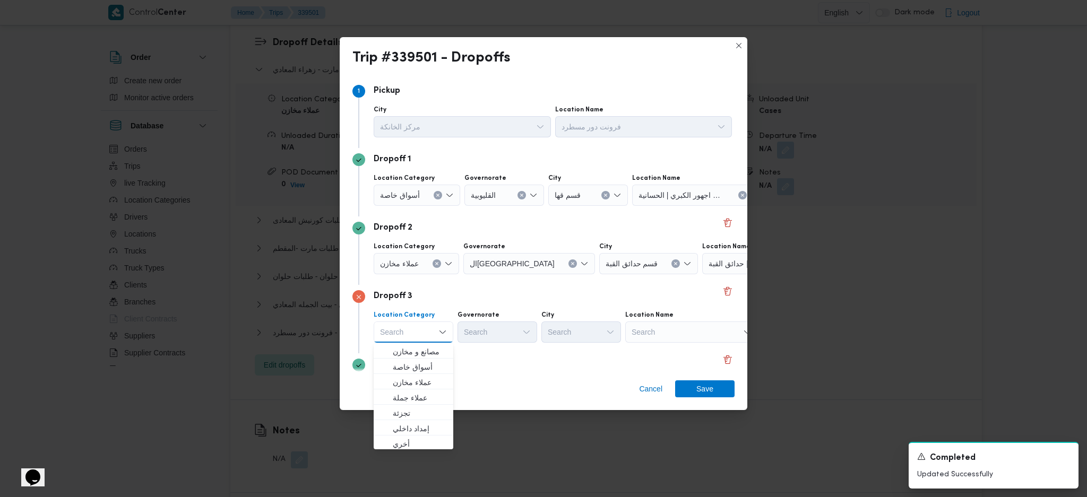
click at [661, 337] on div "Search" at bounding box center [691, 332] width 133 height 21
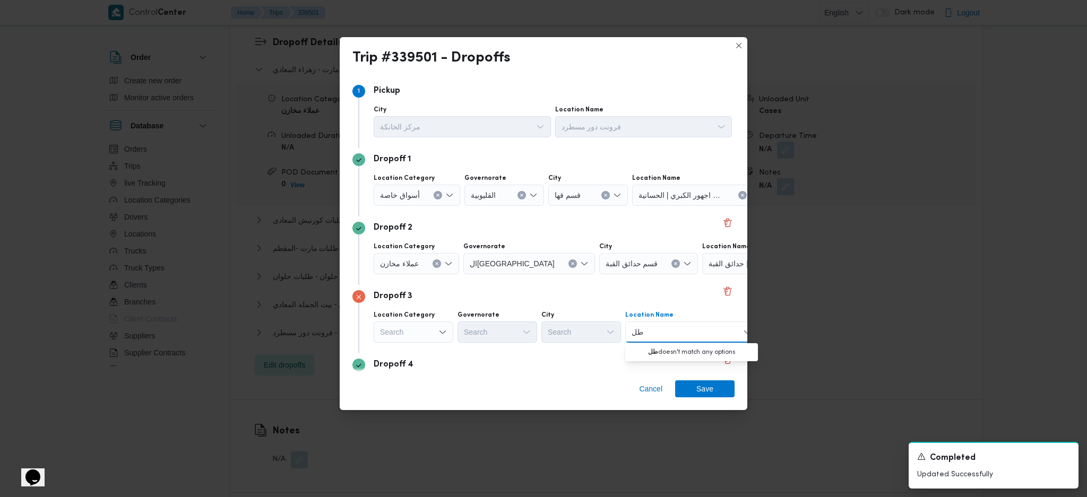
type input "ط"
type input "فرجاني مد"
click at [671, 347] on span "فرجاني مد [PERSON_NAME] | 14 [PERSON_NAME] | المنطقة الأولى" at bounding box center [697, 352] width 107 height 13
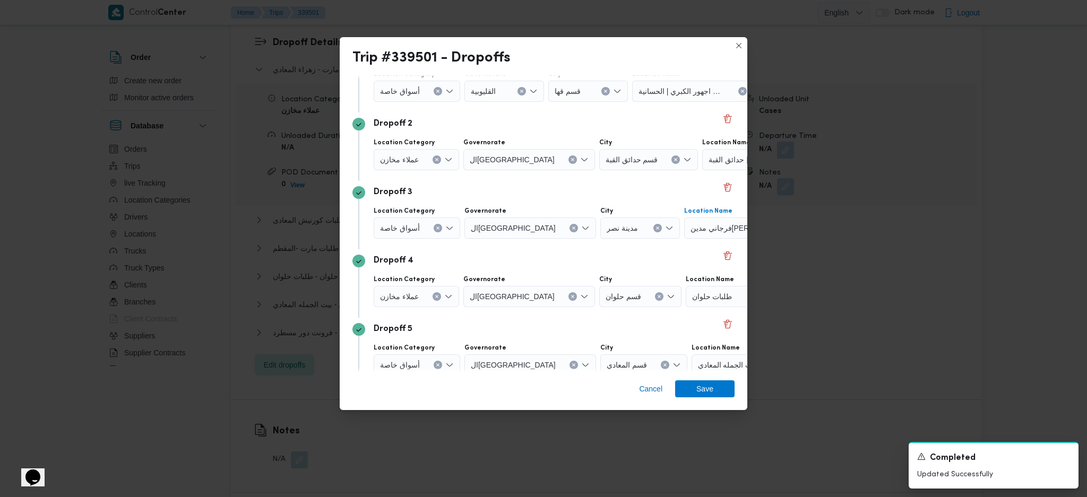
scroll to position [141, 0]
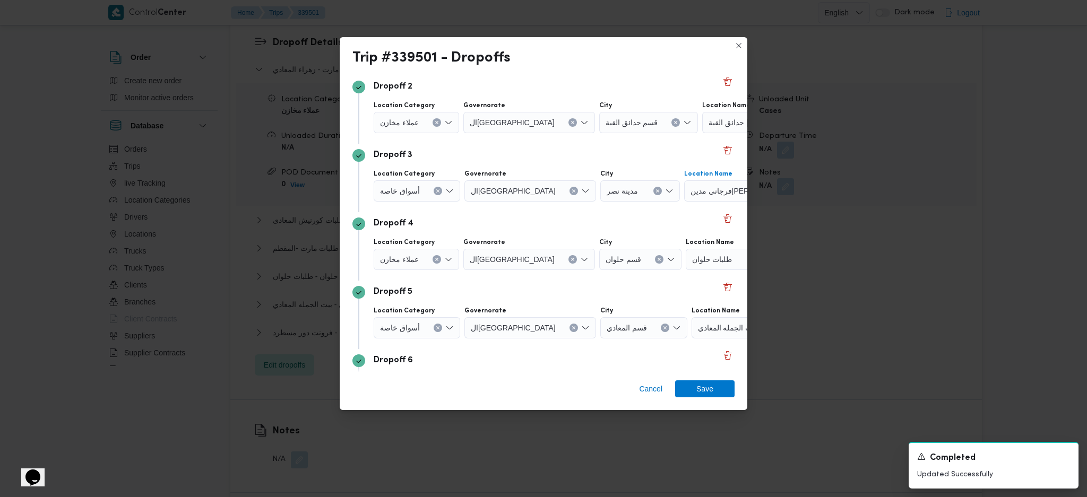
click at [434, 263] on button "Clear input" at bounding box center [437, 259] width 8 height 8
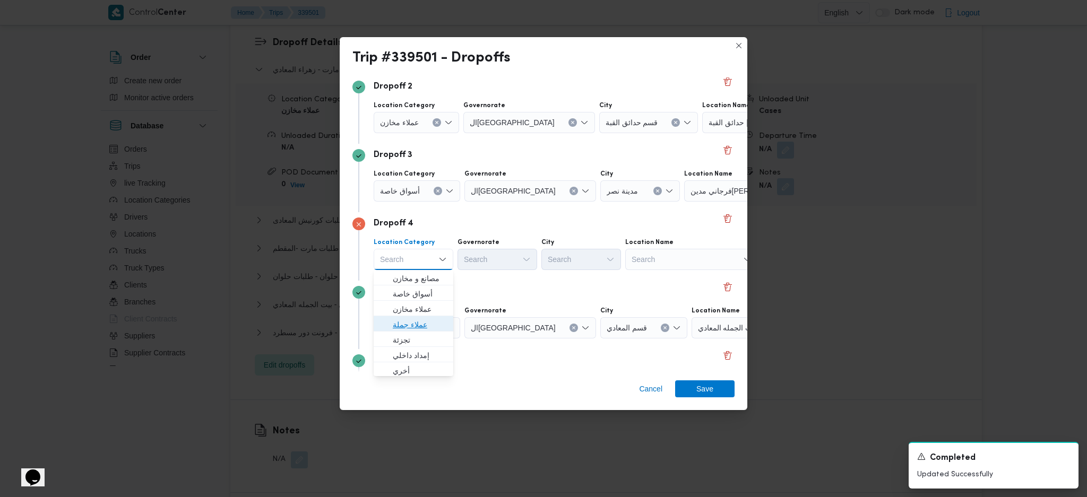
click at [418, 325] on span "عملاء جملة" at bounding box center [420, 324] width 54 height 13
click at [496, 262] on div "Search" at bounding box center [499, 259] width 80 height 21
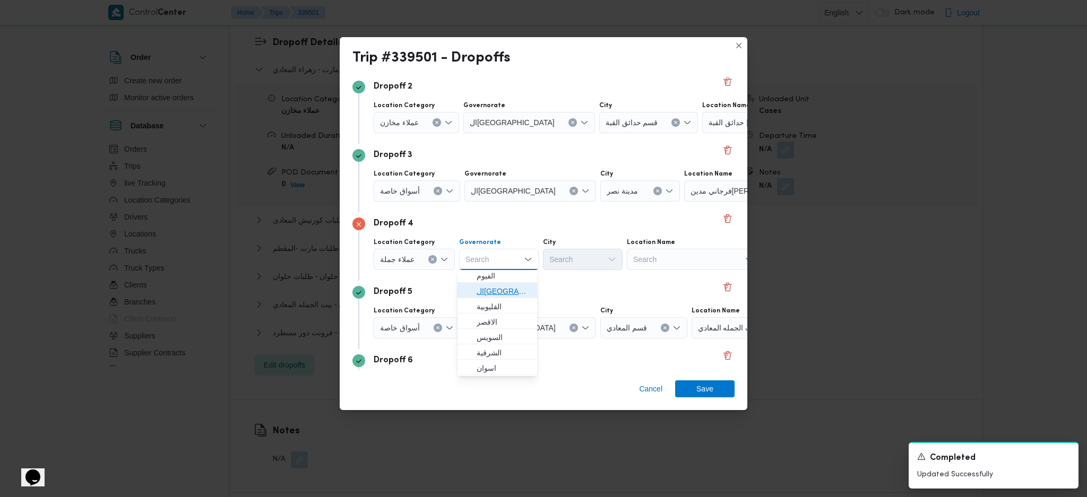
click at [494, 291] on span "ال[GEOGRAPHIC_DATA]" at bounding box center [504, 291] width 54 height 13
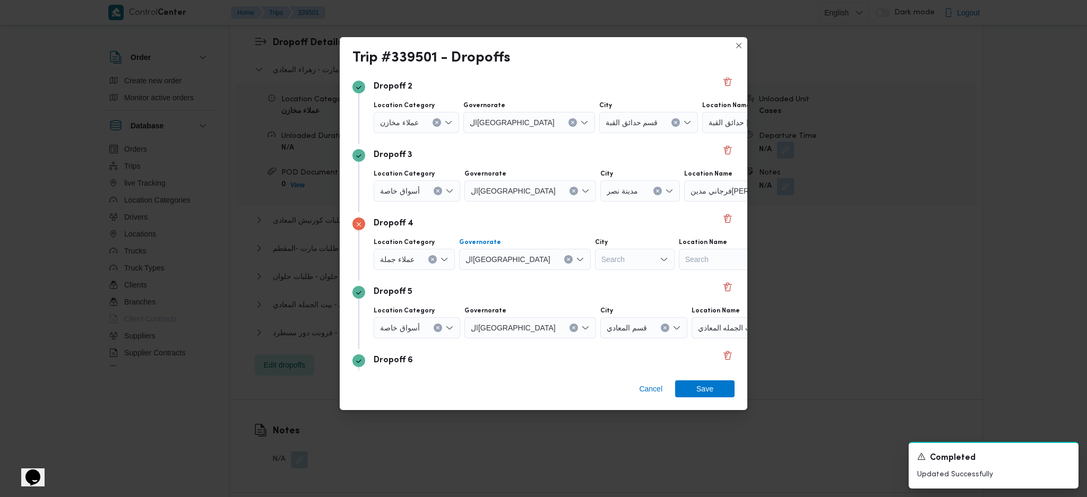
click at [595, 265] on div "Search" at bounding box center [635, 259] width 80 height 21
type input "[GEOGRAPHIC_DATA]"
click at [556, 283] on span "قسم مصر الجديدة" at bounding box center [581, 278] width 71 height 17
click at [702, 387] on span "Save" at bounding box center [704, 388] width 17 height 17
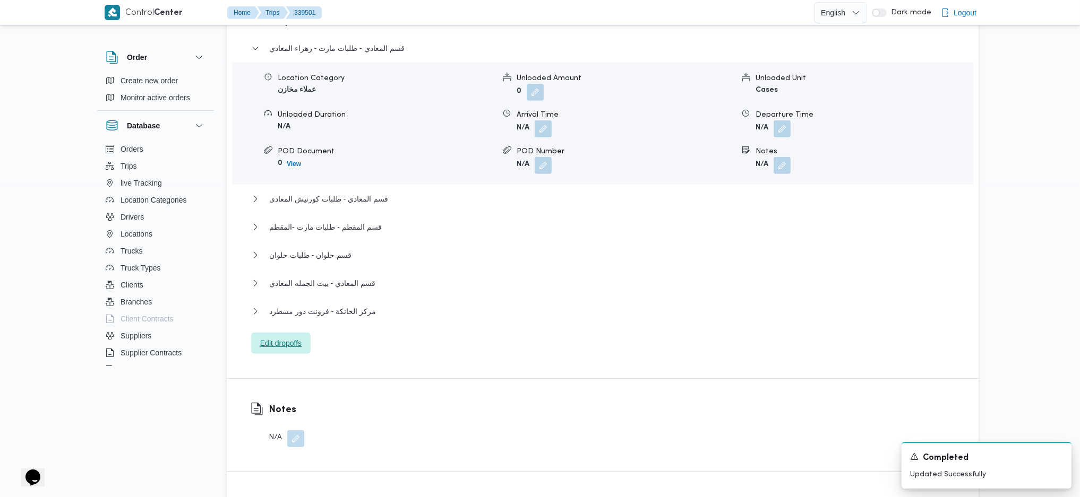
click at [276, 337] on span "Edit dropoffs" at bounding box center [280, 343] width 41 height 13
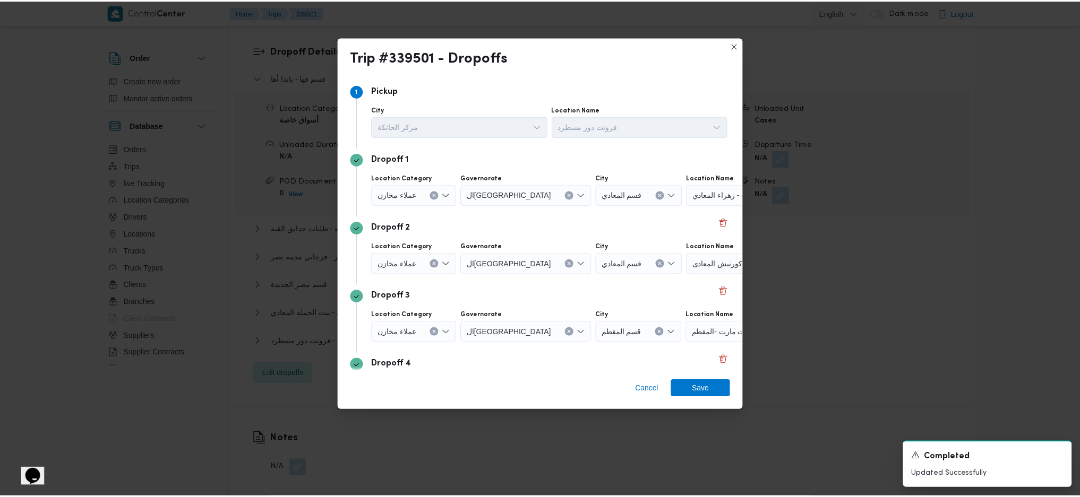
scroll to position [218, 0]
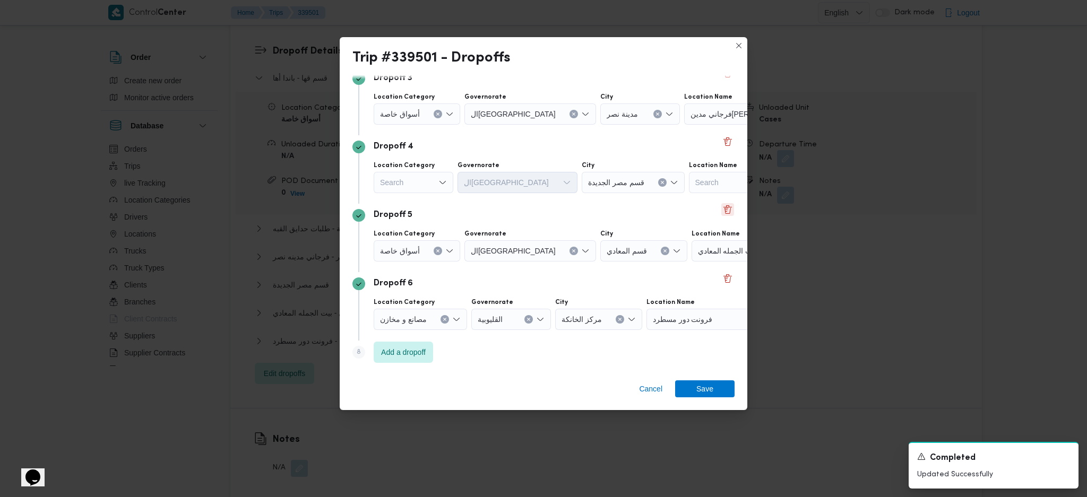
click at [722, 211] on button "Delete" at bounding box center [727, 209] width 13 height 13
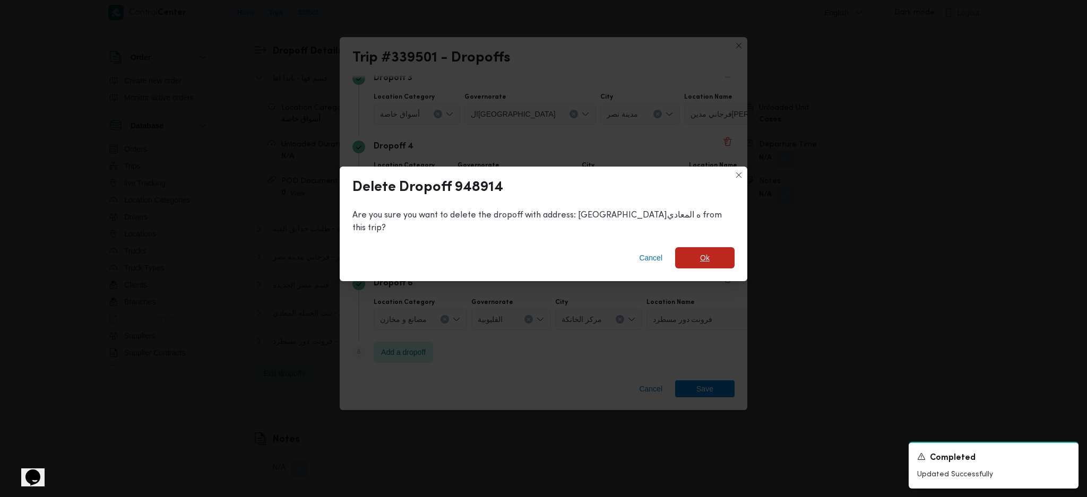
drag, startPoint x: 683, startPoint y: 245, endPoint x: 683, endPoint y: 251, distance: 6.4
click at [700, 252] on span "Ok" at bounding box center [705, 258] width 10 height 13
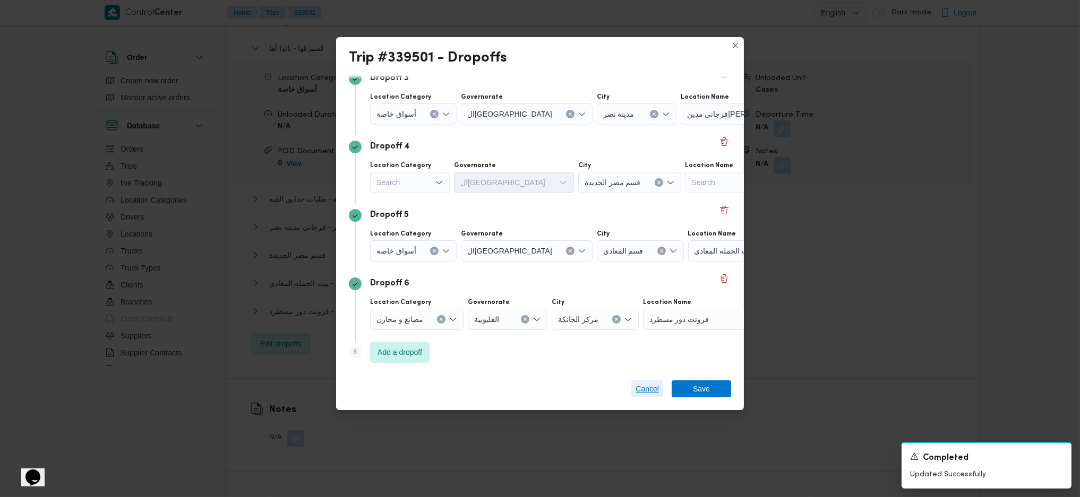
click at [649, 390] on span "Cancel" at bounding box center [646, 389] width 23 height 13
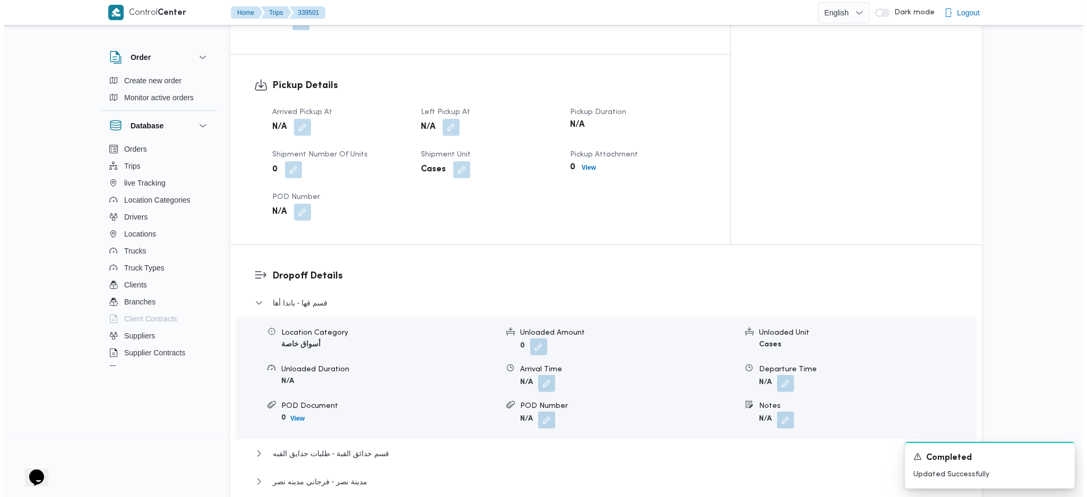
scroll to position [1062, 0]
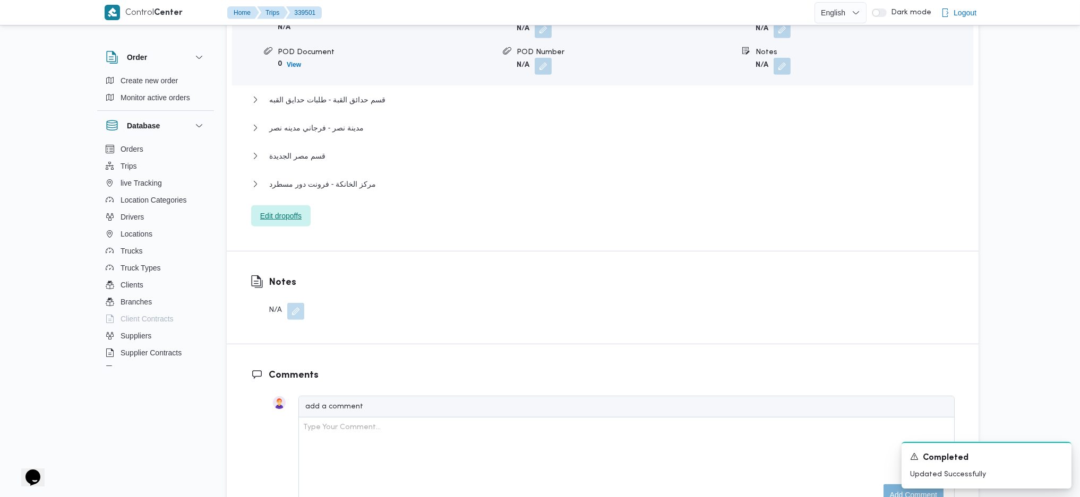
click at [298, 205] on span "Edit dropoffs" at bounding box center [280, 215] width 59 height 21
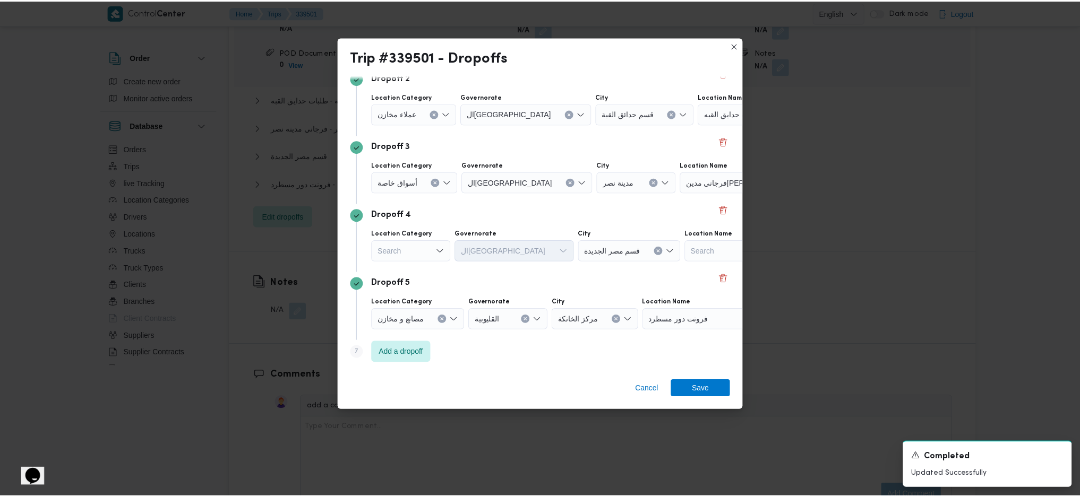
scroll to position [0, 0]
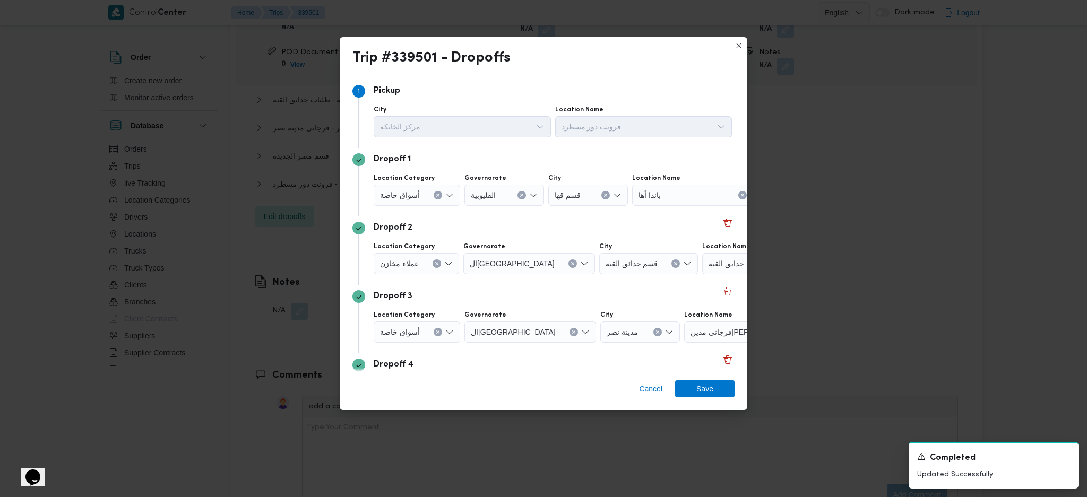
click at [629, 387] on div "Cancel Save" at bounding box center [544, 391] width 408 height 38
click at [646, 387] on span "Cancel" at bounding box center [650, 389] width 23 height 13
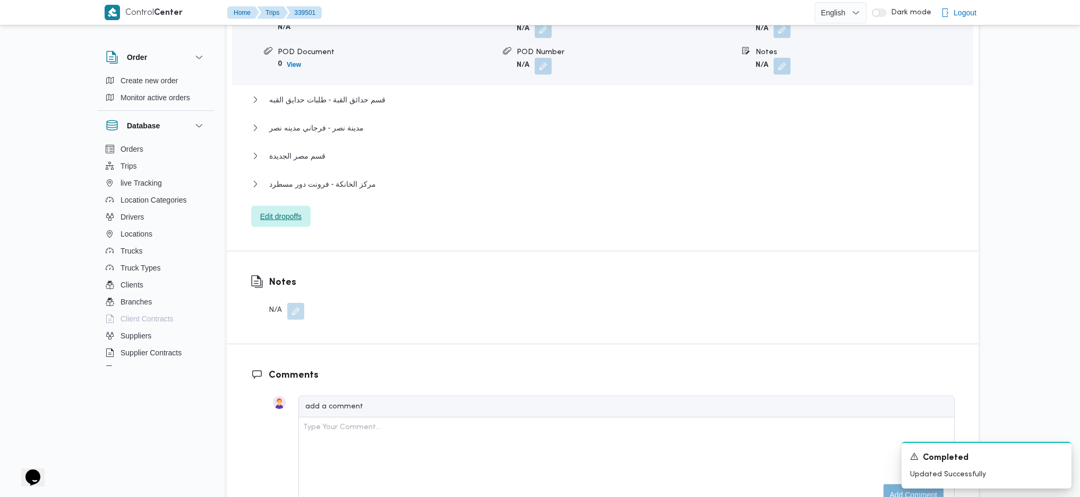
scroll to position [990, 0]
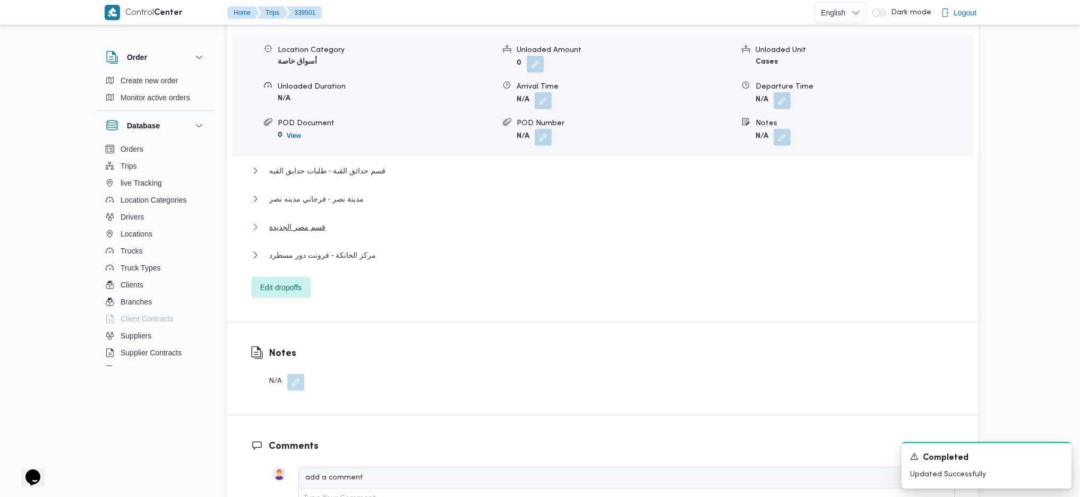
click at [325, 221] on button "قسم مصر الجديدة" at bounding box center [602, 227] width 703 height 13
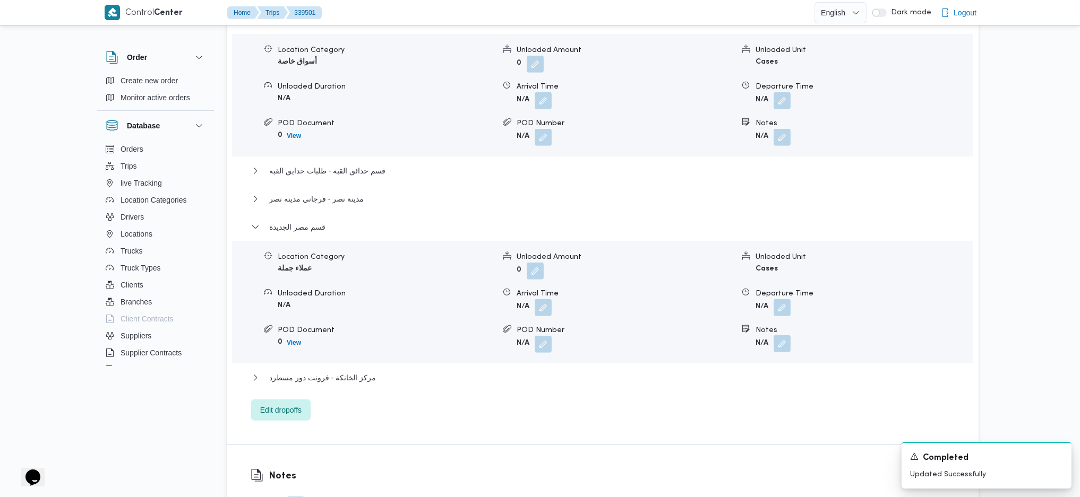
click at [779, 335] on button "button" at bounding box center [781, 343] width 17 height 17
click at [756, 341] on div "You are in a dialog. To close this dialog, hit escape. Notes Save" at bounding box center [784, 322] width 184 height 49
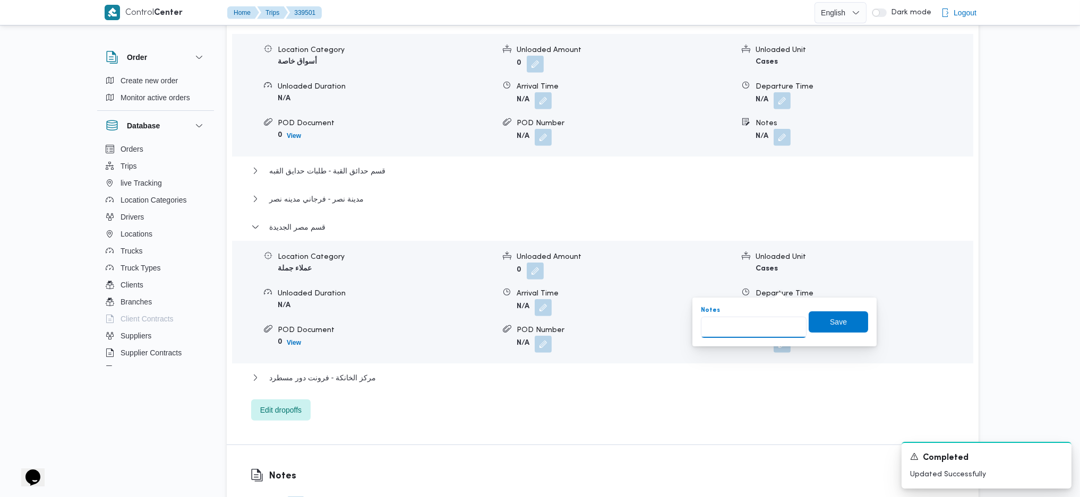
click at [760, 327] on input "Notes" at bounding box center [754, 327] width 106 height 21
type input "طلبات هليوبلس"
click button "Save" at bounding box center [837, 322] width 59 height 21
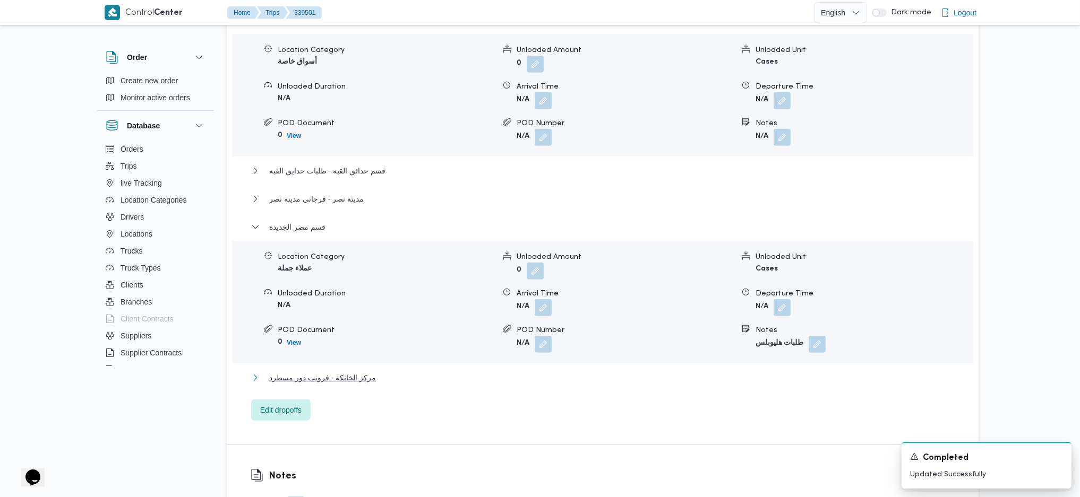
click at [343, 372] on span "مركز الخانكة - فرونت دور مسطرد" at bounding box center [322, 378] width 107 height 13
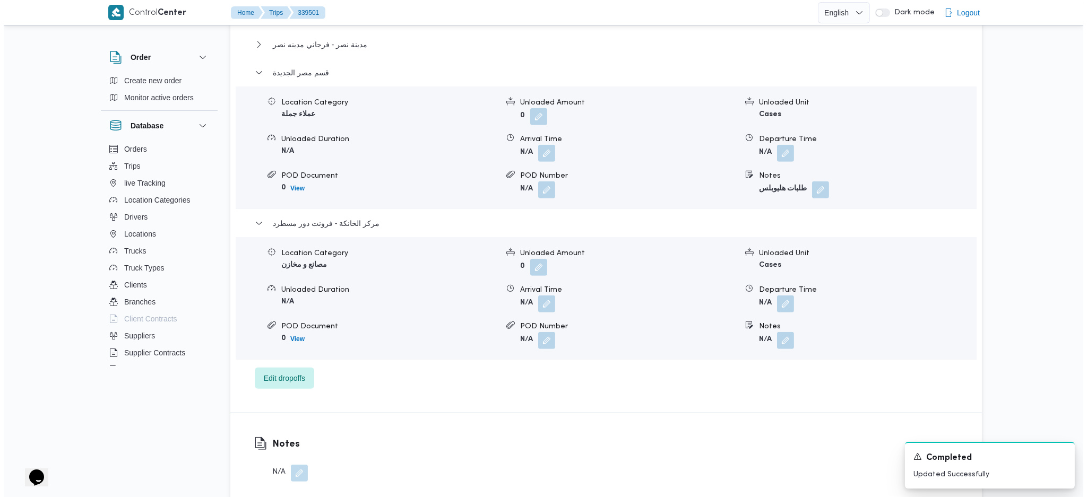
scroll to position [1203, 0]
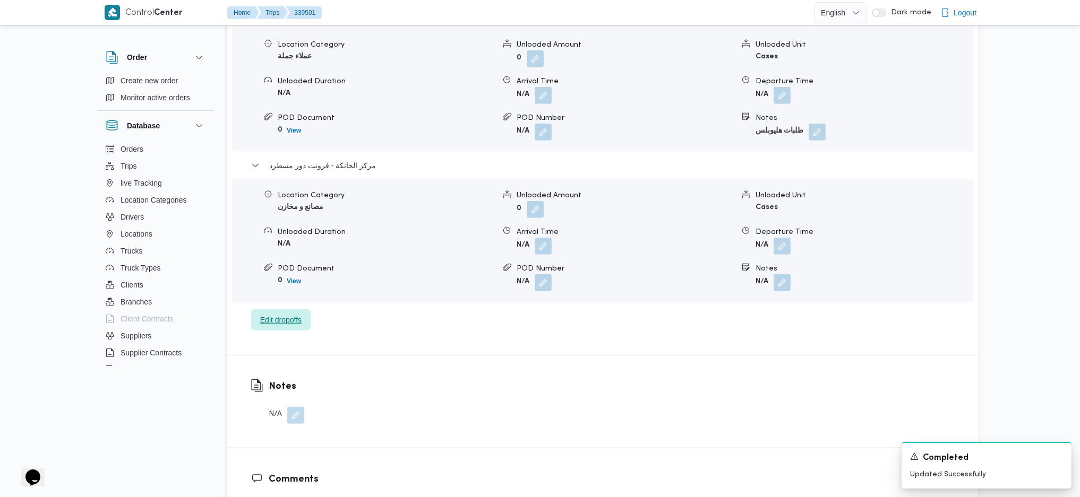
click at [278, 314] on span "Edit dropoffs" at bounding box center [280, 320] width 41 height 13
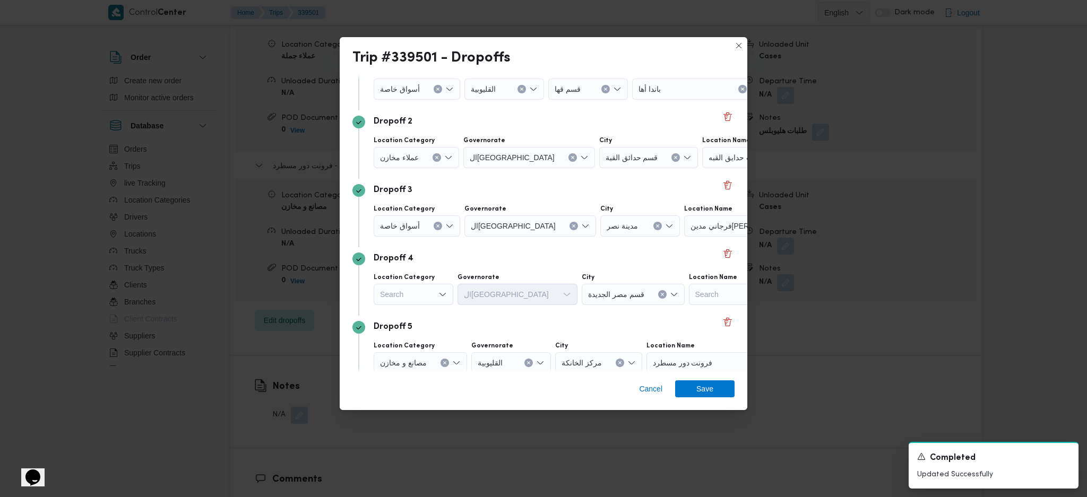
scroll to position [150, 0]
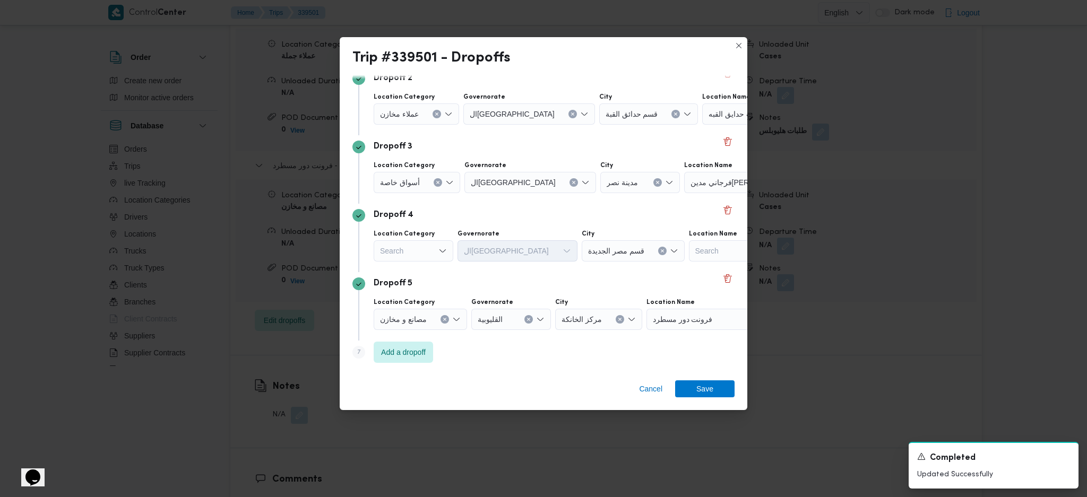
click at [694, 324] on span "فرونت دور مسطرد" at bounding box center [683, 319] width 60 height 12
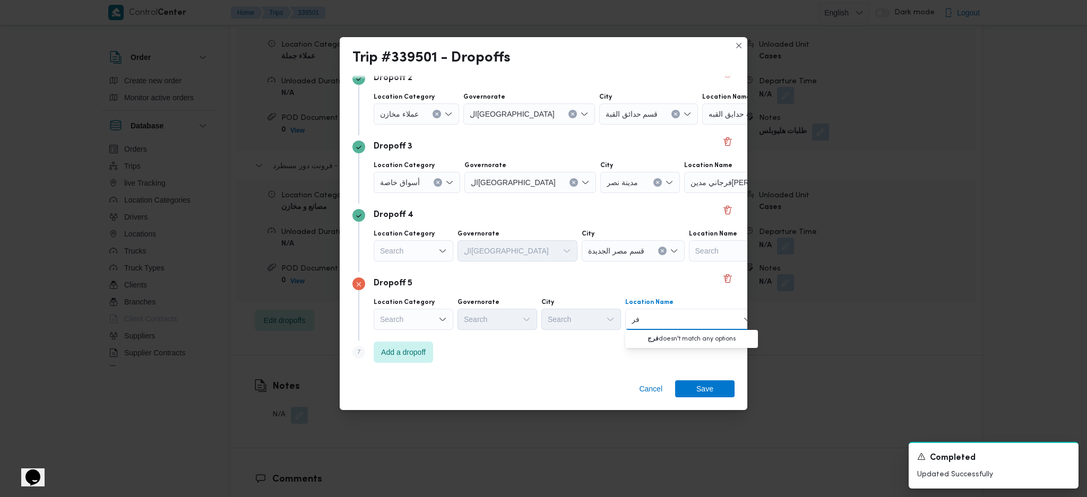
type input "ف"
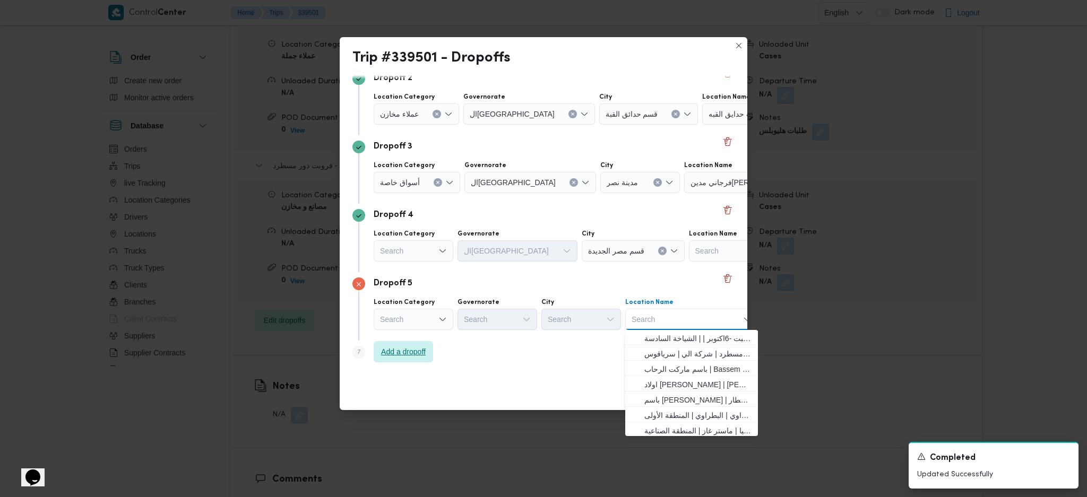
click at [416, 354] on span "Add a dropoff" at bounding box center [403, 352] width 45 height 13
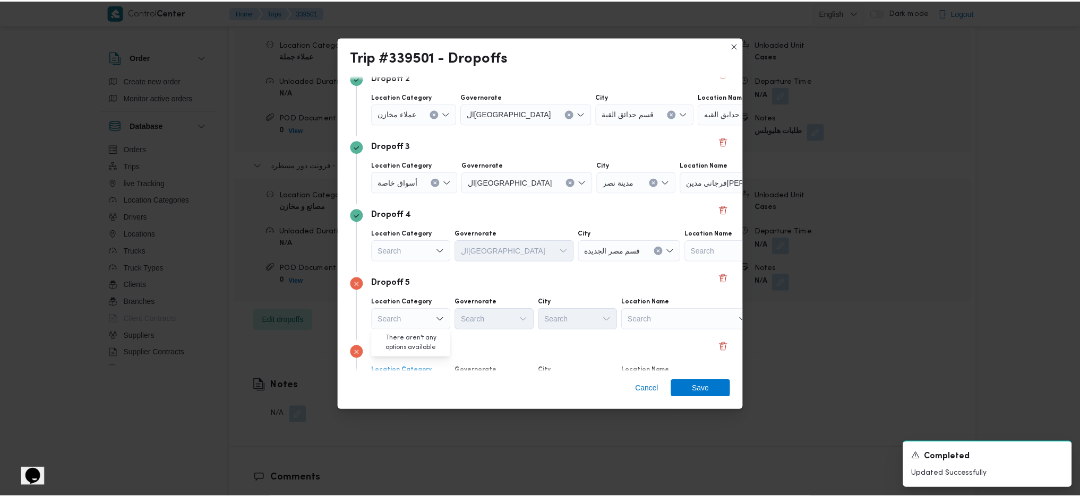
scroll to position [218, 0]
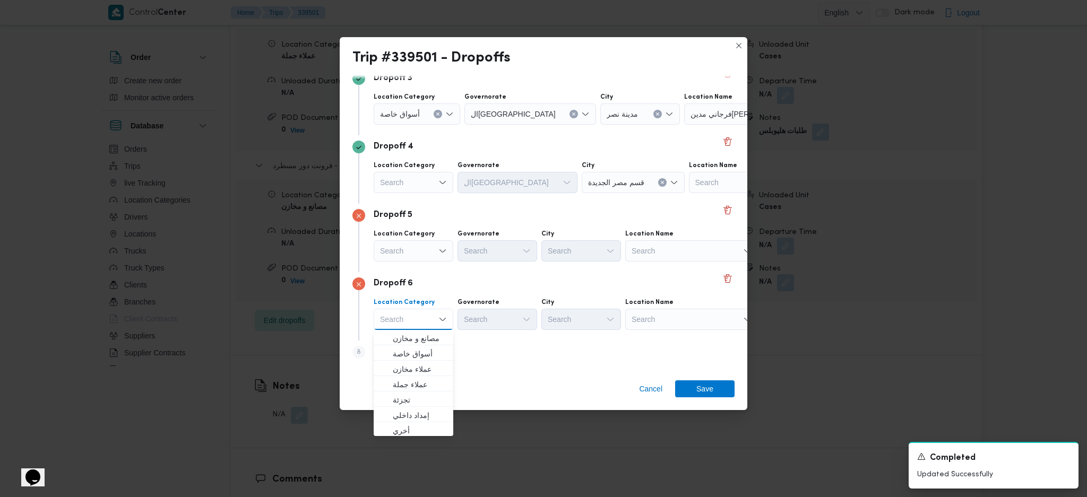
click at [427, 254] on div "Search" at bounding box center [414, 250] width 80 height 21
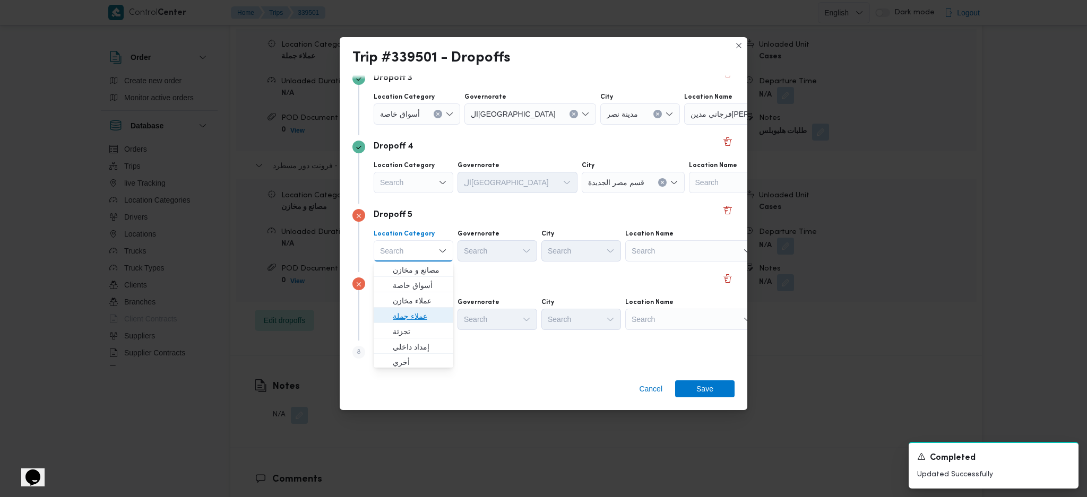
click at [432, 318] on span "عملاء جملة" at bounding box center [420, 316] width 54 height 13
click at [481, 258] on div "Search" at bounding box center [499, 250] width 80 height 21
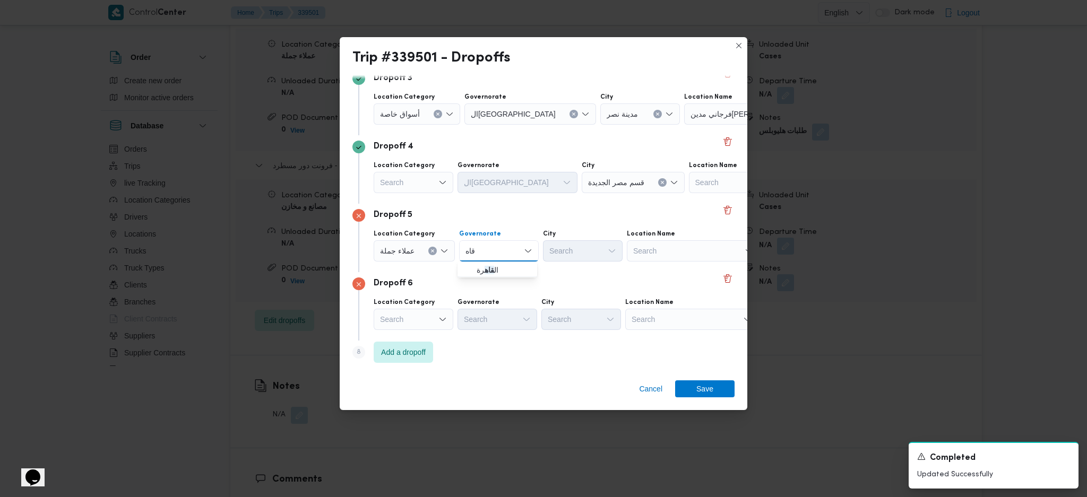
type input "قاه"
click at [507, 268] on span "ال قاه رة" at bounding box center [504, 270] width 54 height 13
click at [595, 252] on div "Search" at bounding box center [635, 250] width 80 height 21
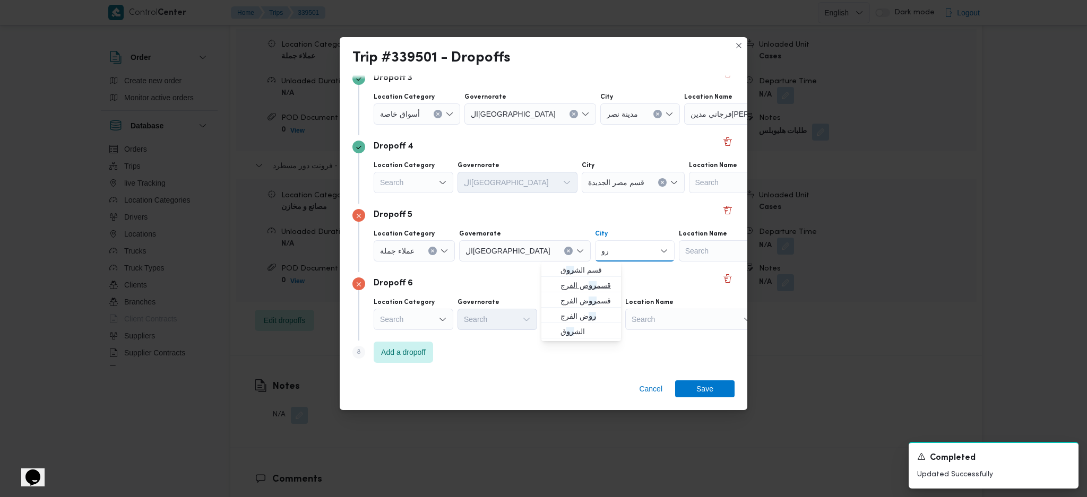
type input "رو"
click at [597, 281] on span "قسم رو ض الفرج" at bounding box center [588, 285] width 54 height 13
click at [679, 326] on div "Search" at bounding box center [691, 319] width 133 height 21
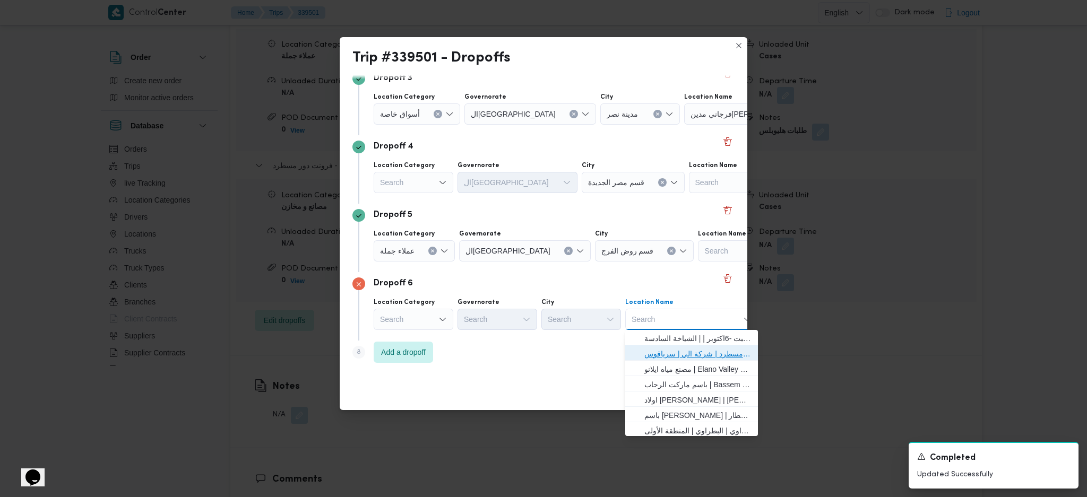
click at [679, 350] on span "فرونت دور مسطرد | شركة الي | سرياقوس" at bounding box center [697, 354] width 107 height 13
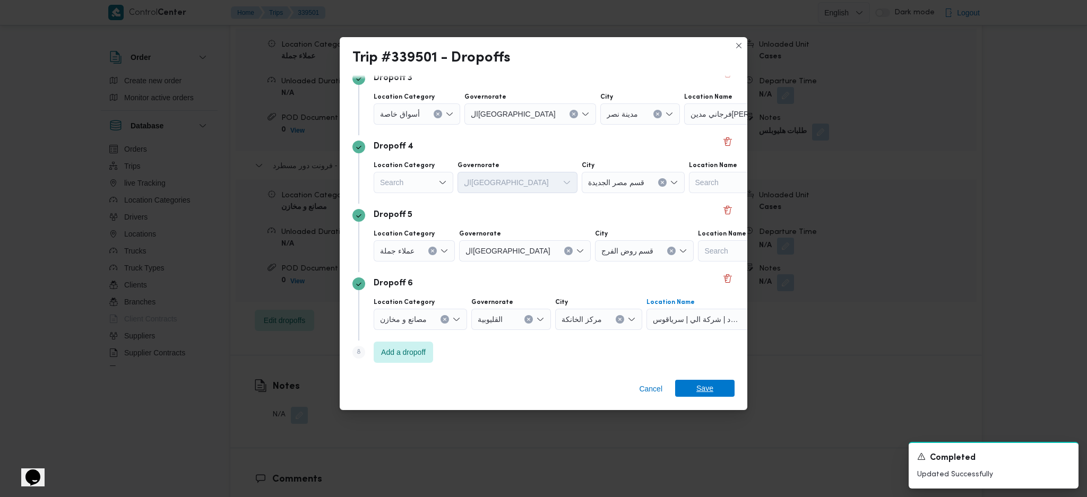
click at [708, 391] on span "Save" at bounding box center [704, 388] width 17 height 17
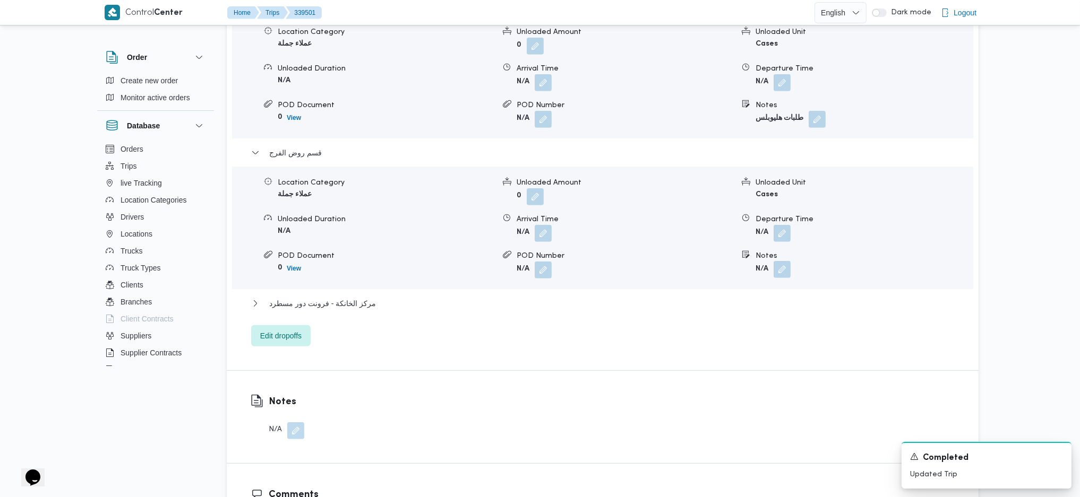
click at [782, 261] on button "button" at bounding box center [781, 269] width 17 height 17
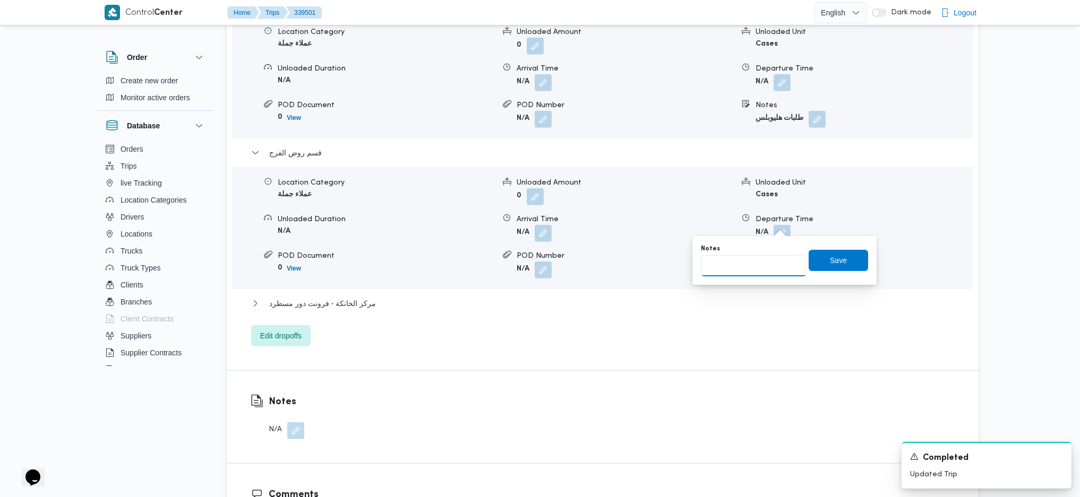
click at [746, 269] on input "Notes" at bounding box center [754, 265] width 106 height 21
type input "فرجانى"
click button "Save" at bounding box center [837, 260] width 59 height 21
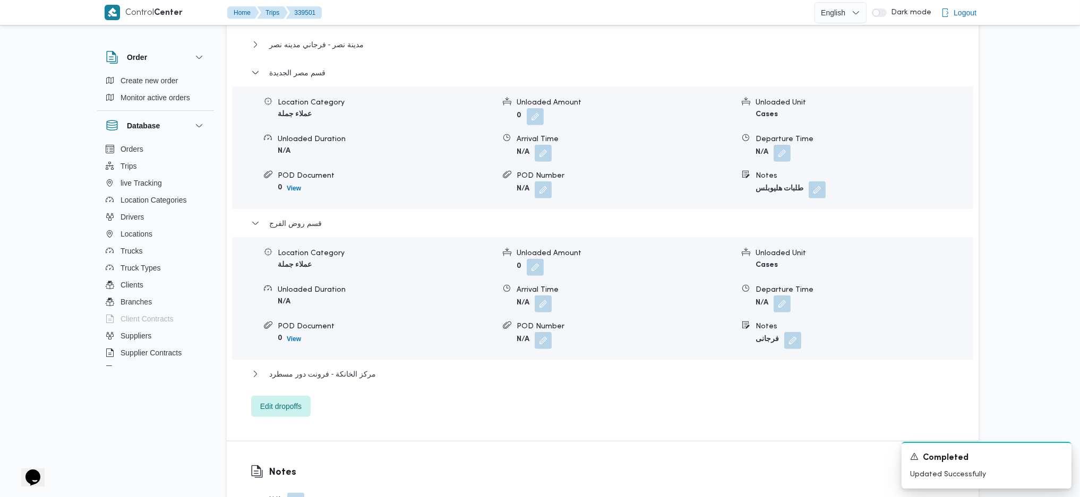
scroll to position [495, 0]
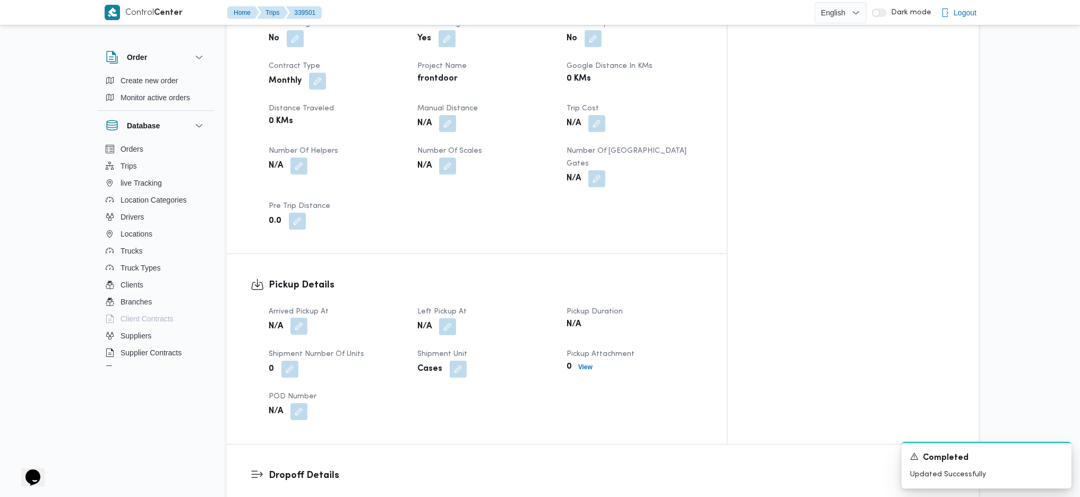
click at [298, 318] on button "button" at bounding box center [298, 326] width 17 height 17
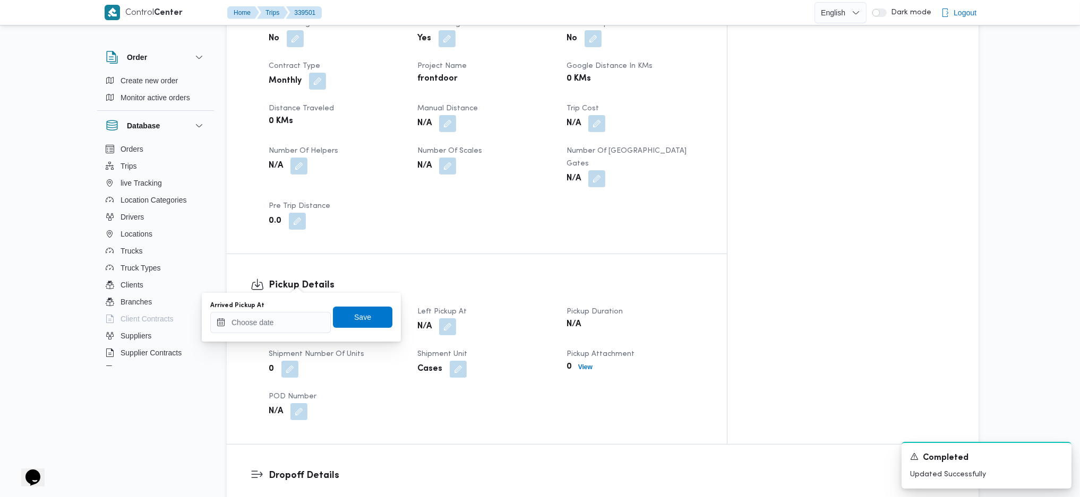
click at [270, 340] on div "You are in a dialog. To close this dialog, hit escape. Arrived Pickup At Save" at bounding box center [301, 317] width 199 height 49
click at [290, 328] on input "Arrived Pickup At" at bounding box center [270, 322] width 120 height 21
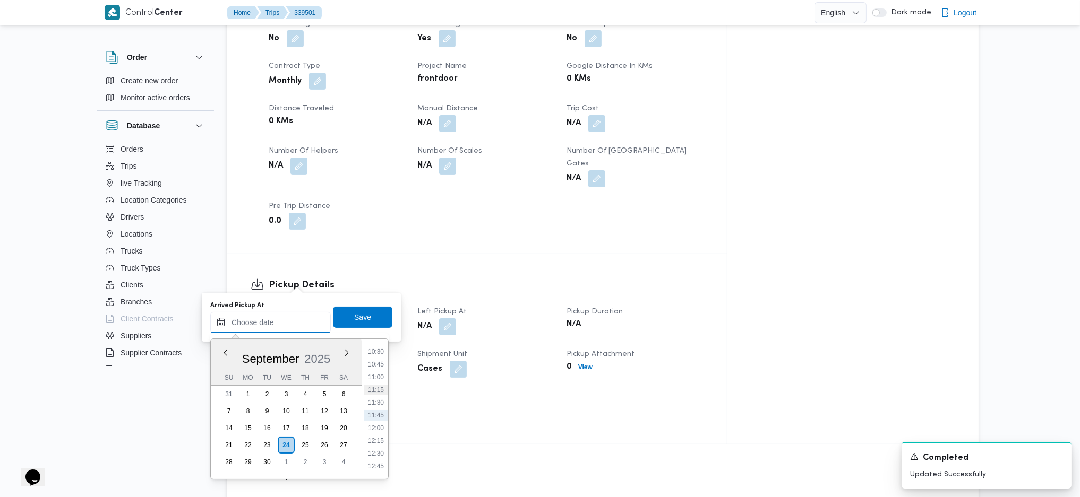
scroll to position [324, 0]
drag, startPoint x: 375, startPoint y: 357, endPoint x: 367, endPoint y: 346, distance: 14.1
click at [375, 357] on li "06:30" at bounding box center [376, 360] width 24 height 11
type input "[DATE] 06:30"
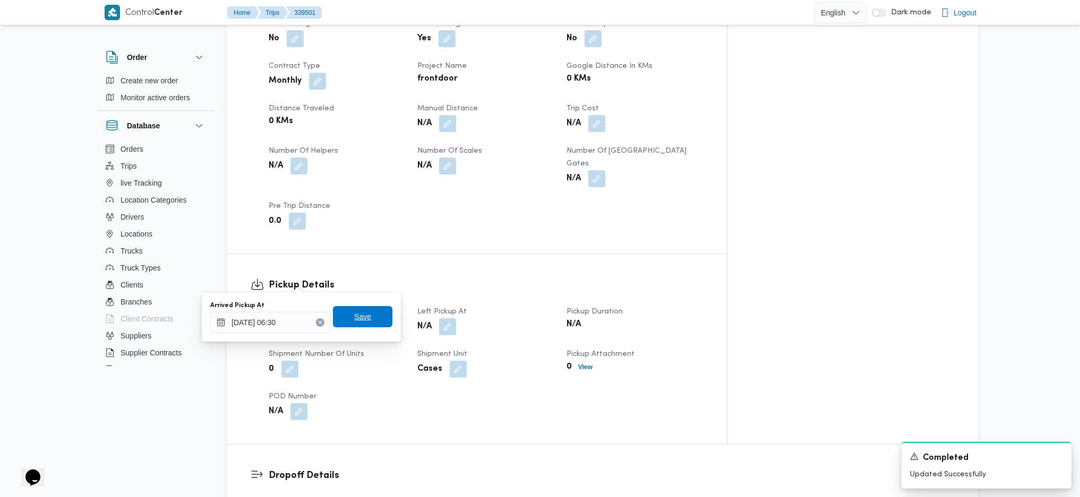
click at [356, 311] on span "Save" at bounding box center [362, 316] width 59 height 21
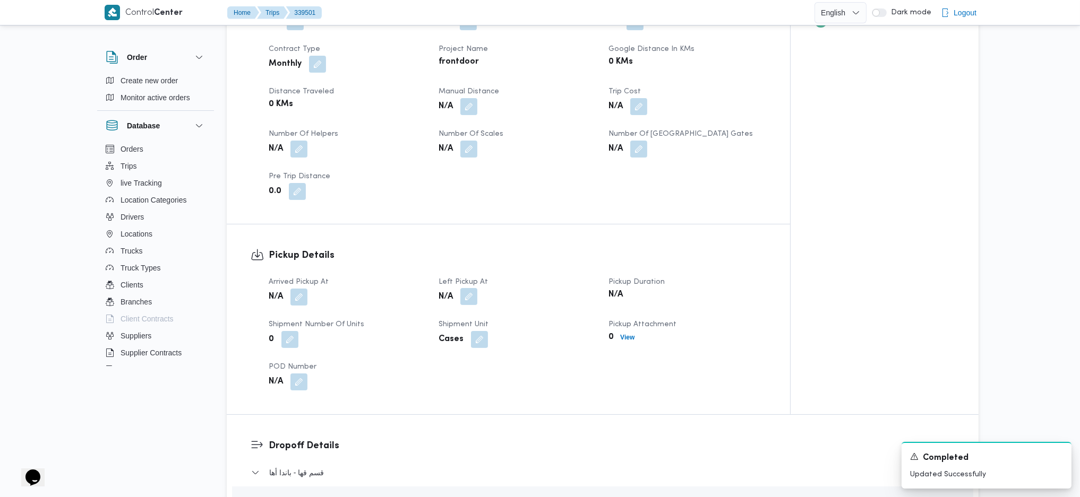
click at [469, 288] on button "button" at bounding box center [468, 296] width 17 height 17
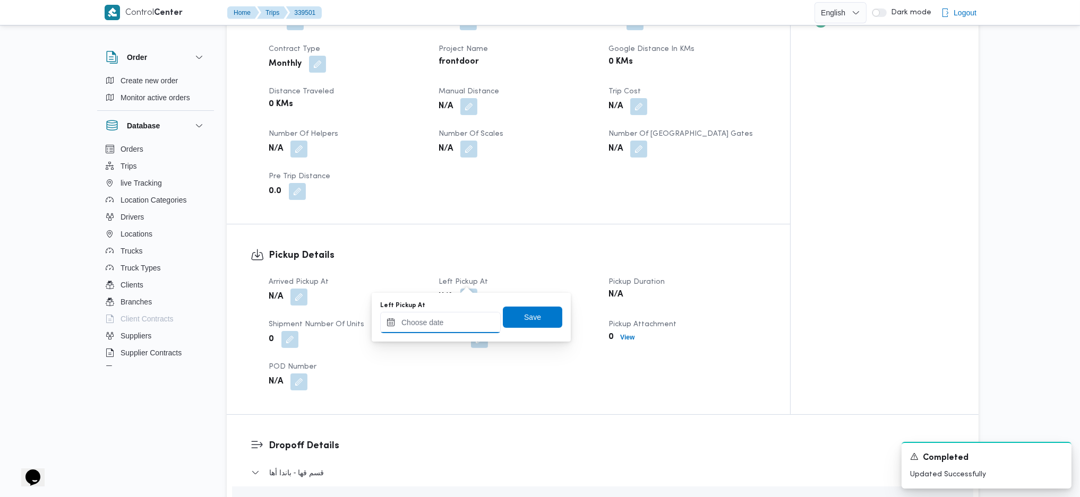
click at [452, 323] on input "Left Pickup At" at bounding box center [440, 322] width 120 height 21
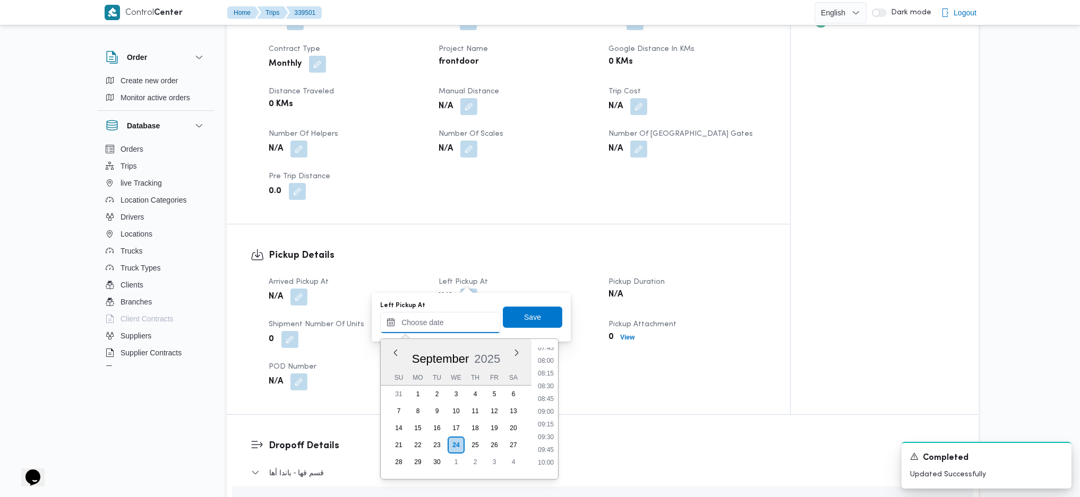
scroll to position [253, 0]
click at [544, 452] on li "07:00" at bounding box center [545, 457] width 24 height 11
type input "[DATE] 07:00"
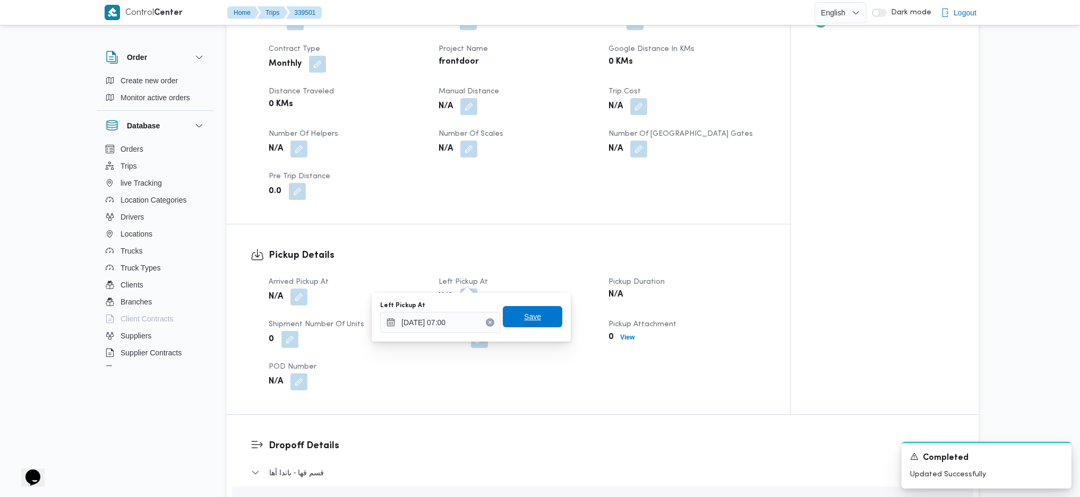
click at [529, 324] on span "Save" at bounding box center [532, 316] width 59 height 21
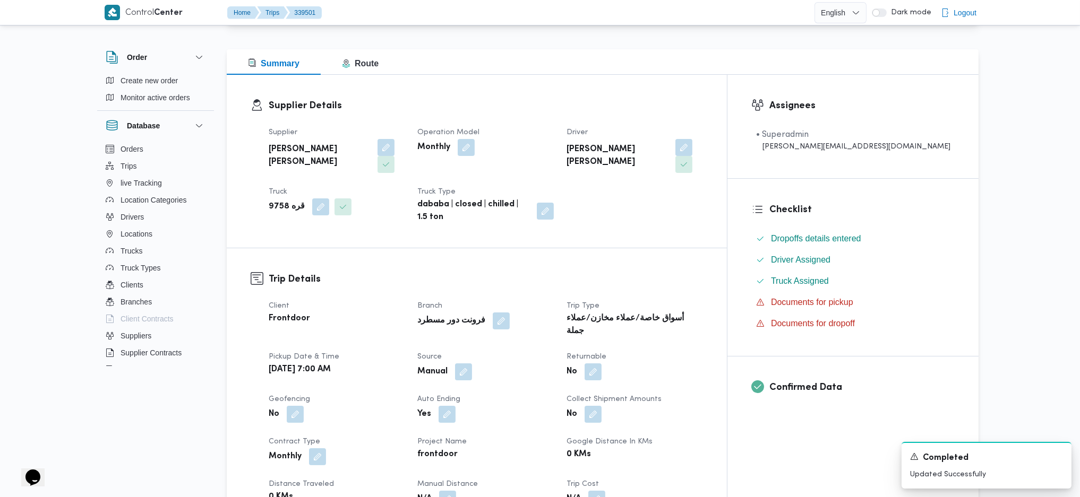
scroll to position [0, 0]
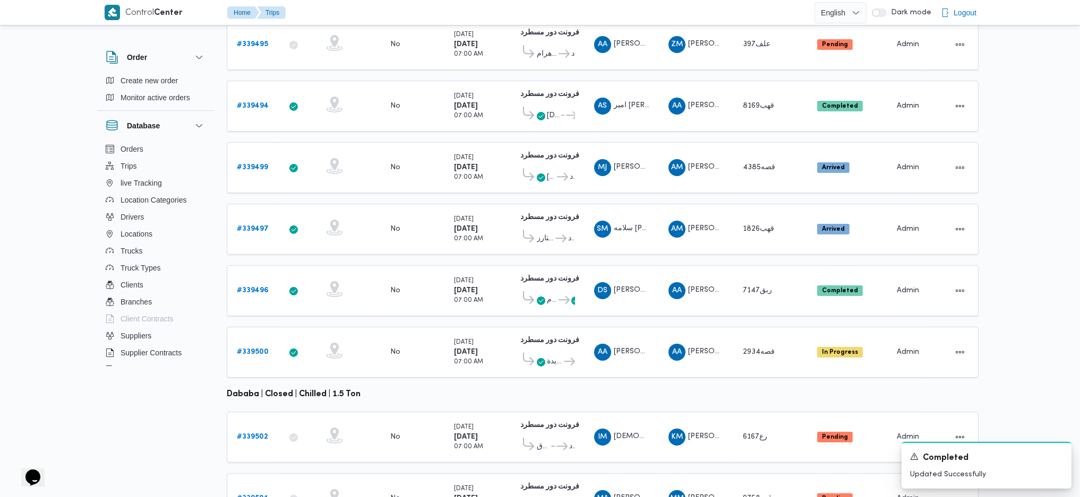
scroll to position [296, 0]
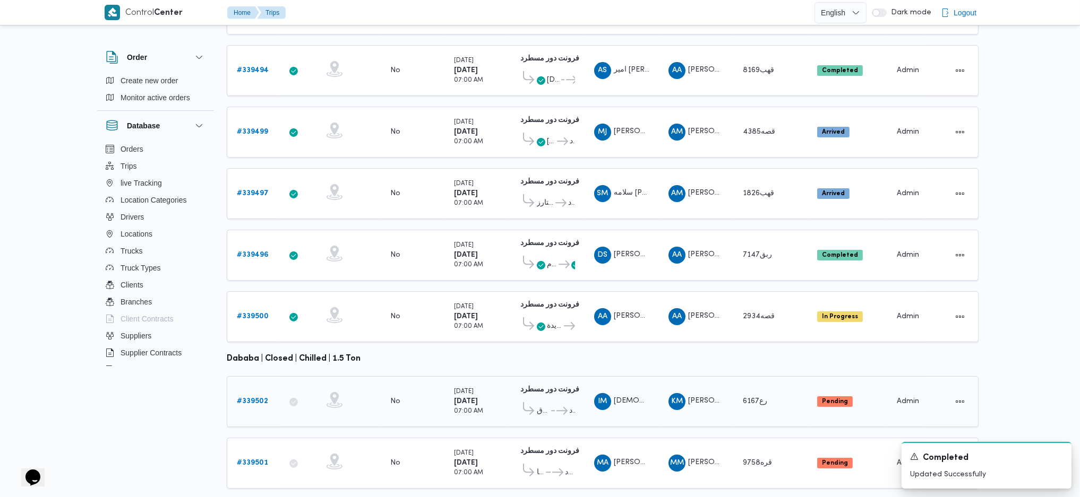
click at [257, 391] on div "# 339502" at bounding box center [253, 401] width 42 height 21
click at [257, 398] on b "# 339502" at bounding box center [252, 401] width 31 height 7
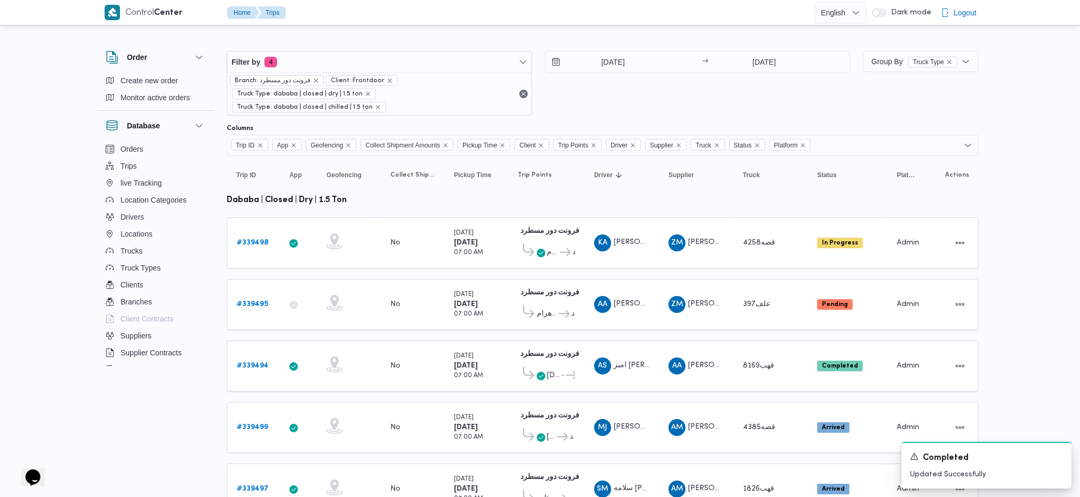
scroll to position [296, 0]
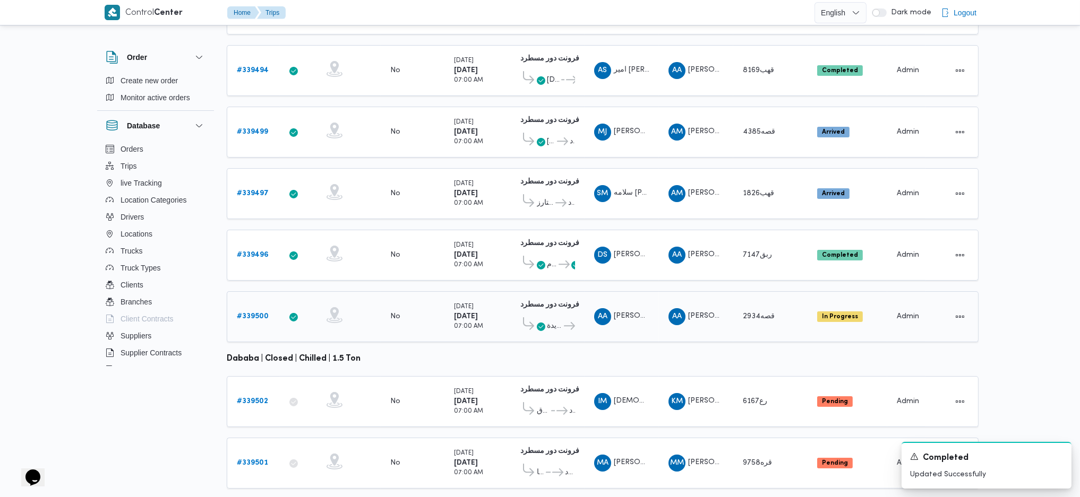
click at [252, 313] on b "# 339500" at bounding box center [253, 316] width 32 height 7
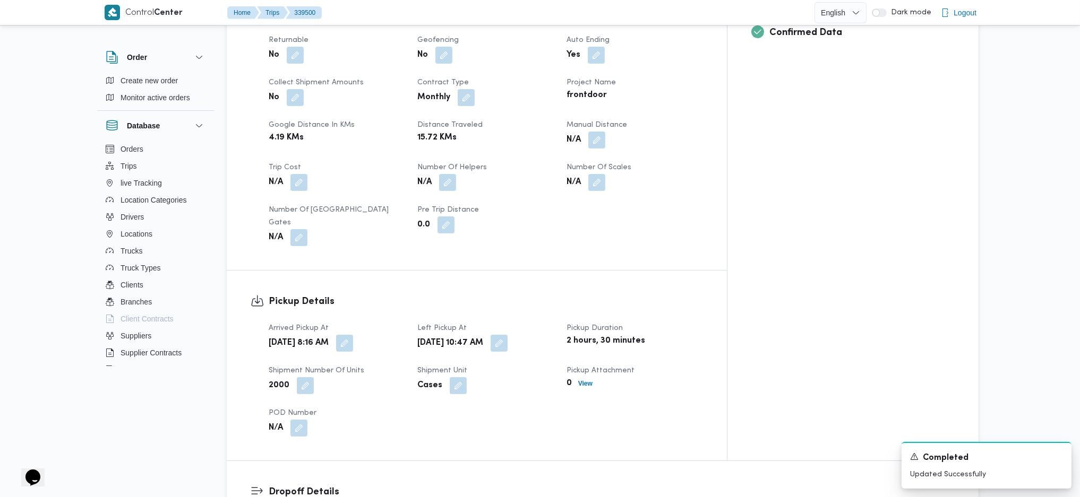
scroll to position [778, 0]
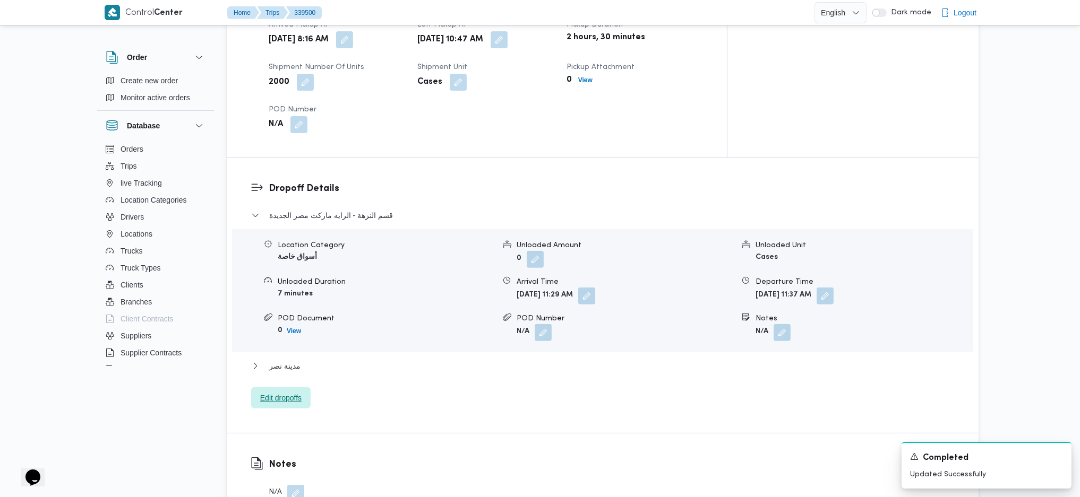
click at [292, 392] on span "Edit dropoffs" at bounding box center [280, 398] width 41 height 13
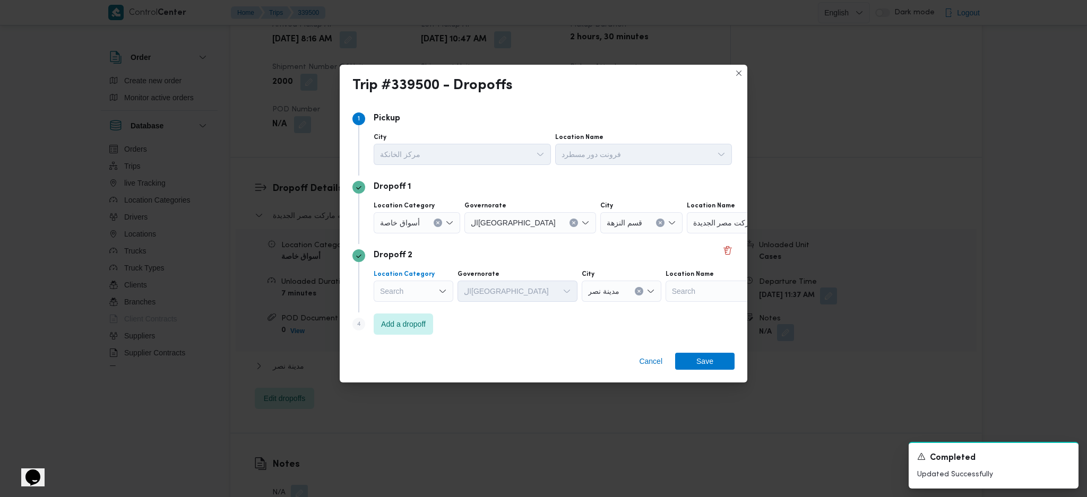
click at [428, 301] on div "Search" at bounding box center [414, 291] width 80 height 21
click at [427, 306] on span "مصانع و مخازن" at bounding box center [420, 311] width 54 height 13
click at [673, 280] on div "Location Name Search" at bounding box center [705, 286] width 133 height 32
click at [706, 292] on div "Search" at bounding box center [705, 291] width 133 height 21
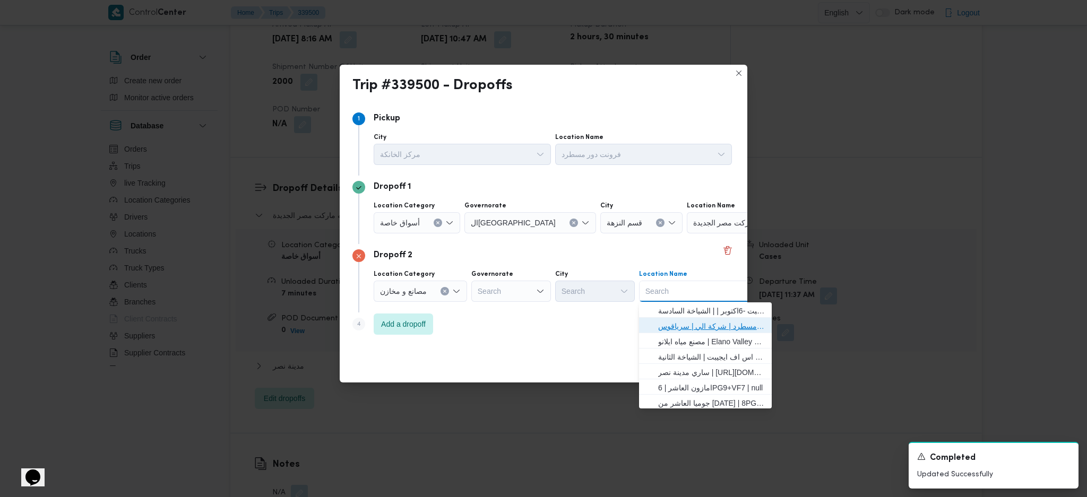
click at [677, 321] on span "فرونت دور مسطرد | شركة الي | سرياقوس" at bounding box center [711, 326] width 107 height 13
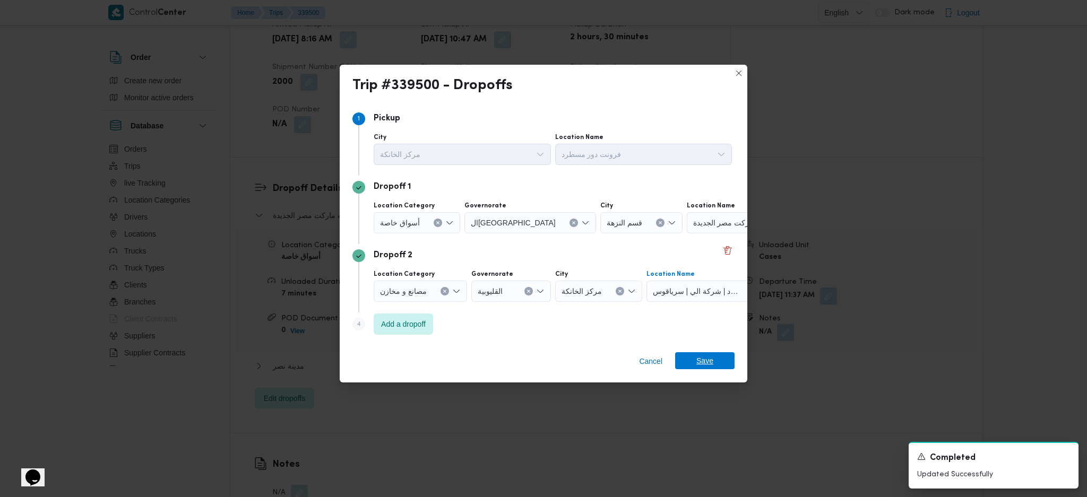
click at [716, 357] on span "Save" at bounding box center [704, 360] width 59 height 17
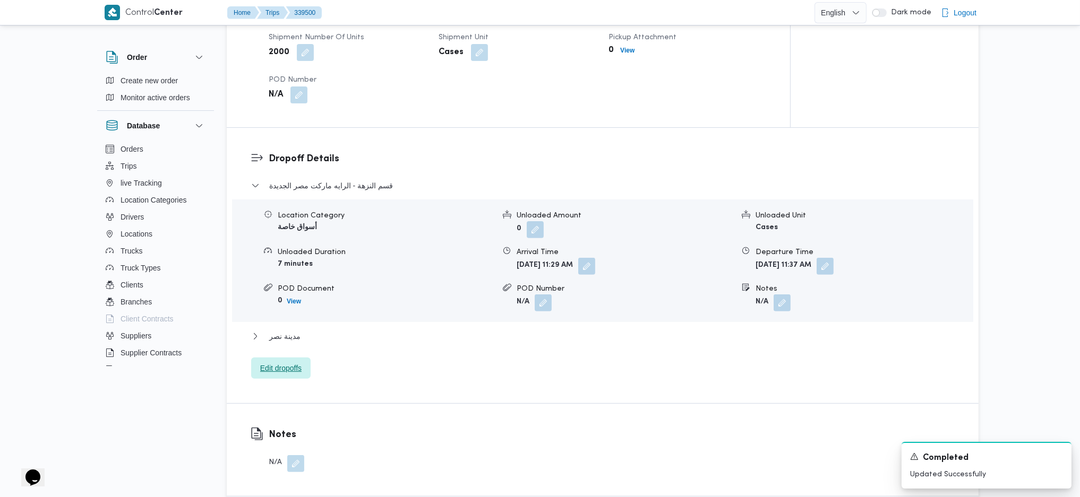
click at [287, 362] on span "Edit dropoffs" at bounding box center [280, 368] width 41 height 13
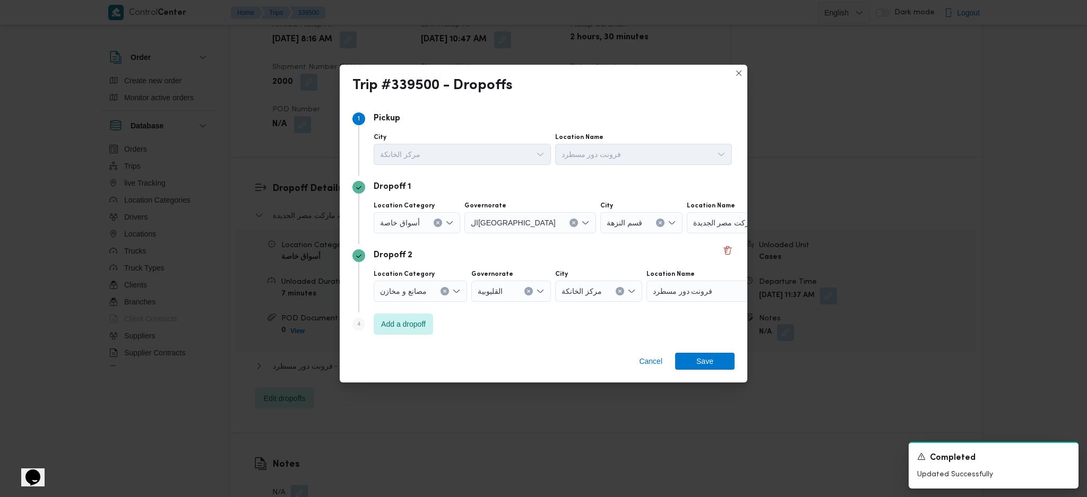
click at [702, 224] on span "الرايه ماركت مصر الجديدة" at bounding box center [734, 223] width 82 height 12
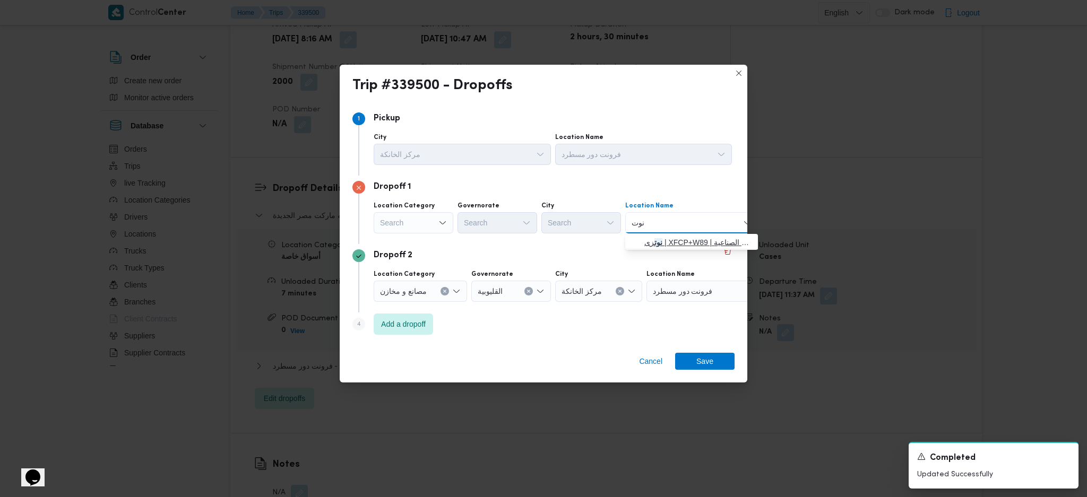
type input "نوت"
click at [675, 242] on span "نوت زى | XFCP+W89 | المنطقة الصناعية" at bounding box center [697, 242] width 107 height 13
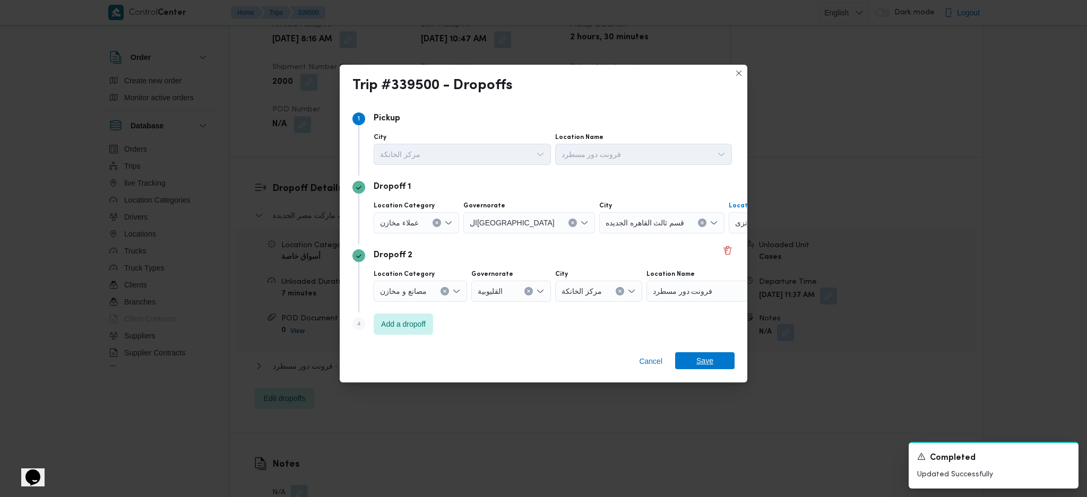
click at [703, 360] on span "Save" at bounding box center [704, 360] width 17 height 17
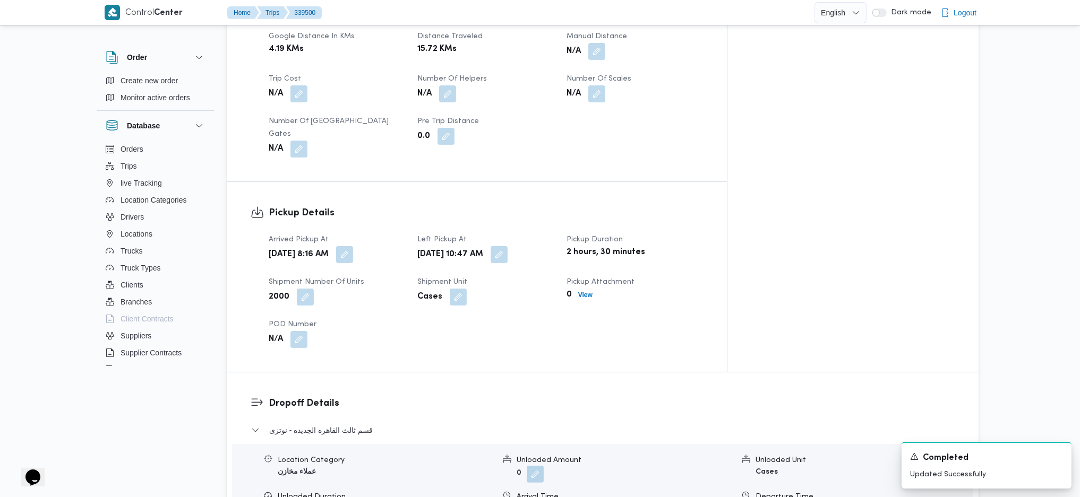
scroll to position [495, 0]
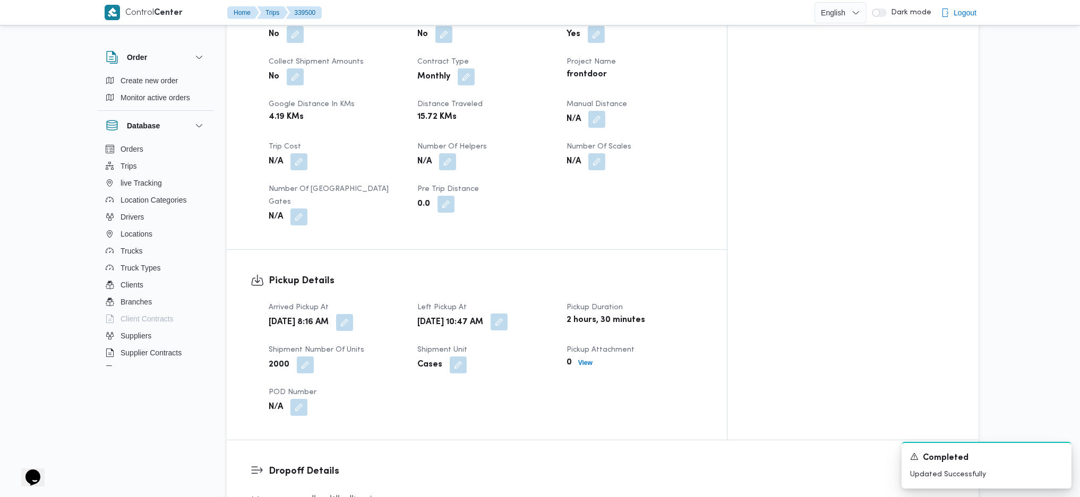
click at [507, 314] on button "button" at bounding box center [498, 322] width 17 height 17
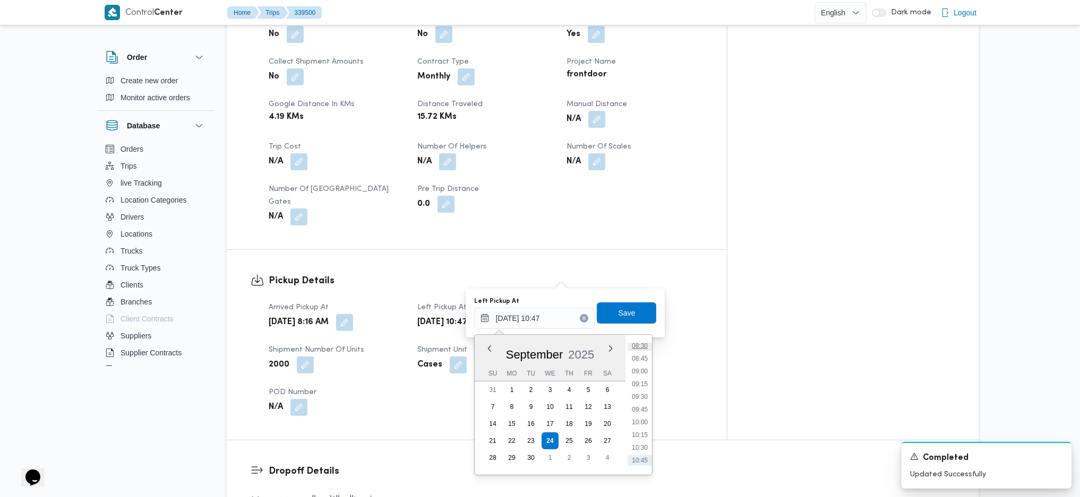
scroll to position [413, 0]
click at [644, 390] on li "09:00" at bounding box center [639, 394] width 24 height 11
type input "[DATE] 09:00"
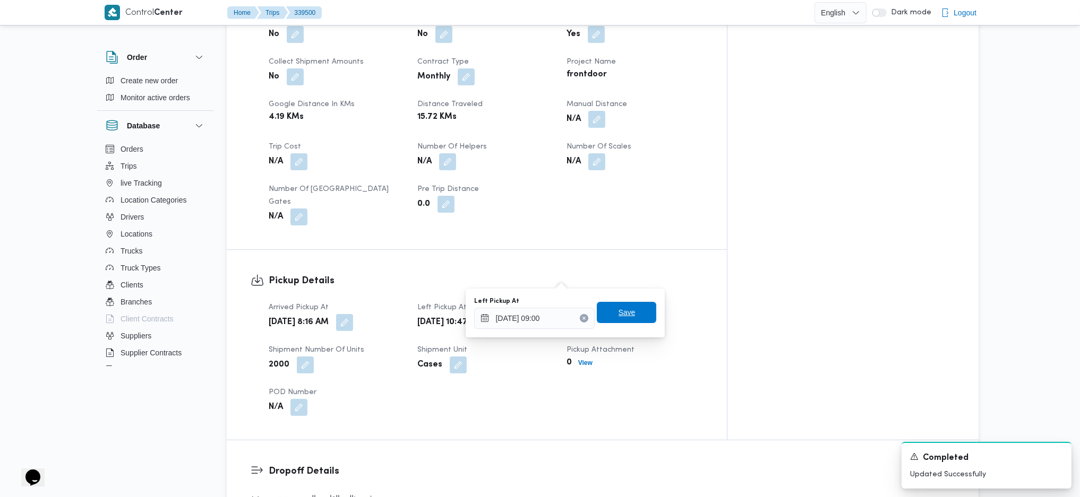
click at [625, 309] on span "Save" at bounding box center [626, 312] width 17 height 13
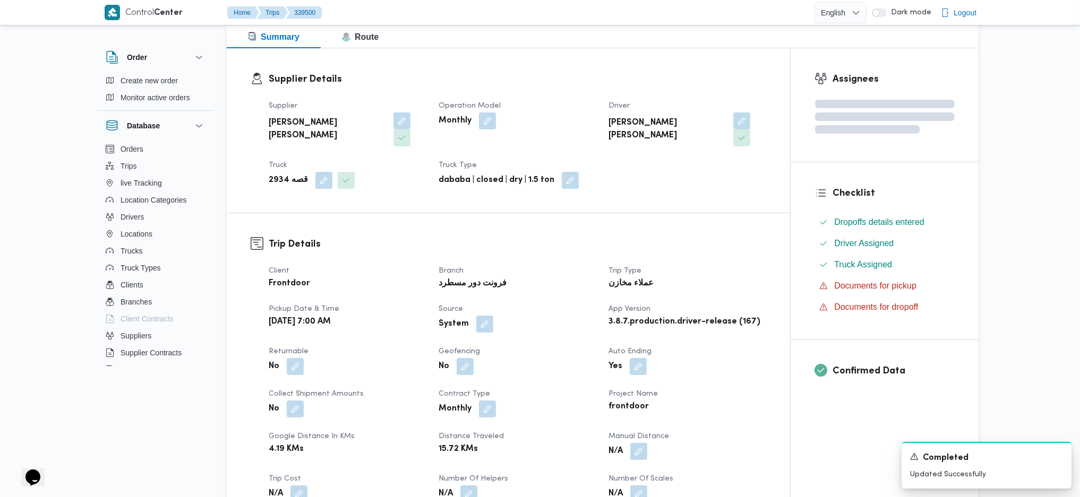
scroll to position [0, 0]
